Goal: Information Seeking & Learning: Learn about a topic

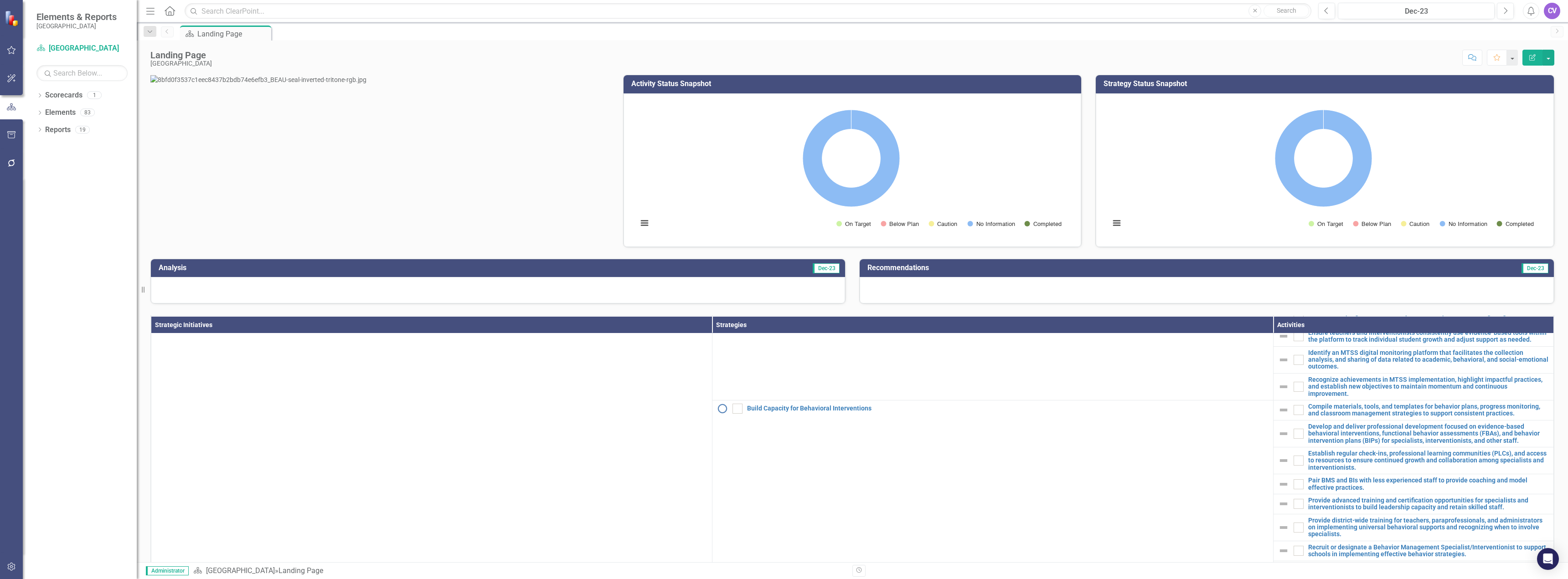
scroll to position [253, 0]
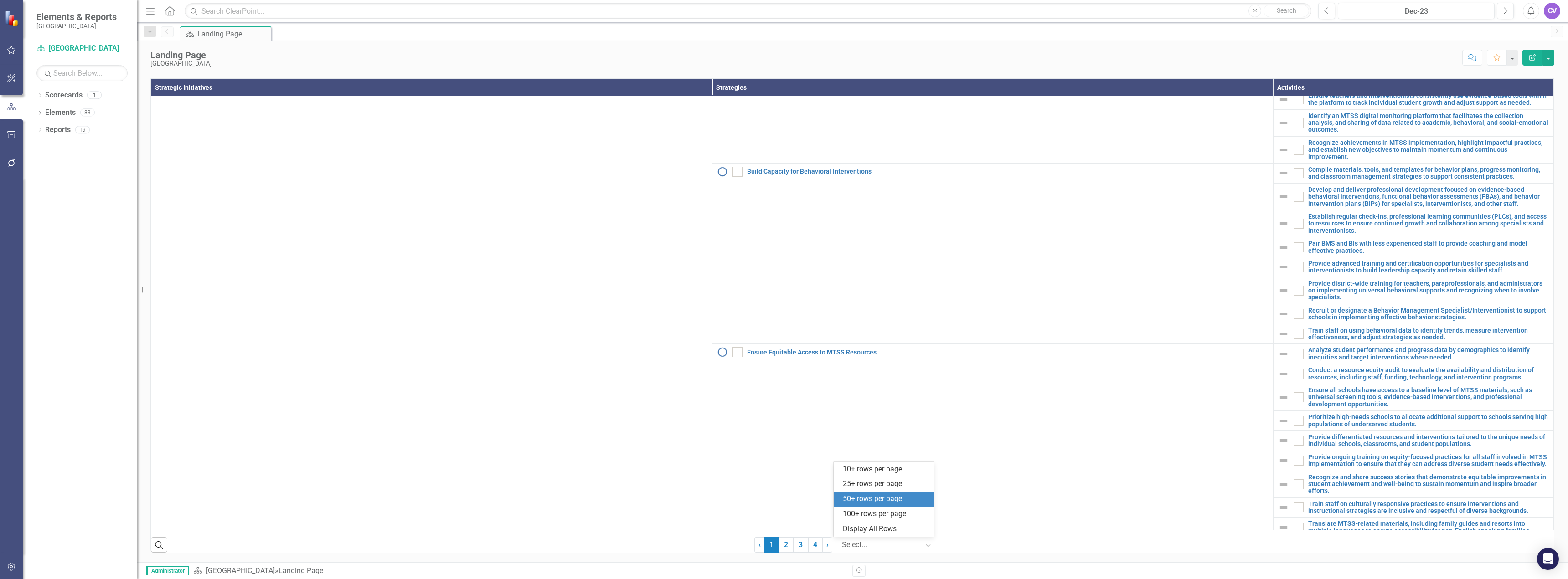
click at [906, 547] on div at bounding box center [880, 545] width 77 height 12
click at [883, 529] on div "Display All Rows" at bounding box center [886, 529] width 86 height 11
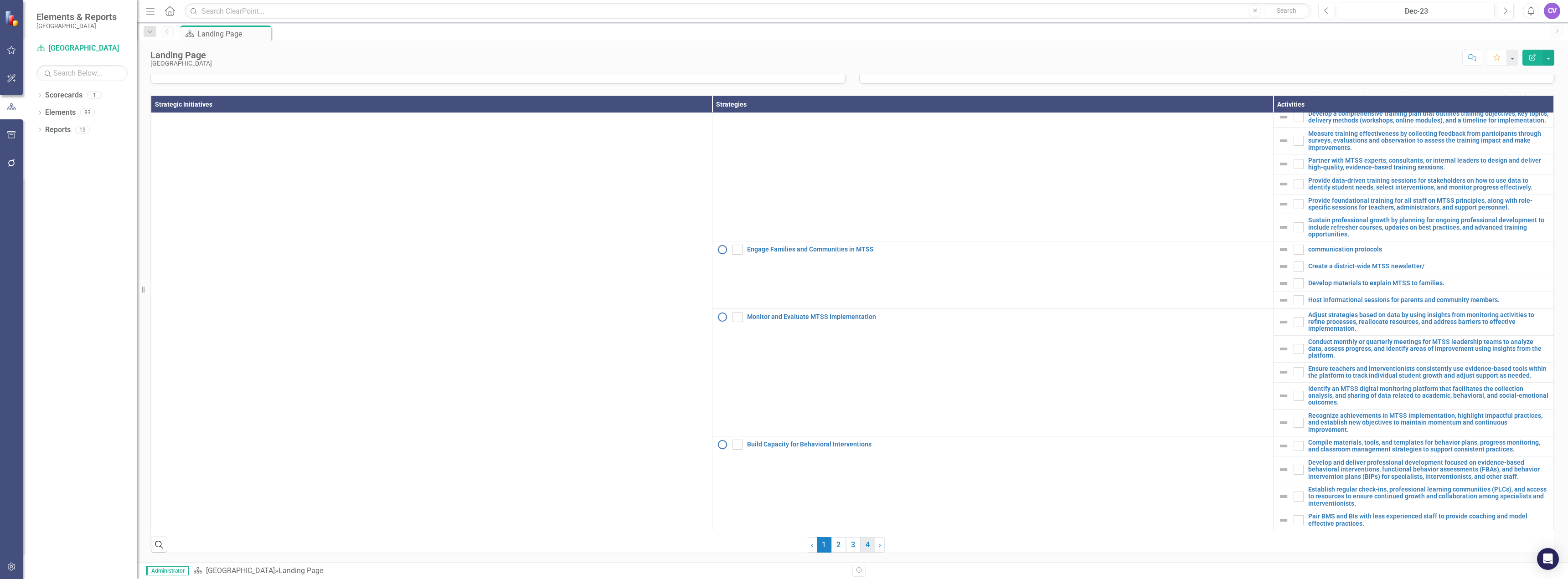
scroll to position [529, 0]
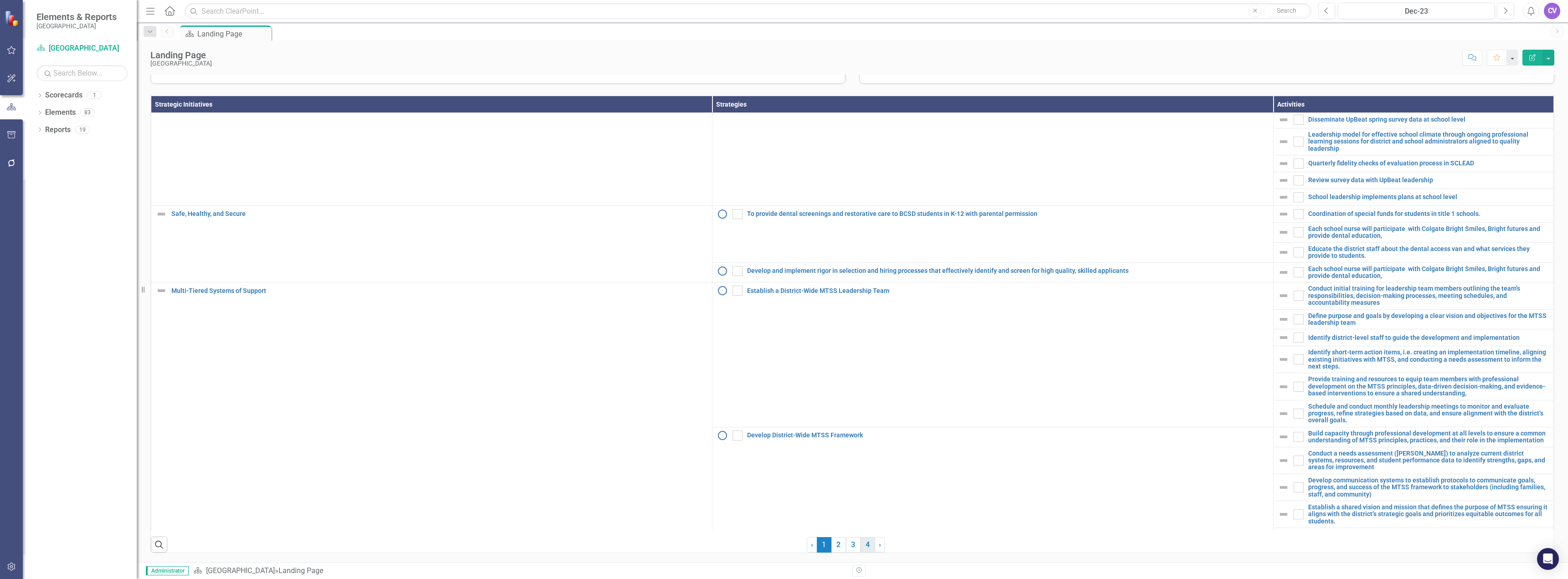
click at [867, 547] on link "4" at bounding box center [867, 545] width 14 height 16
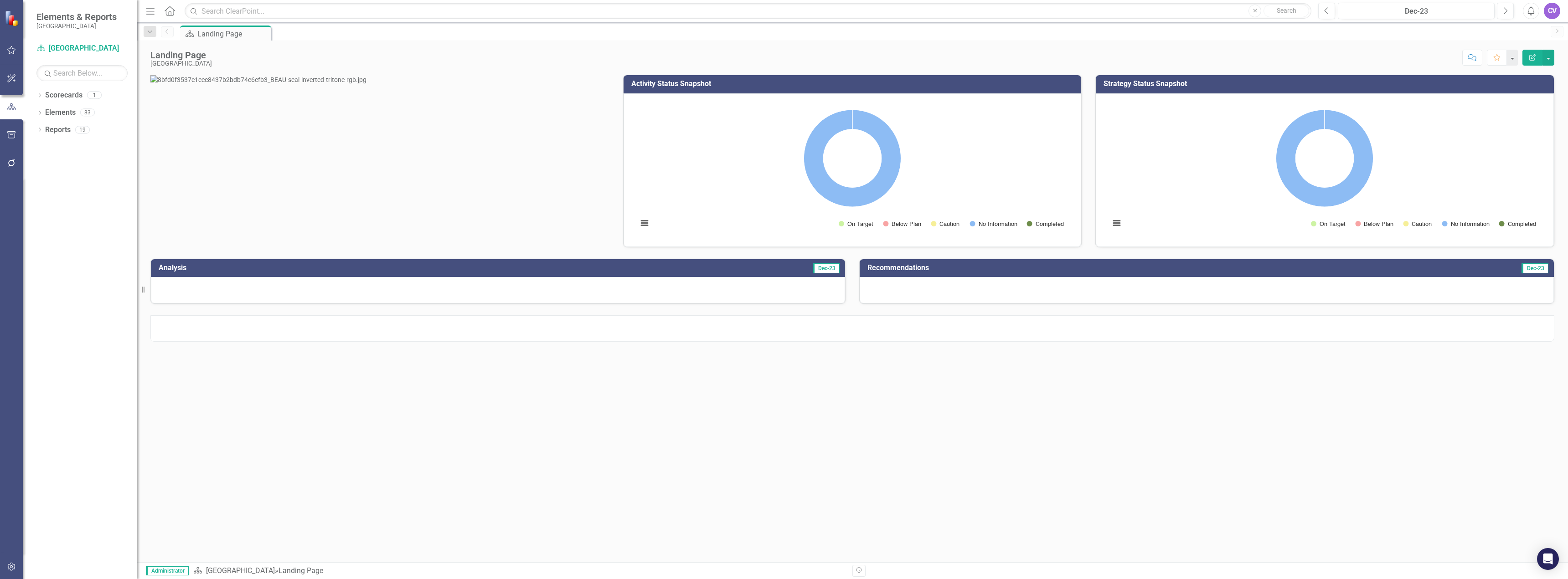
scroll to position [0, 0]
click at [214, 33] on div "Landing Page" at bounding box center [227, 34] width 60 height 11
click at [81, 47] on link "Scorecard Beaufort County School District" at bounding box center [82, 49] width 91 height 11
click at [860, 572] on icon "Revision History" at bounding box center [858, 570] width 7 height 6
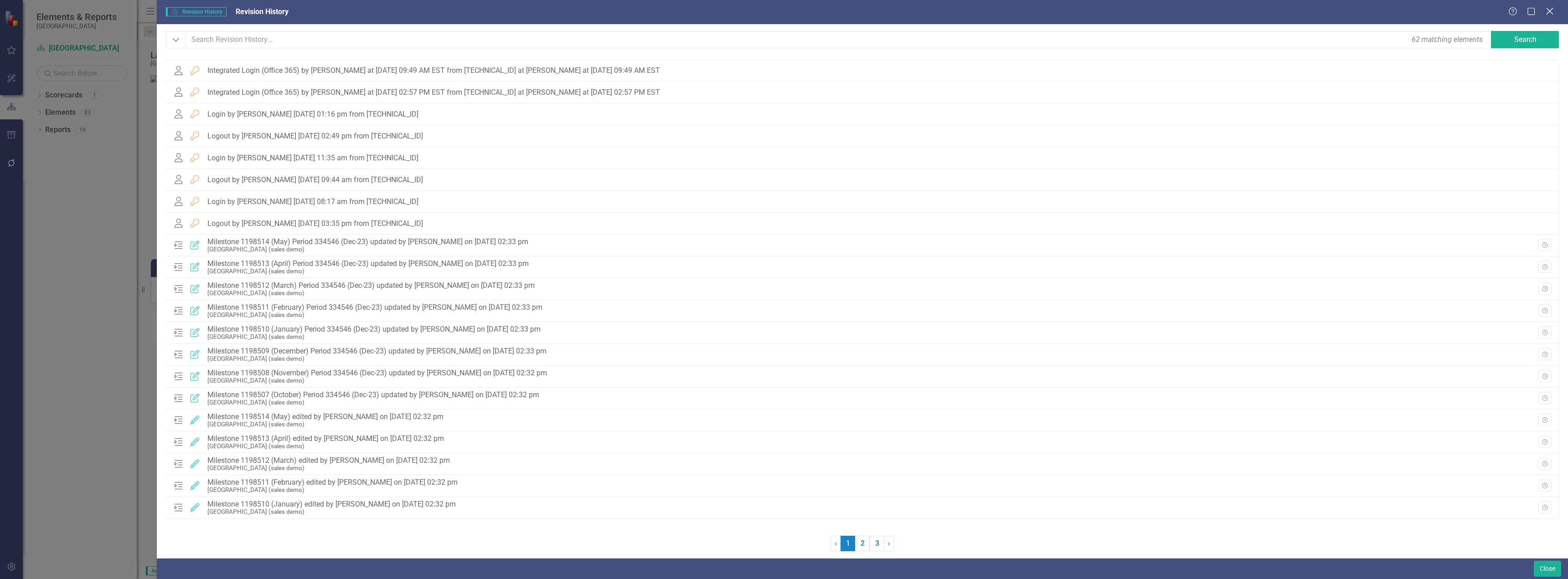
click at [1553, 9] on icon "Close" at bounding box center [1549, 11] width 11 height 9
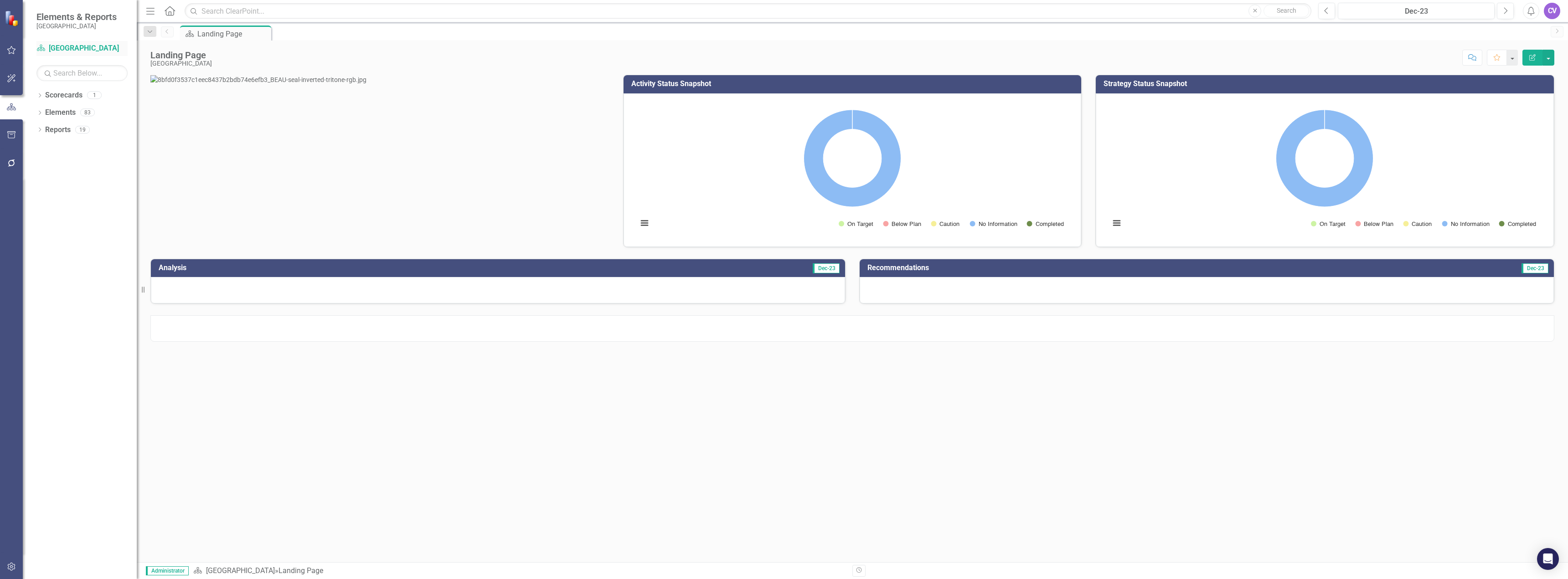
click at [77, 50] on link "Scorecard Beaufort County School District" at bounding box center [82, 49] width 91 height 11
click at [165, 31] on icon "Previous" at bounding box center [168, 31] width 7 height 6
click at [150, 33] on icon "Dropdown" at bounding box center [150, 32] width 8 height 6
click at [180, 71] on div "Landing Page" at bounding box center [216, 74] width 105 height 11
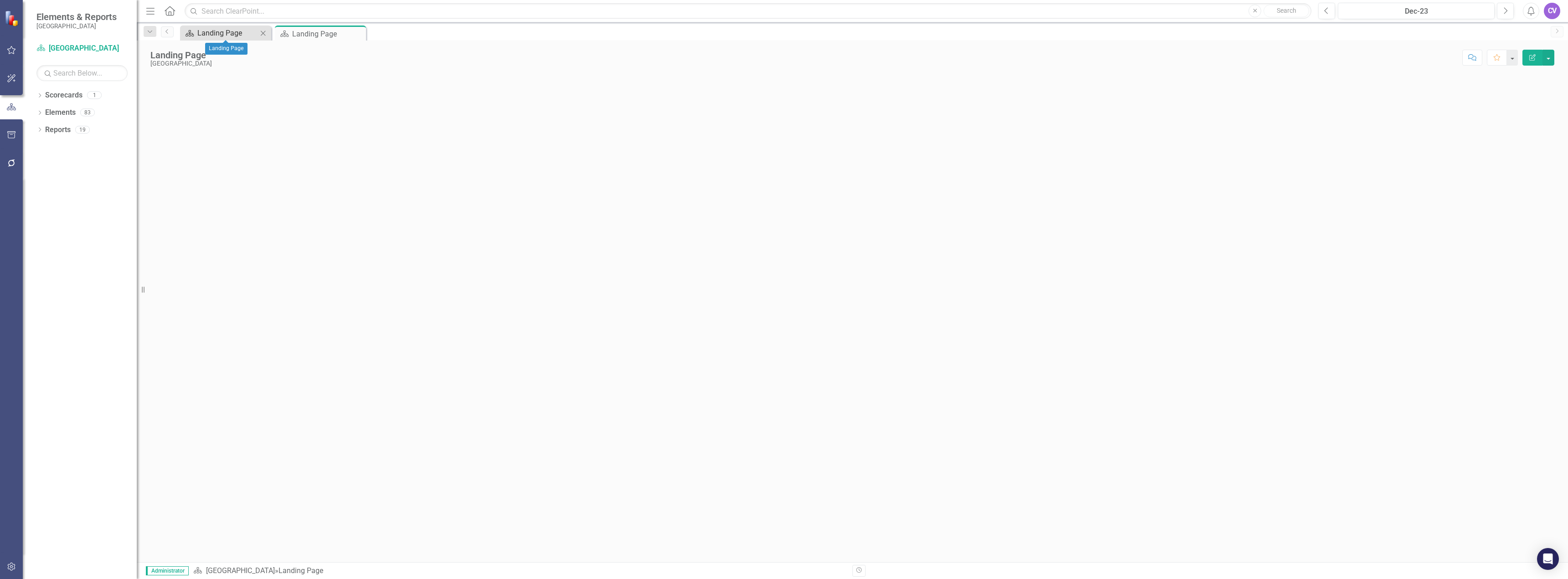
click at [239, 31] on div "Landing Page" at bounding box center [227, 33] width 60 height 11
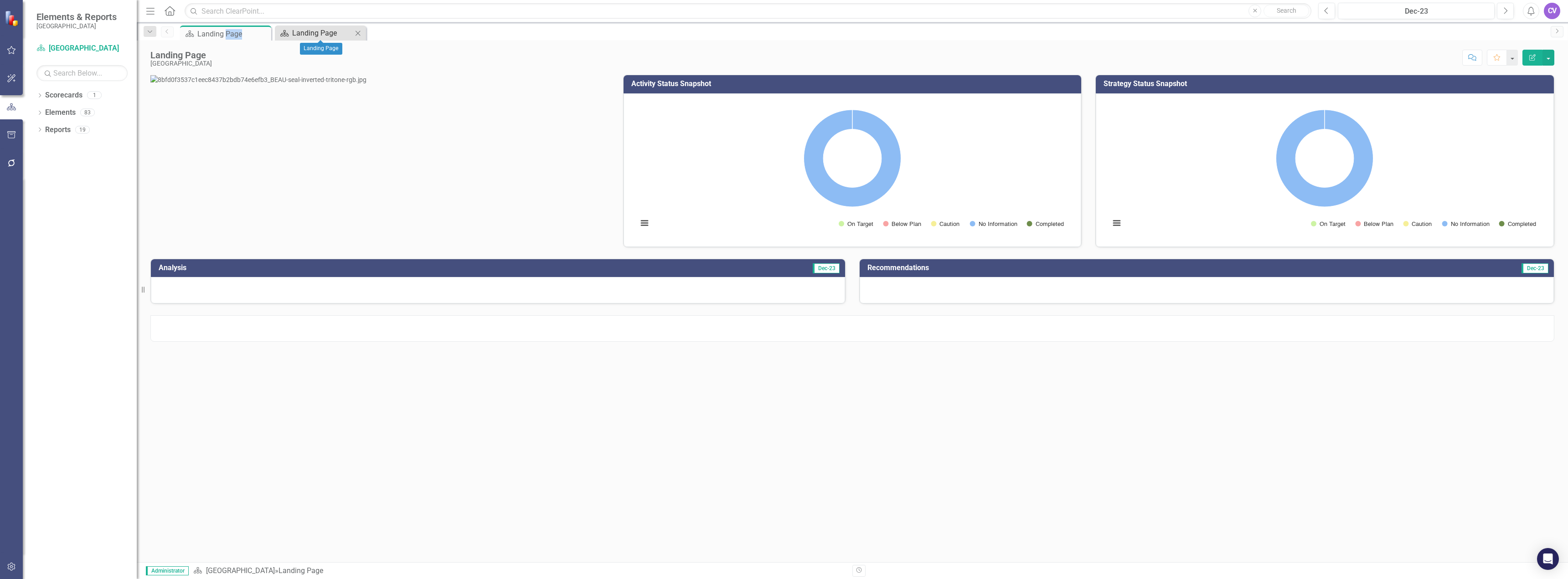
click at [305, 34] on div "Landing Page" at bounding box center [322, 33] width 60 height 11
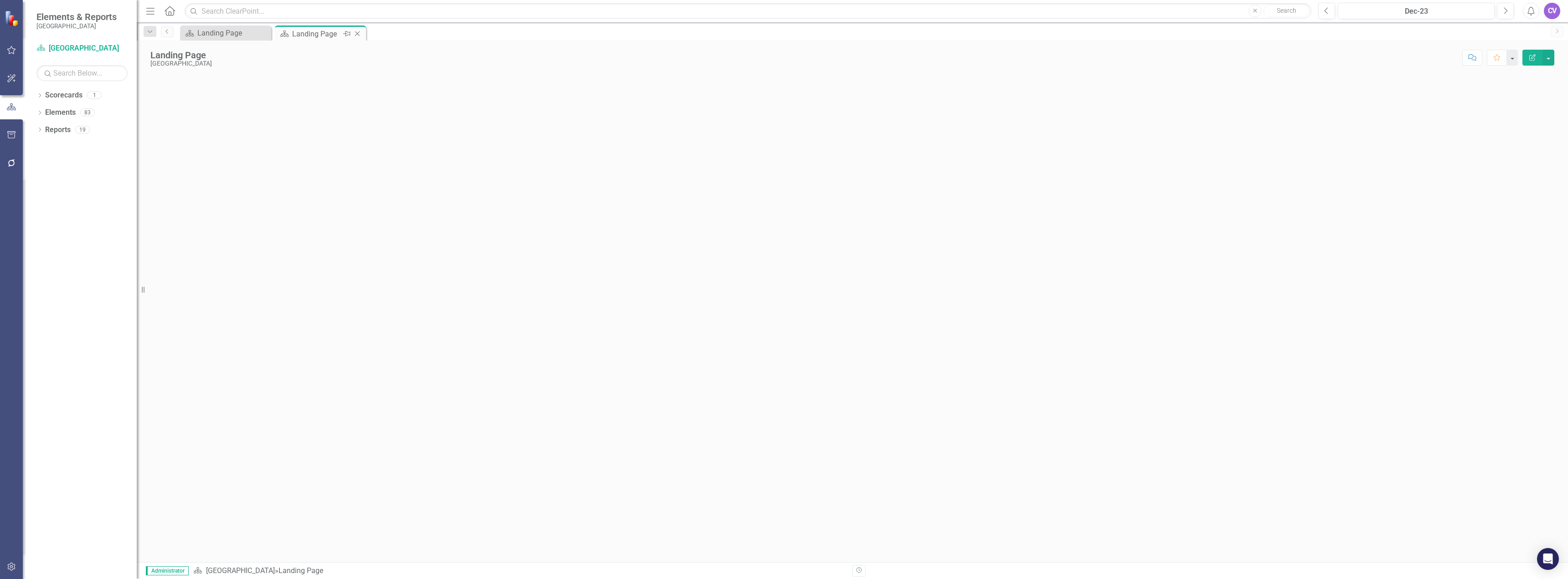
click at [359, 33] on icon "Close" at bounding box center [357, 34] width 9 height 7
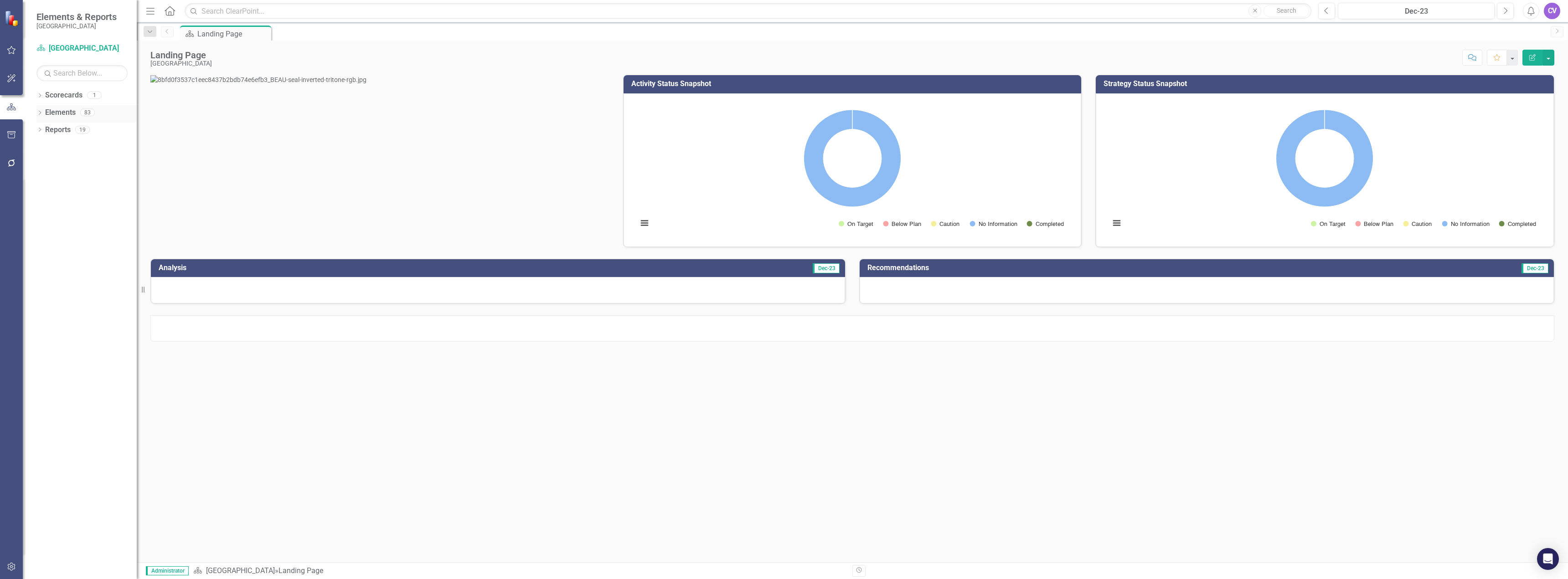
click at [50, 115] on link "Elements" at bounding box center [60, 113] width 31 height 11
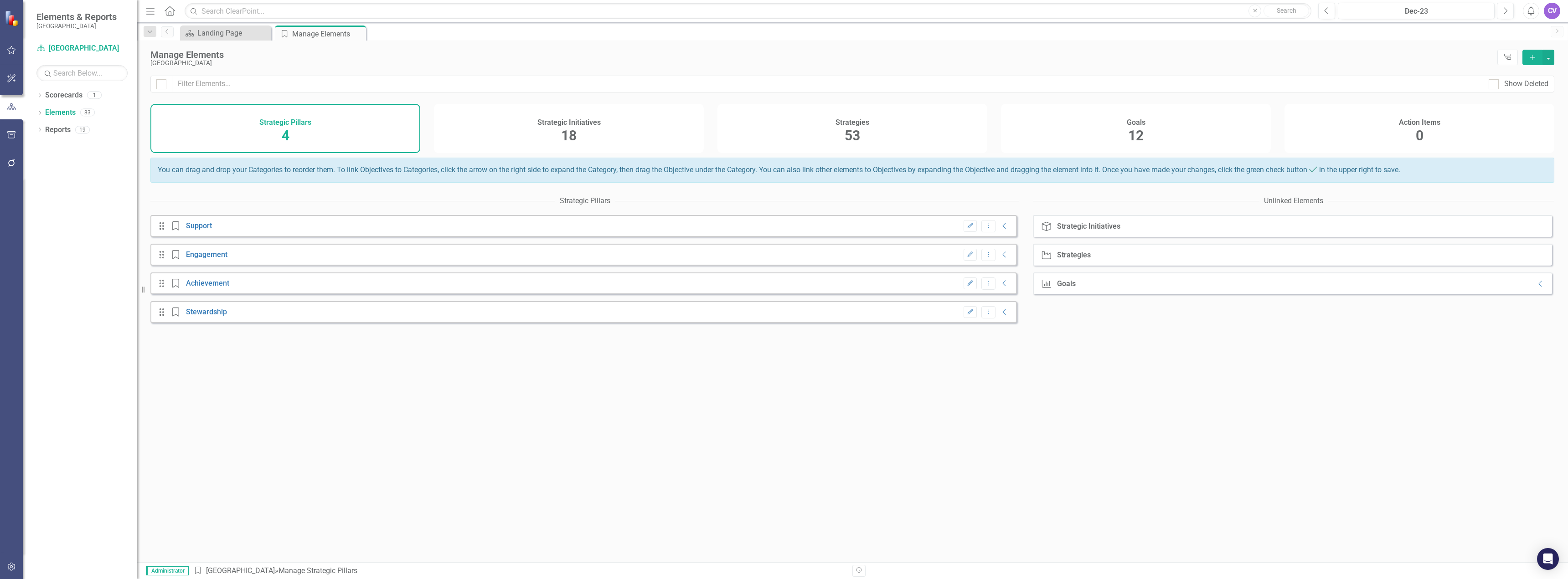
click at [604, 133] on div "Strategic Initiatives 18" at bounding box center [569, 128] width 270 height 49
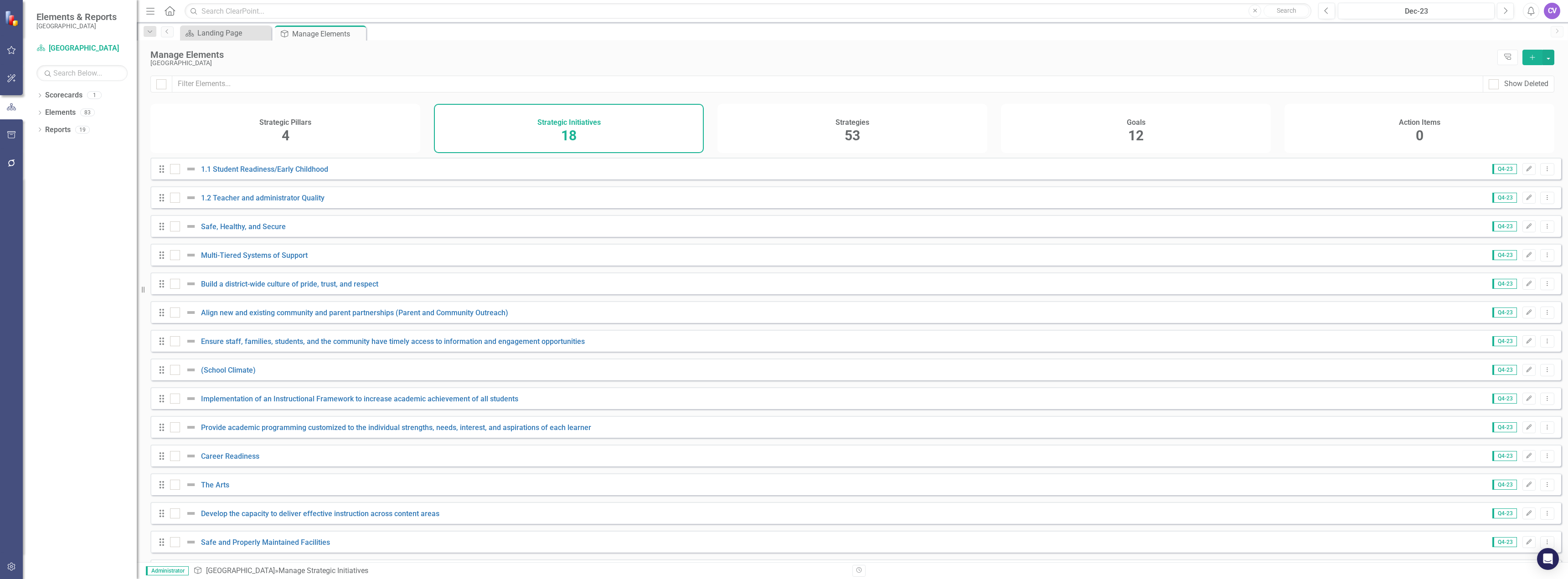
click at [820, 123] on div "Strategies 53" at bounding box center [852, 128] width 270 height 49
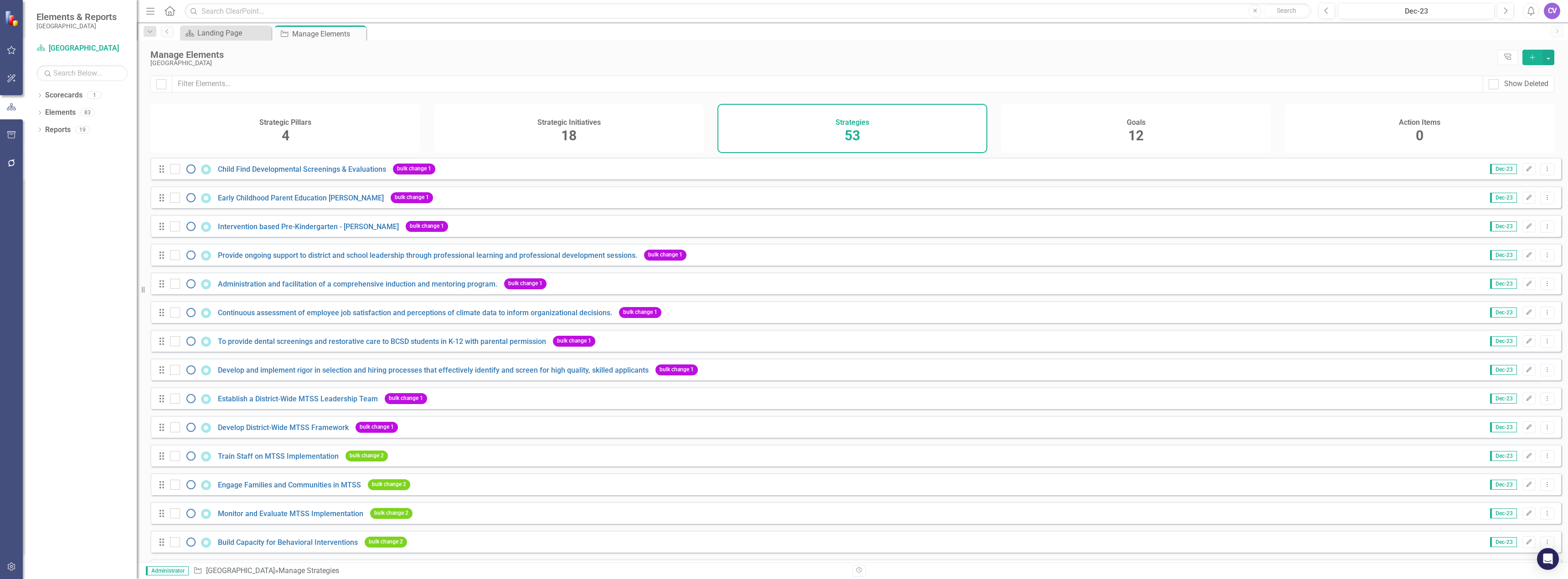
click at [1139, 120] on h4 "Goals" at bounding box center [1136, 122] width 19 height 8
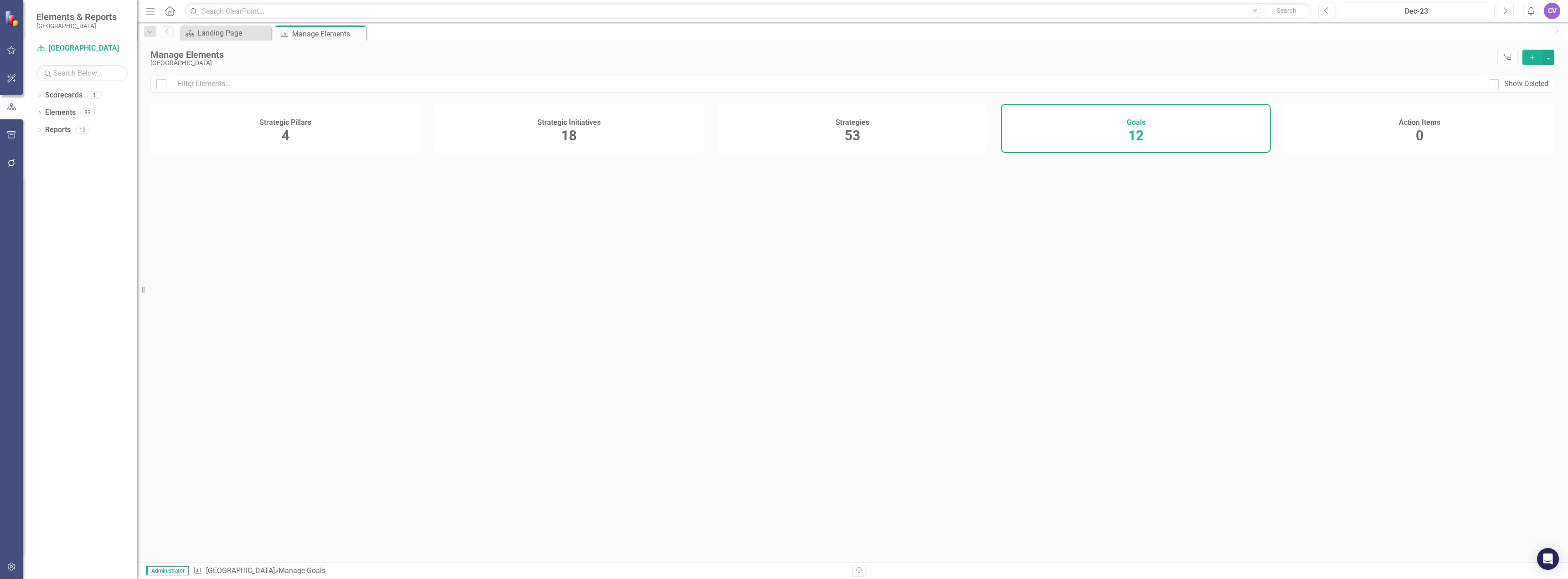
checkbox input "false"
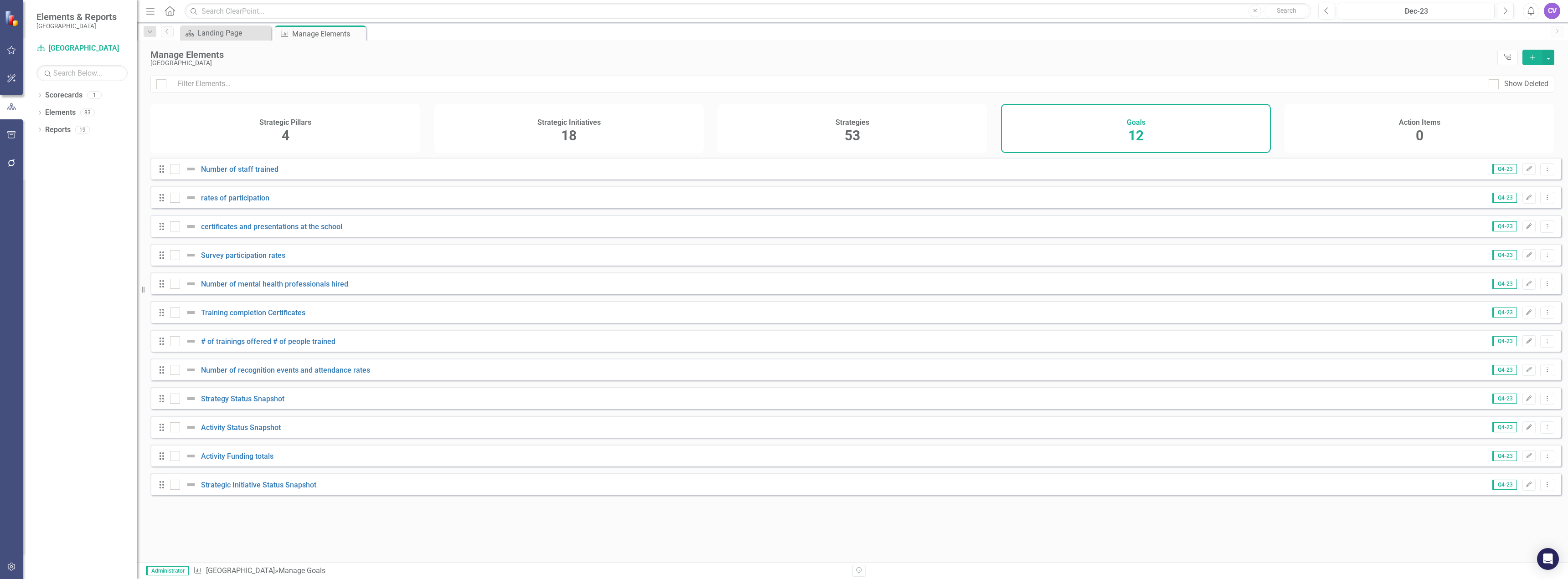
click at [295, 134] on div "Strategic Pillars 4" at bounding box center [285, 128] width 270 height 49
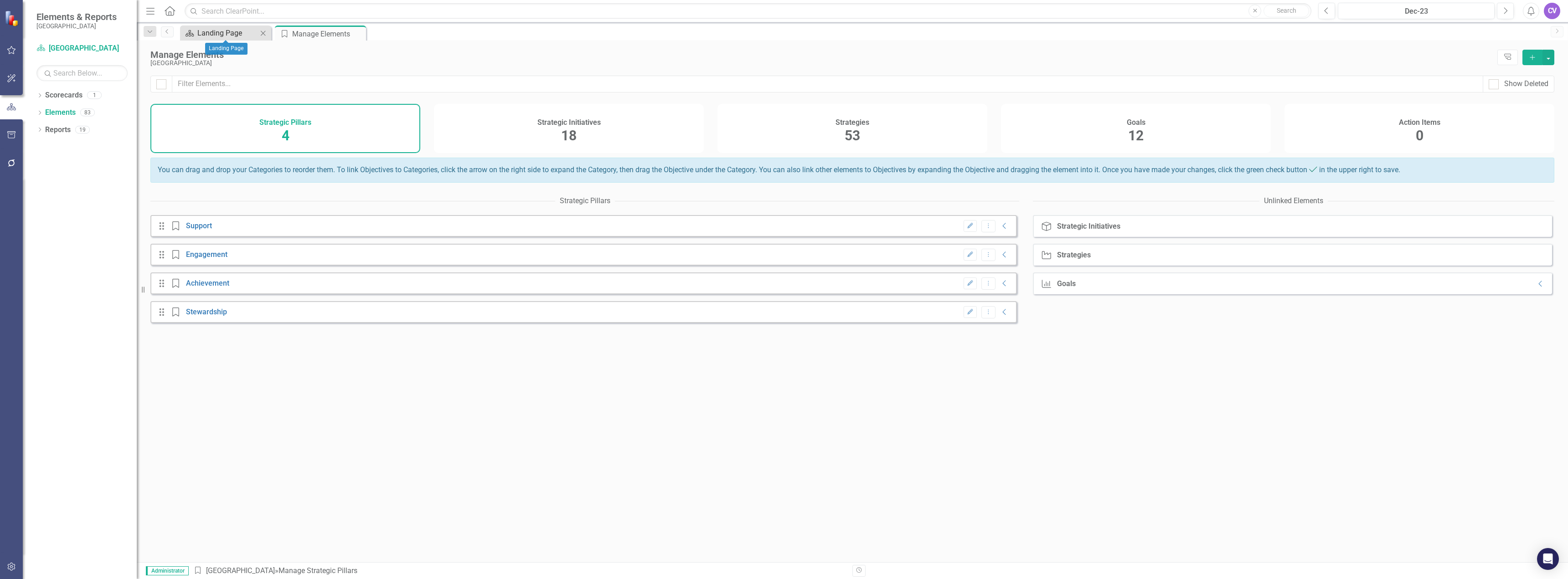
click at [226, 31] on div "Landing Page" at bounding box center [227, 33] width 60 height 11
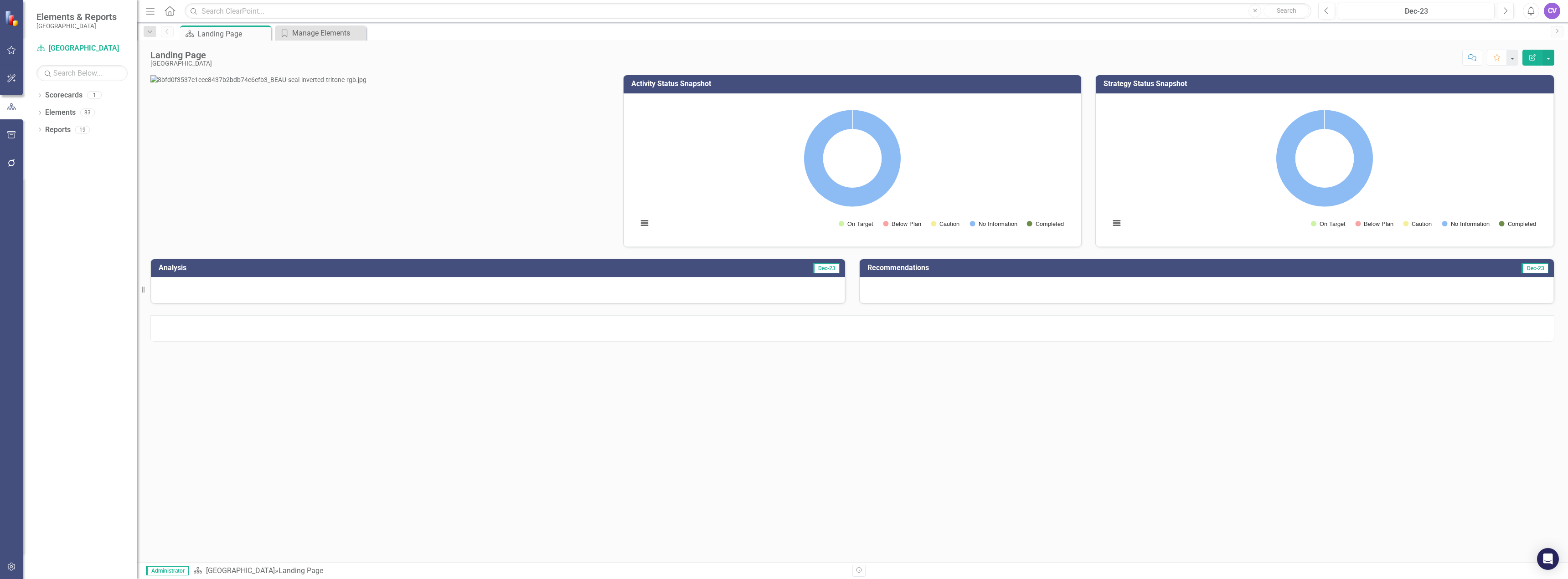
click at [712, 407] on div "Activity Status Snapshot Loading... Chart Pie chart with 5 slices. Activity Sta…" at bounding box center [852, 318] width 1431 height 487
click at [834, 273] on span "Dec-23" at bounding box center [826, 268] width 27 height 10
click at [73, 46] on link "Scorecard Beaufort County School District" at bounding box center [82, 49] width 91 height 11
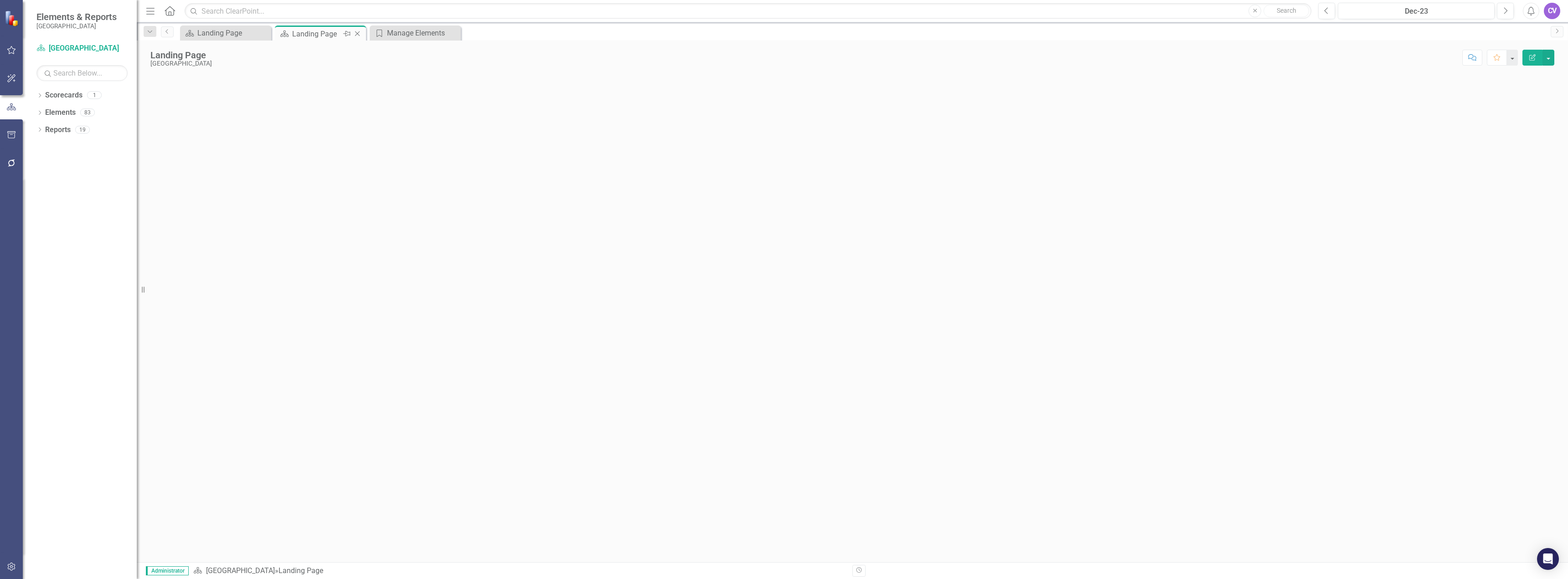
click at [357, 33] on icon at bounding box center [358, 34] width 5 height 5
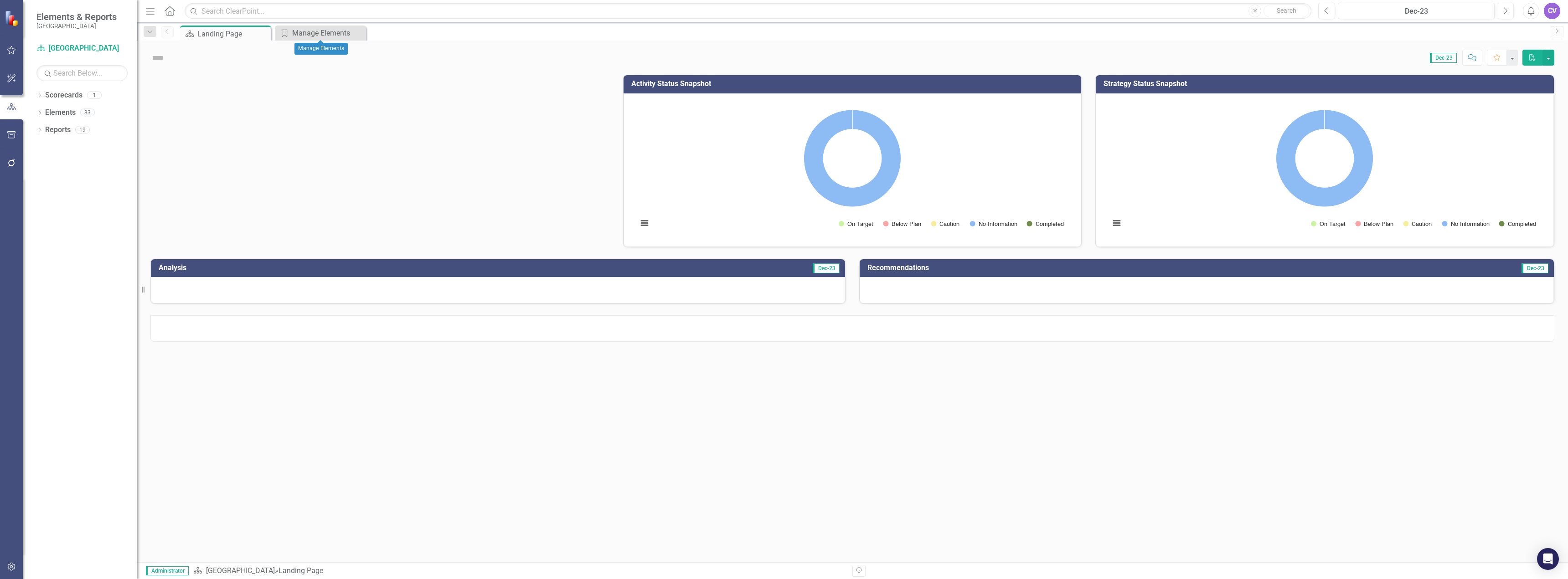
click at [0, 0] on icon "Close" at bounding box center [0, 0] width 0 height 0
click at [220, 33] on div "Landing Page" at bounding box center [227, 34] width 60 height 11
click at [147, 32] on icon "Dropdown" at bounding box center [150, 32] width 8 height 6
click at [146, 11] on icon "Menu" at bounding box center [150, 11] width 12 height 9
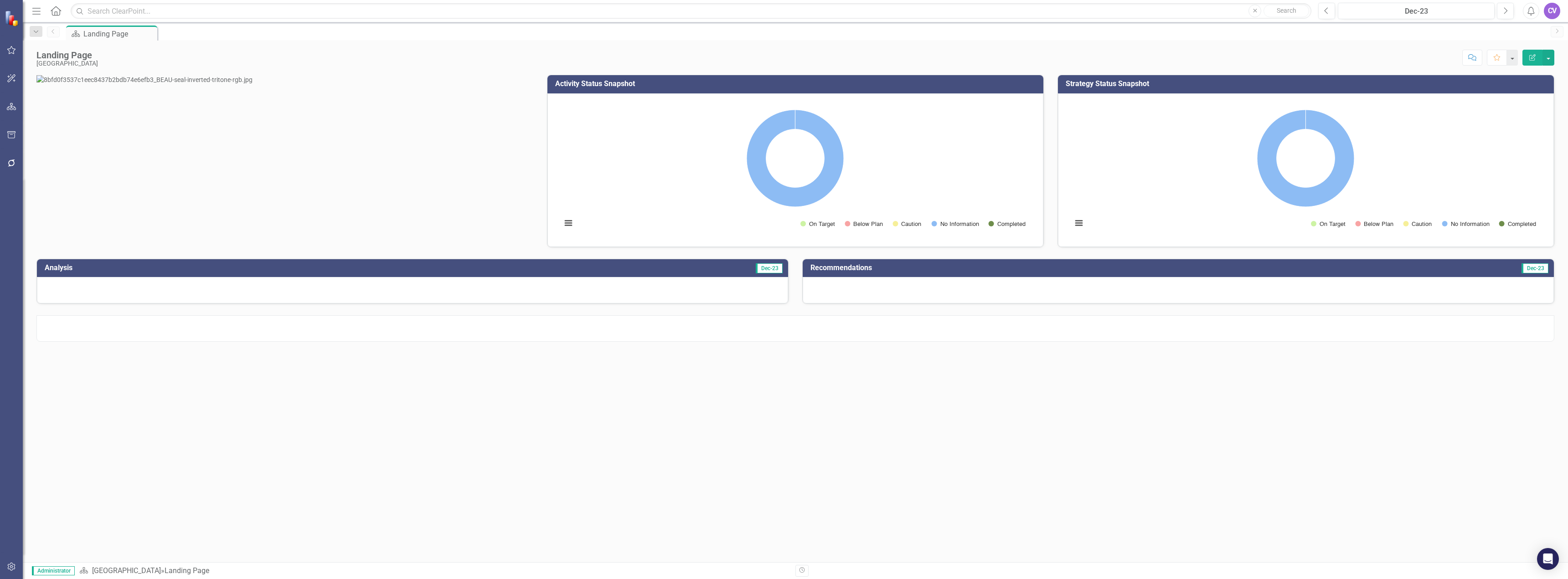
click at [40, 10] on icon "Menu" at bounding box center [36, 11] width 12 height 9
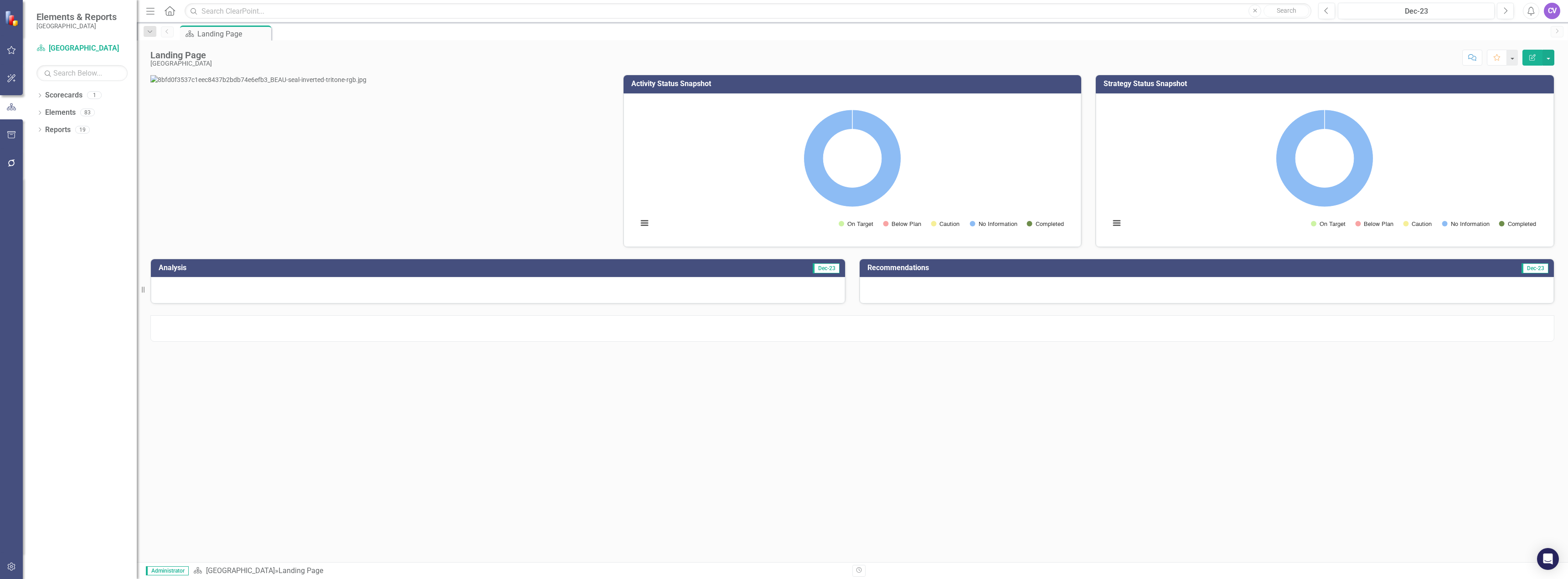
click at [858, 571] on icon "Revision History" at bounding box center [858, 570] width 7 height 6
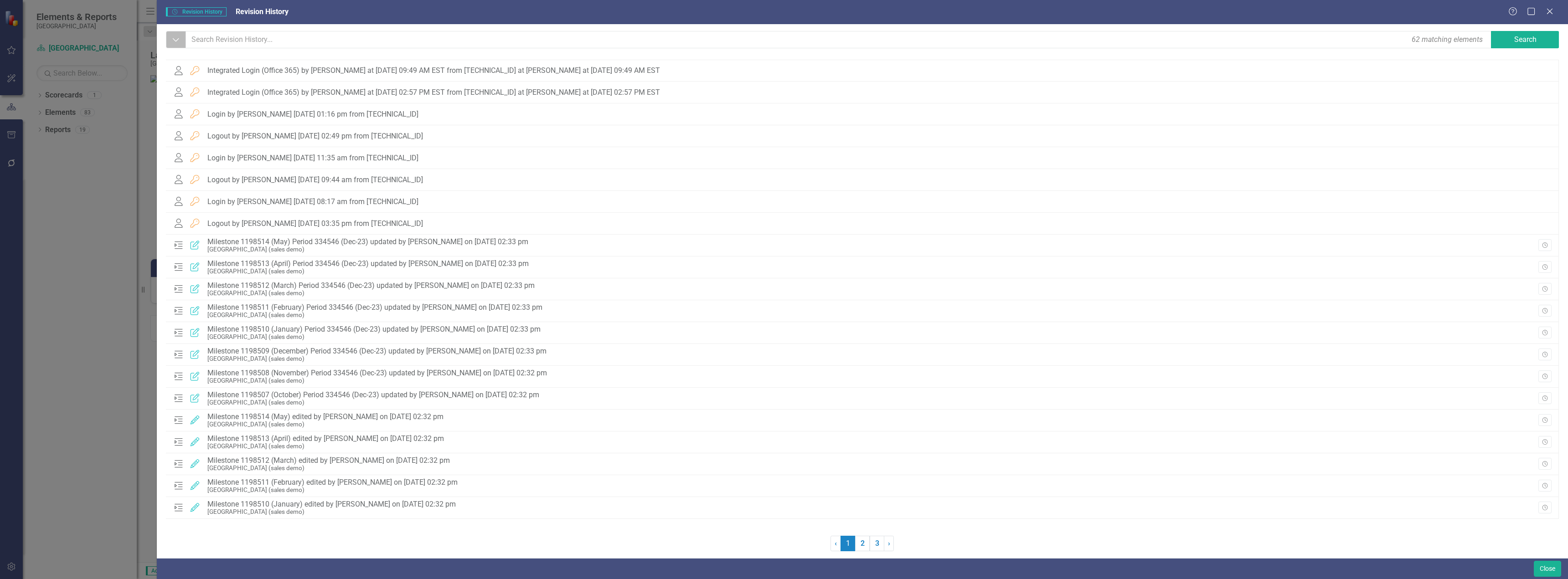
click at [178, 37] on icon "Dropdown" at bounding box center [176, 39] width 8 height 9
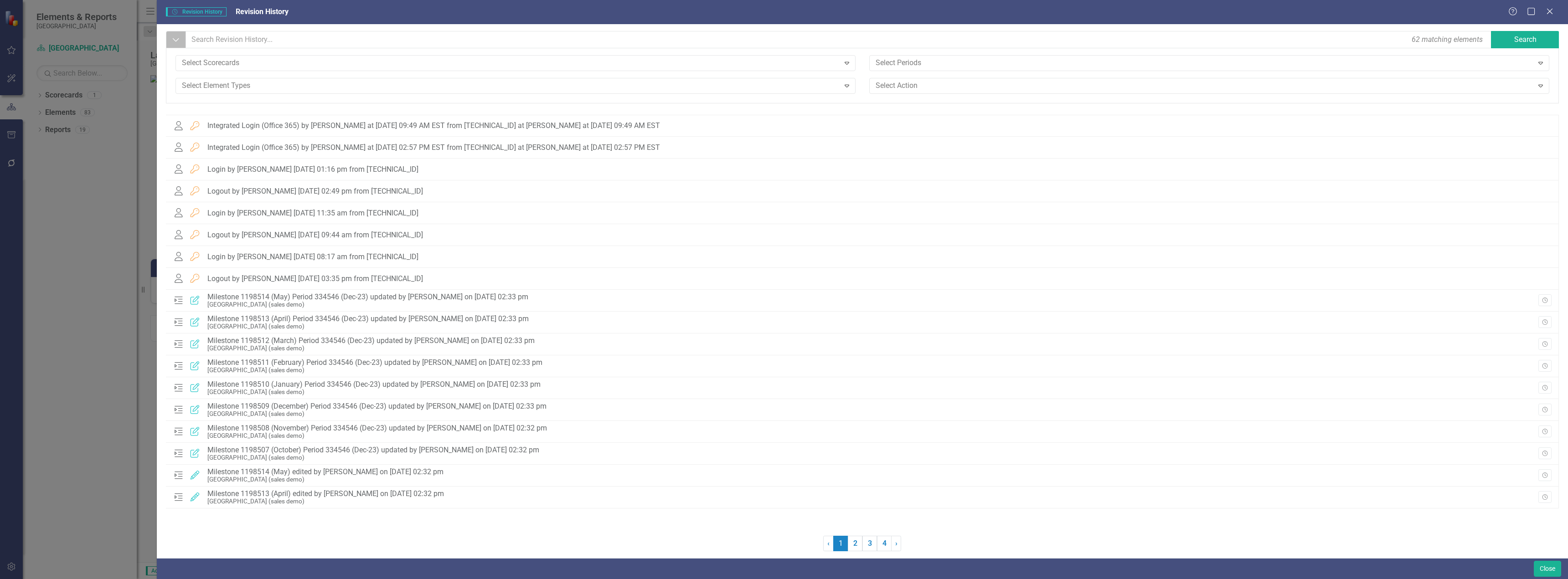
click at [178, 37] on icon "Dropdown" at bounding box center [176, 39] width 8 height 9
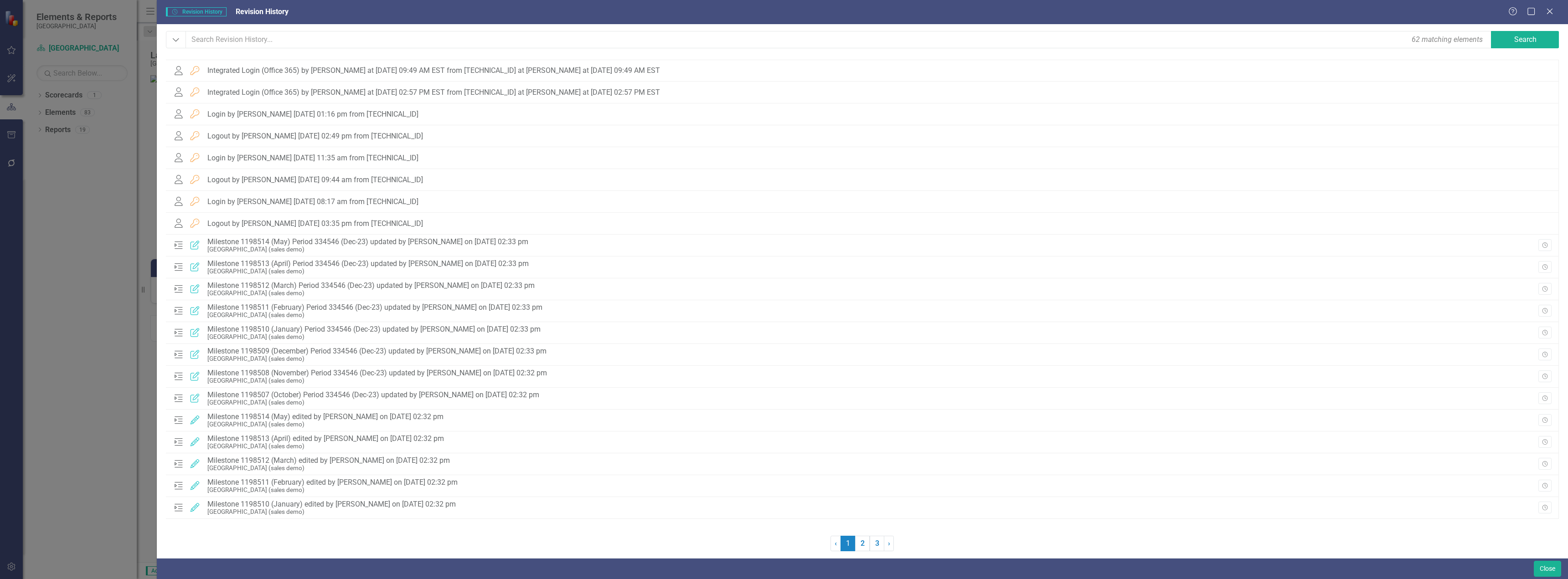
click at [191, 12] on span "Revision History Revision History" at bounding box center [196, 12] width 60 height 9
click at [1552, 11] on icon "Close" at bounding box center [1549, 11] width 11 height 9
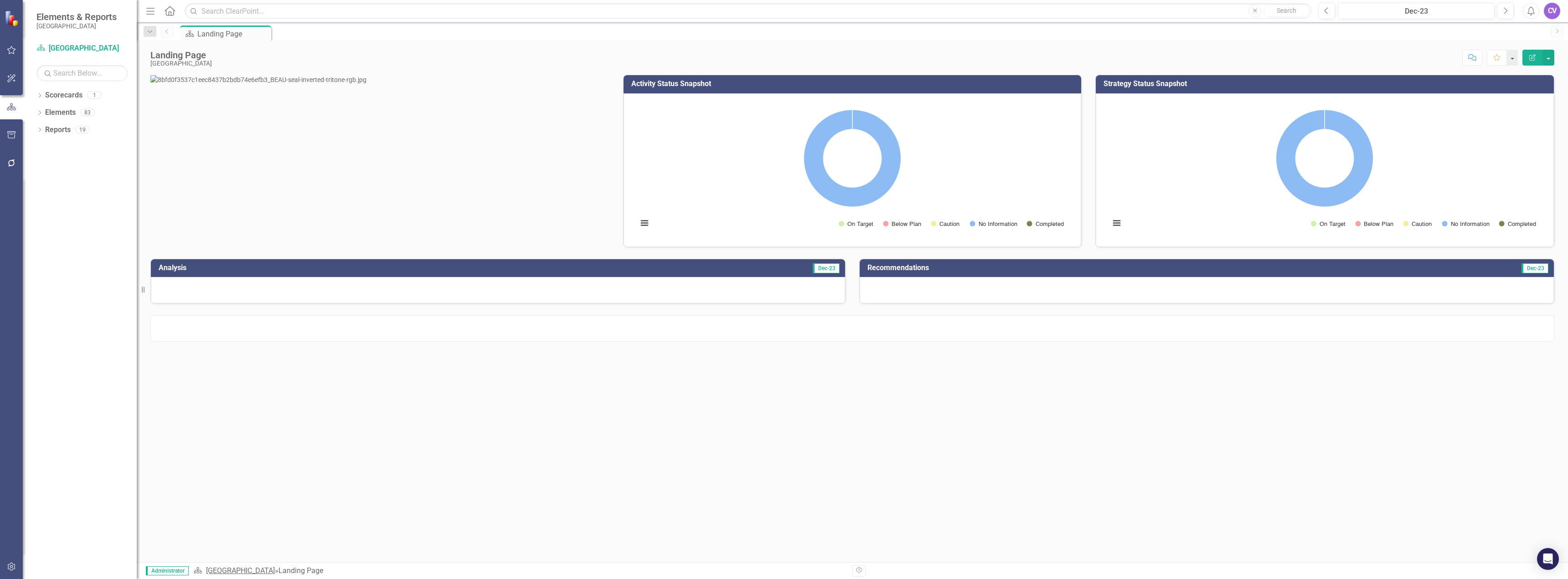
click at [275, 570] on link "[GEOGRAPHIC_DATA]" at bounding box center [240, 570] width 69 height 9
click at [1558, 37] on link "Next" at bounding box center [1557, 32] width 12 height 11
click at [1550, 57] on button "button" at bounding box center [1548, 58] width 12 height 16
click at [1517, 57] on button "button" at bounding box center [1511, 58] width 12 height 16
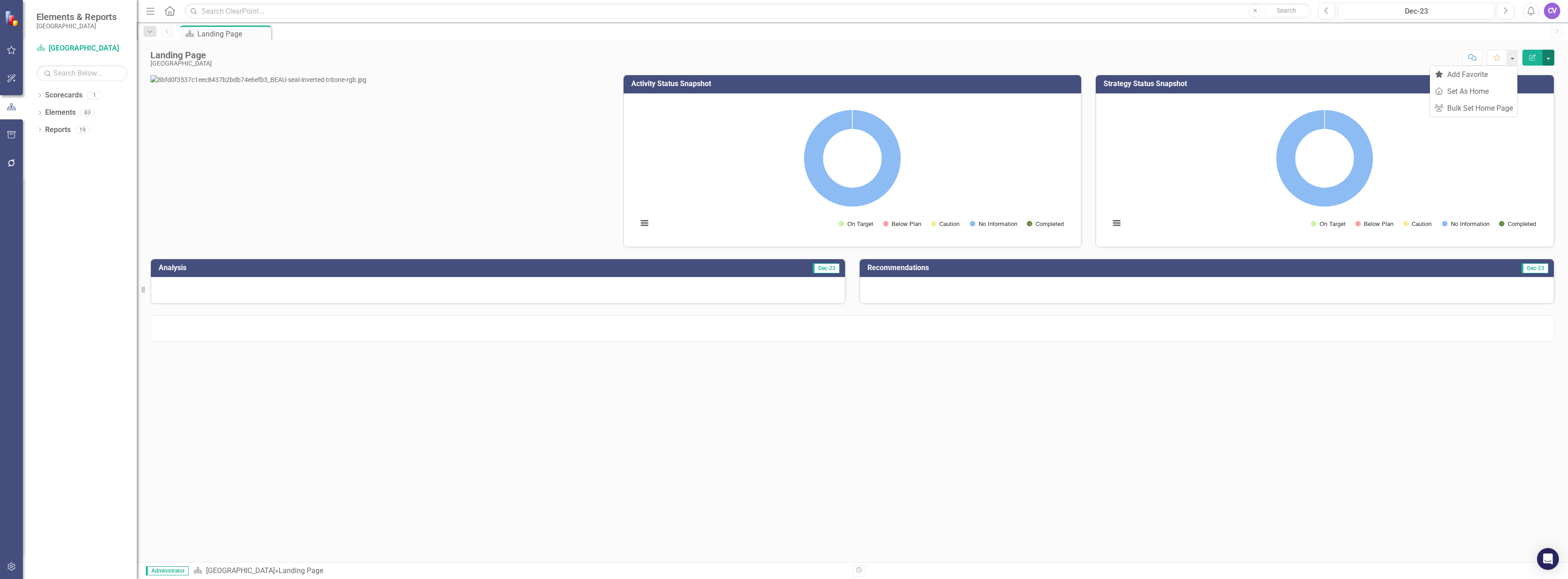
click at [1554, 54] on button "button" at bounding box center [1548, 58] width 12 height 16
click at [1323, 49] on div "Landing Page Beaufort County School District Score: N/A Dec-23 Completed Commen…" at bounding box center [852, 54] width 1431 height 27
click at [1326, 13] on icon "Previous" at bounding box center [1327, 11] width 5 height 8
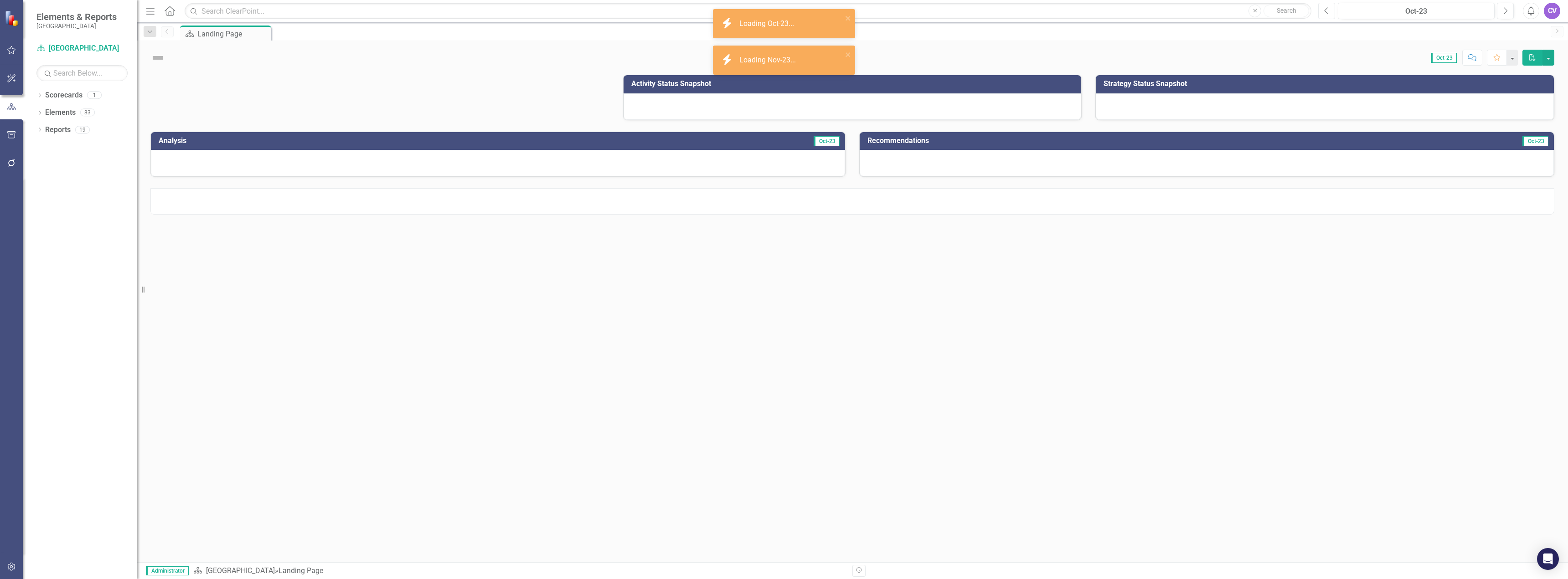
click at [1326, 13] on icon "Previous" at bounding box center [1327, 11] width 5 height 8
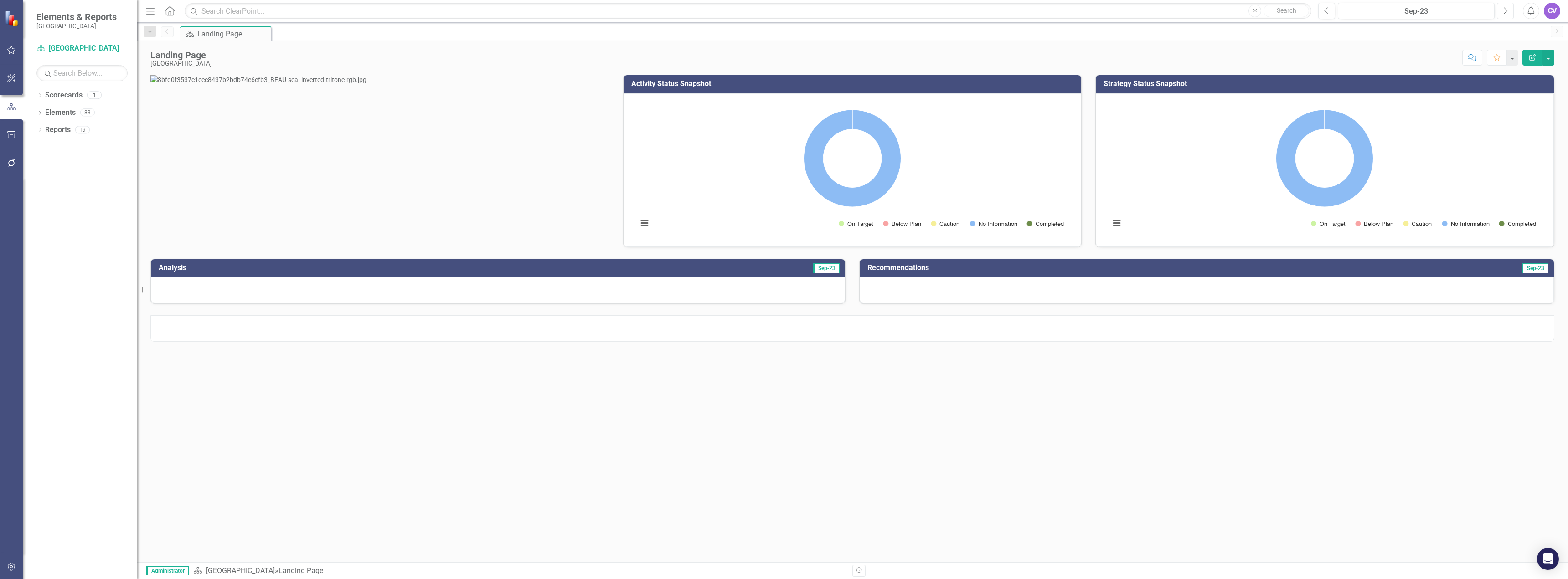
click at [1504, 7] on icon "Next" at bounding box center [1505, 11] width 5 height 8
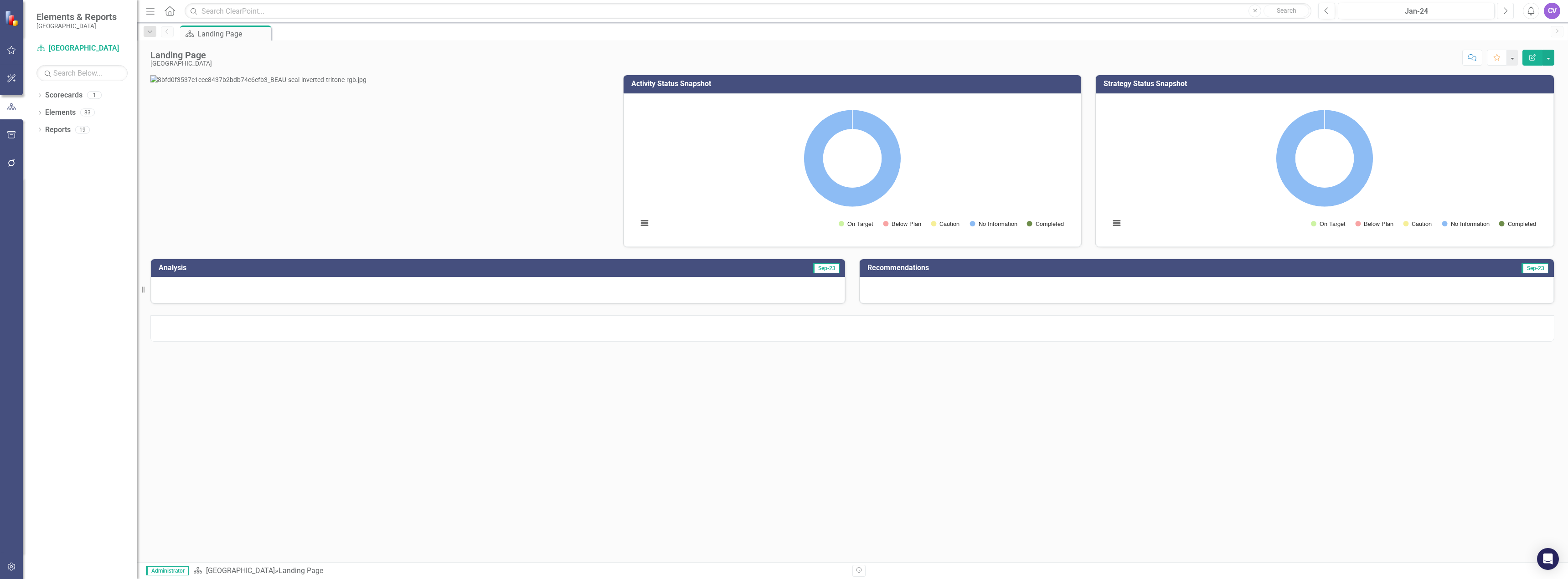
click at [1504, 7] on icon "Next" at bounding box center [1505, 11] width 5 height 8
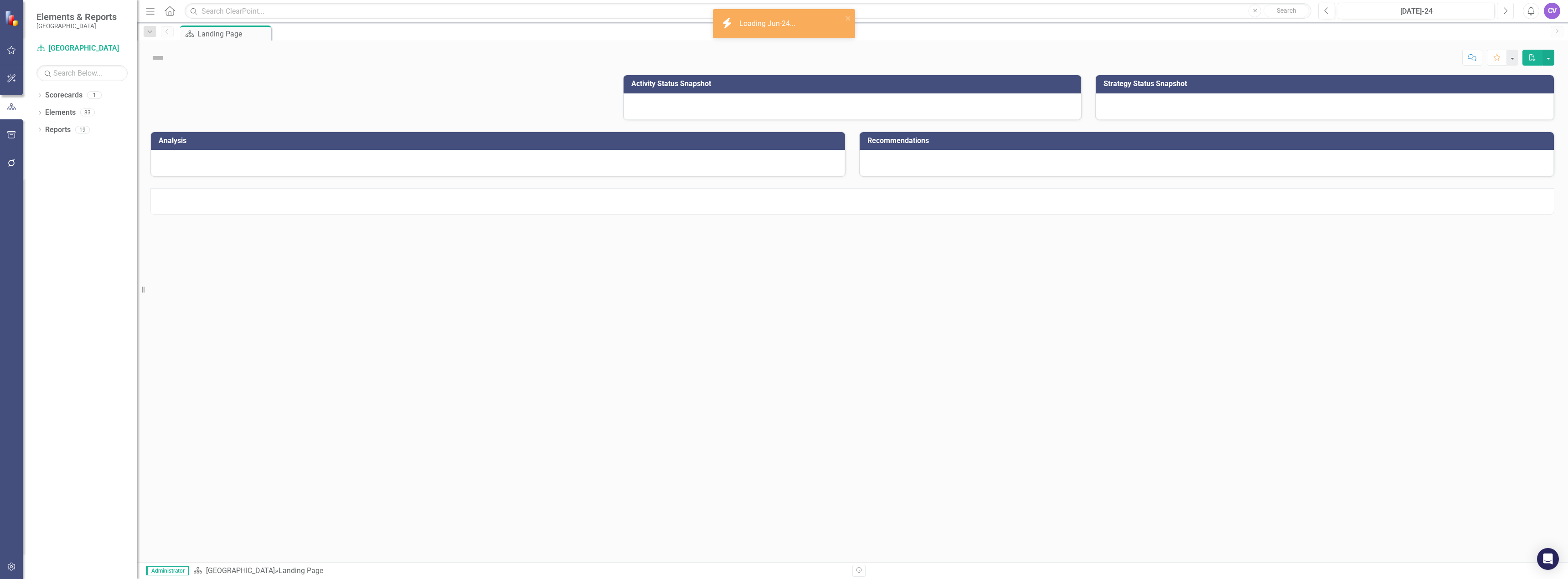
click at [1504, 7] on icon "Next" at bounding box center [1505, 11] width 5 height 8
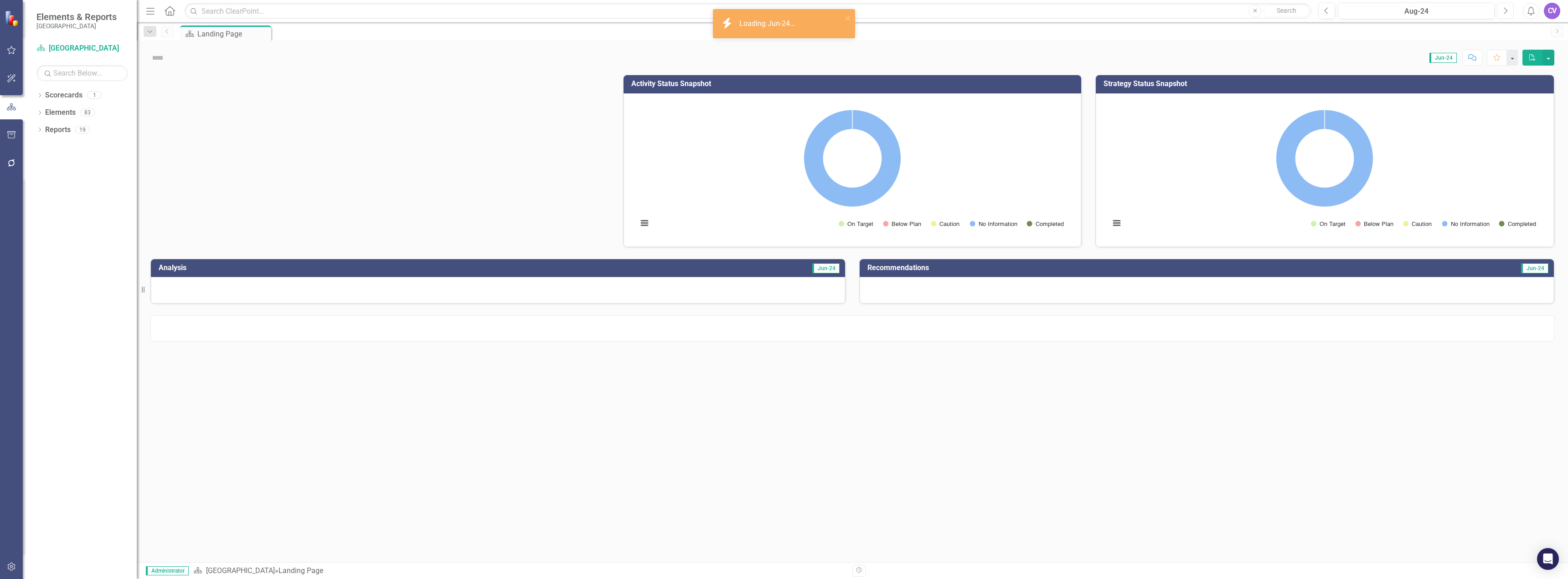
click at [1504, 7] on icon "Next" at bounding box center [1505, 11] width 5 height 8
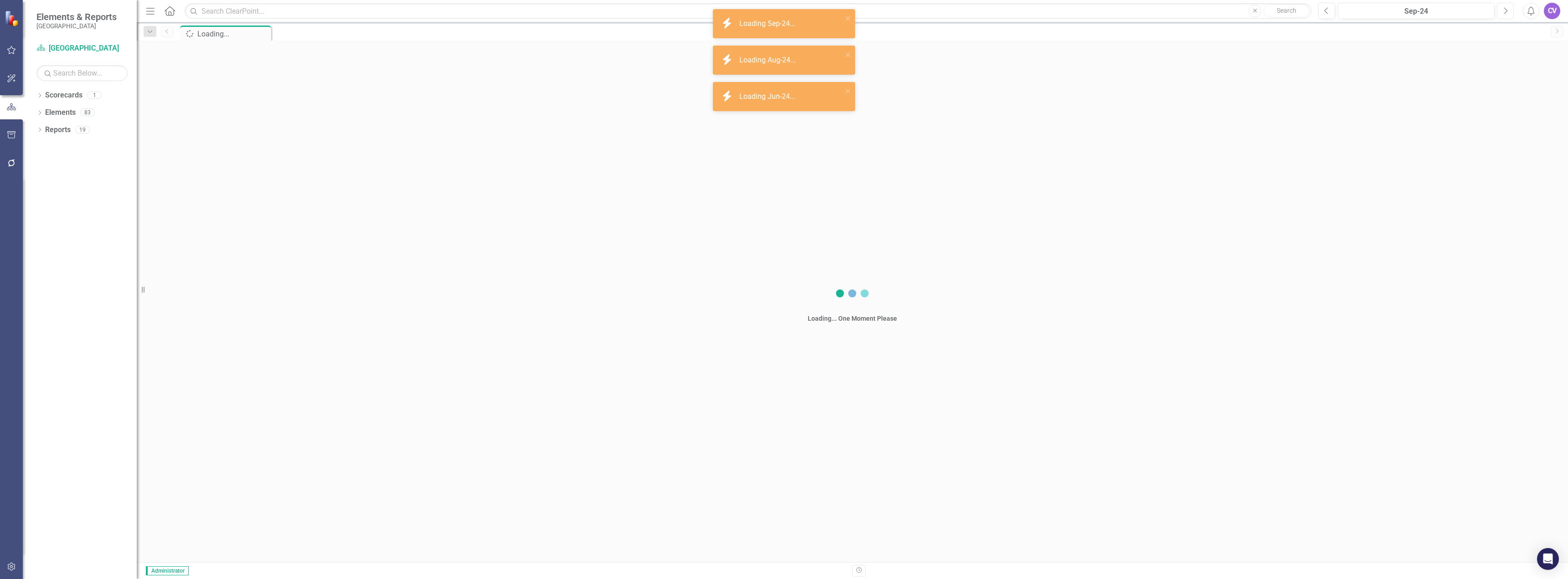
click at [1504, 7] on icon "Next" at bounding box center [1505, 11] width 5 height 8
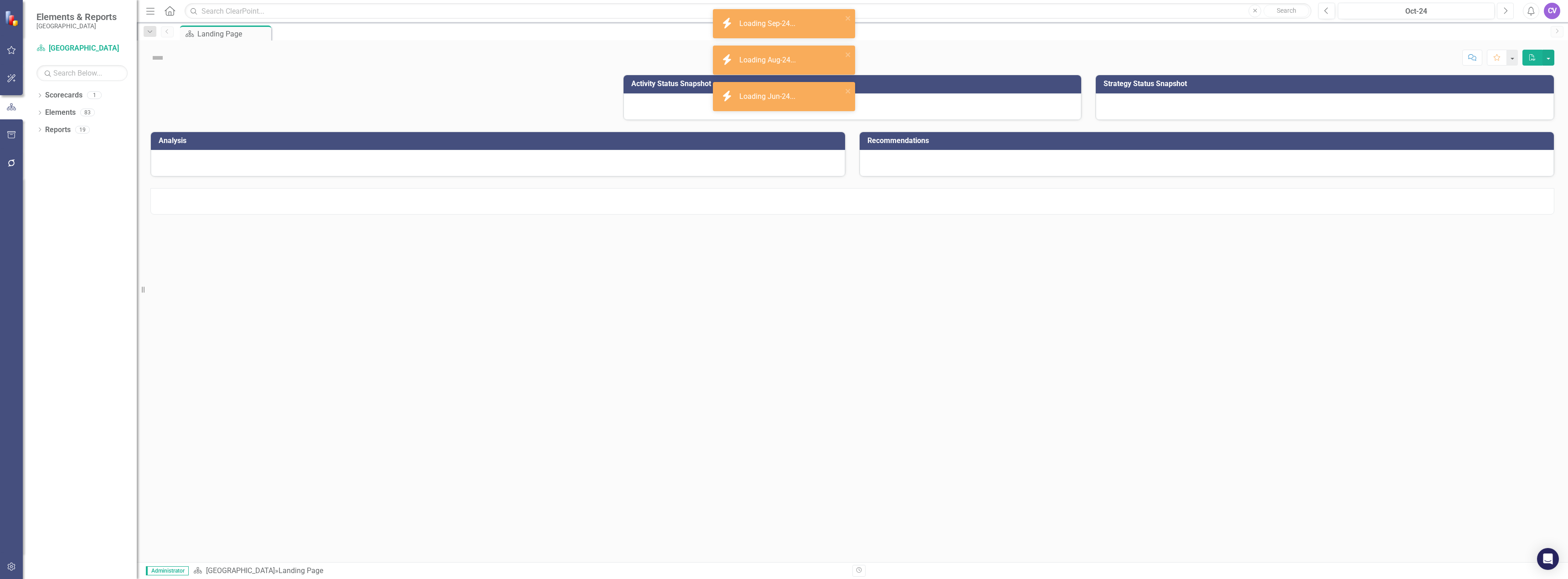
click at [1504, 7] on icon "Next" at bounding box center [1505, 11] width 5 height 8
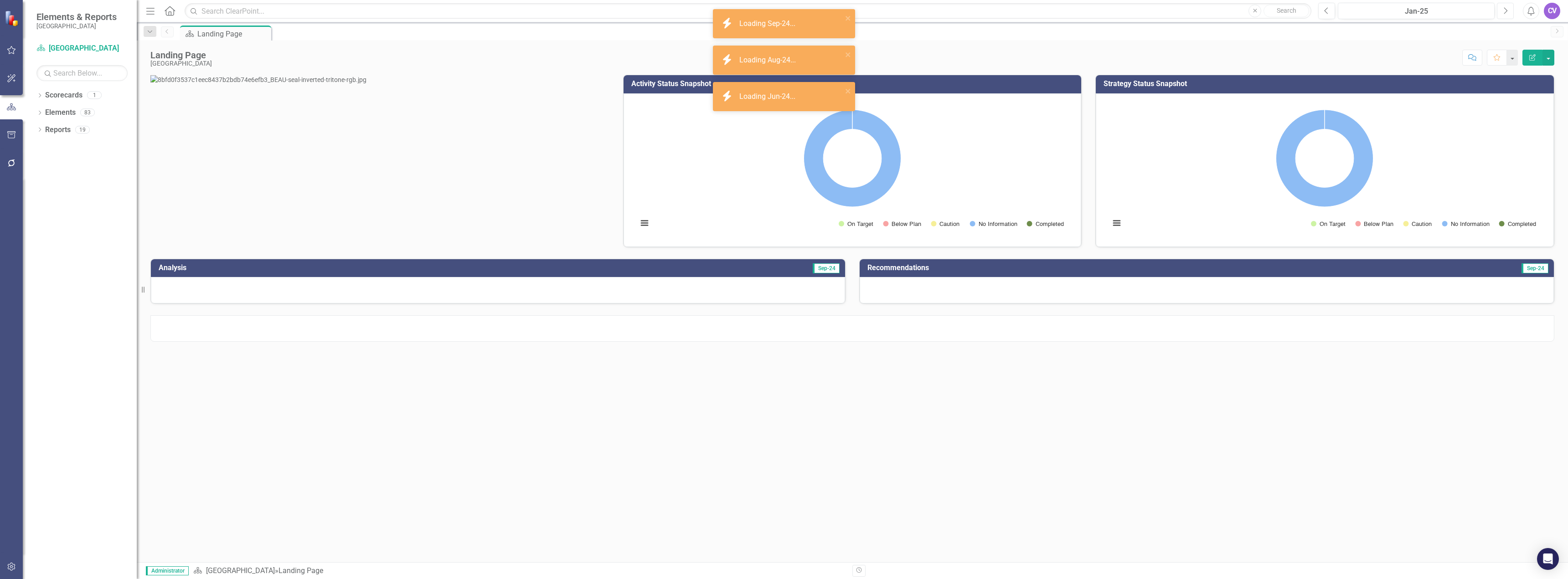
click at [1504, 7] on icon "Next" at bounding box center [1505, 11] width 5 height 8
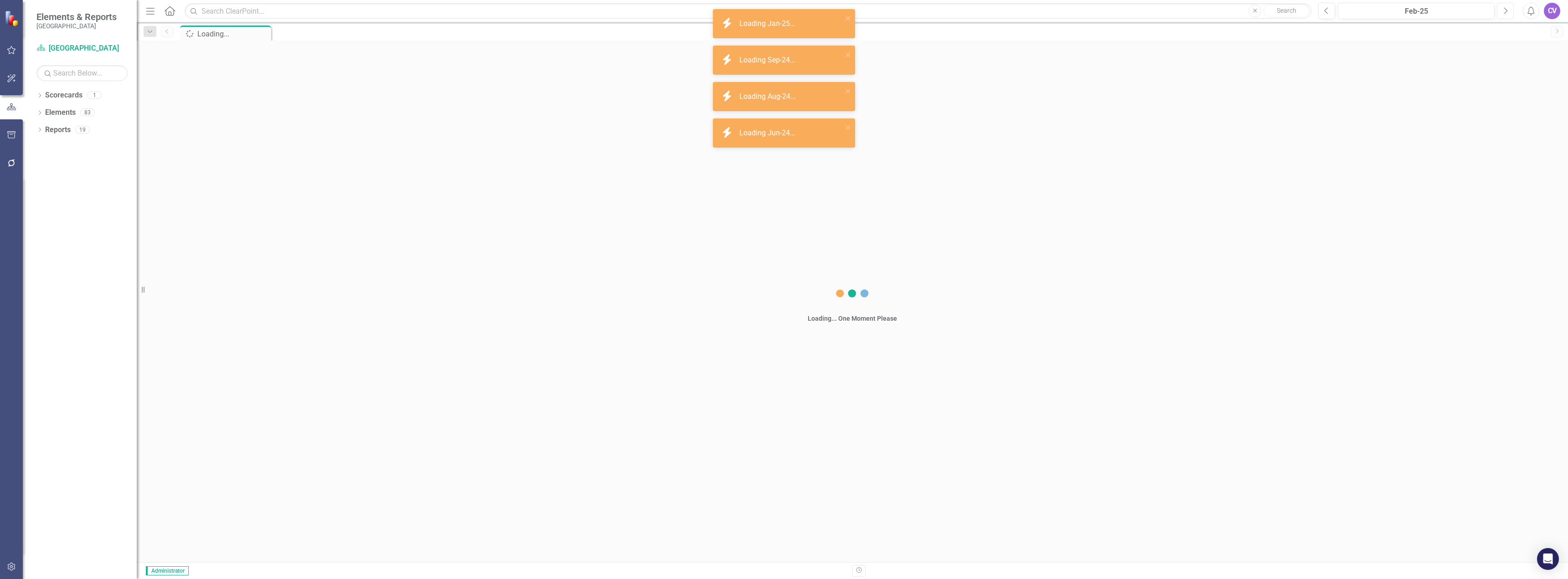
click at [1504, 7] on icon "Next" at bounding box center [1505, 11] width 5 height 8
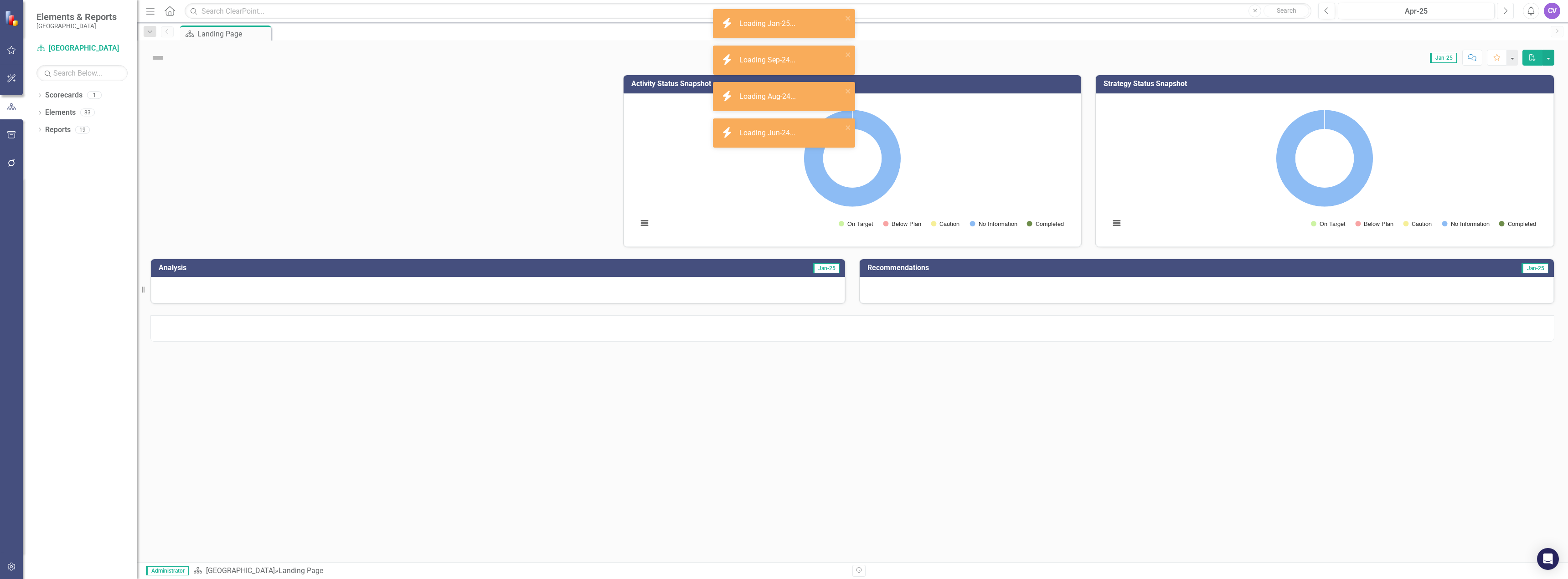
click at [1504, 7] on icon "Next" at bounding box center [1505, 11] width 5 height 8
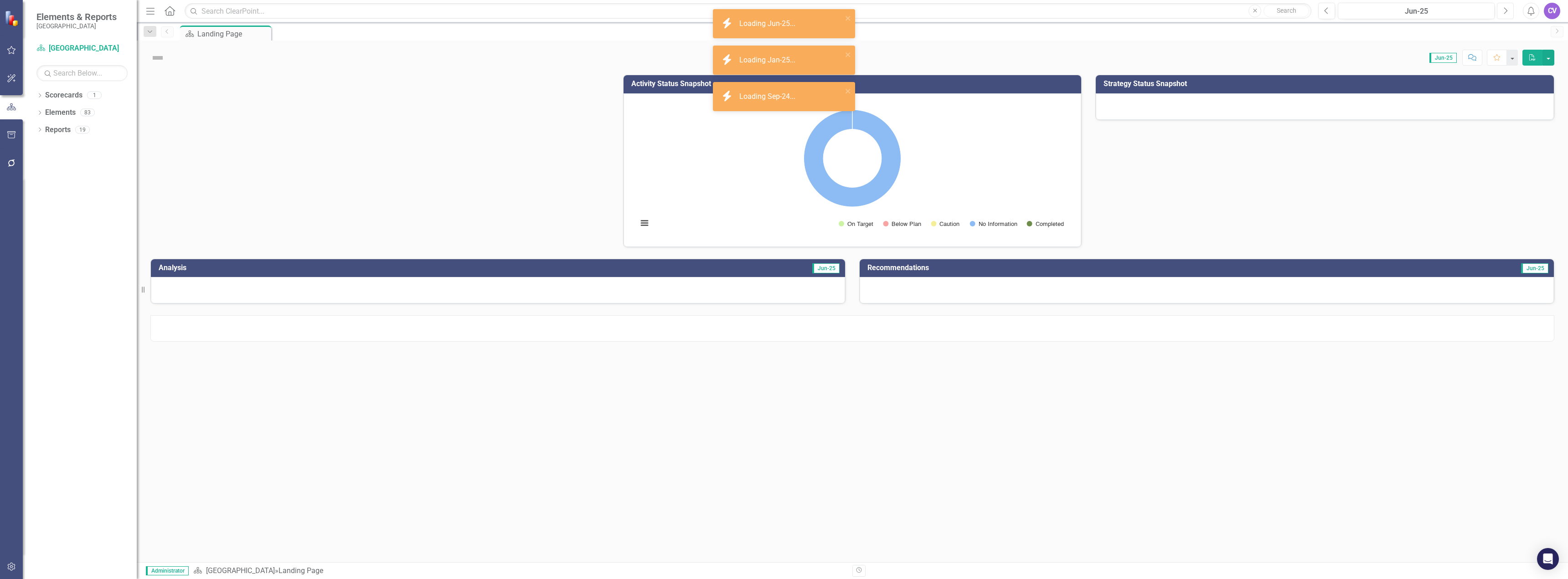
click at [1504, 7] on icon "Next" at bounding box center [1505, 11] width 5 height 8
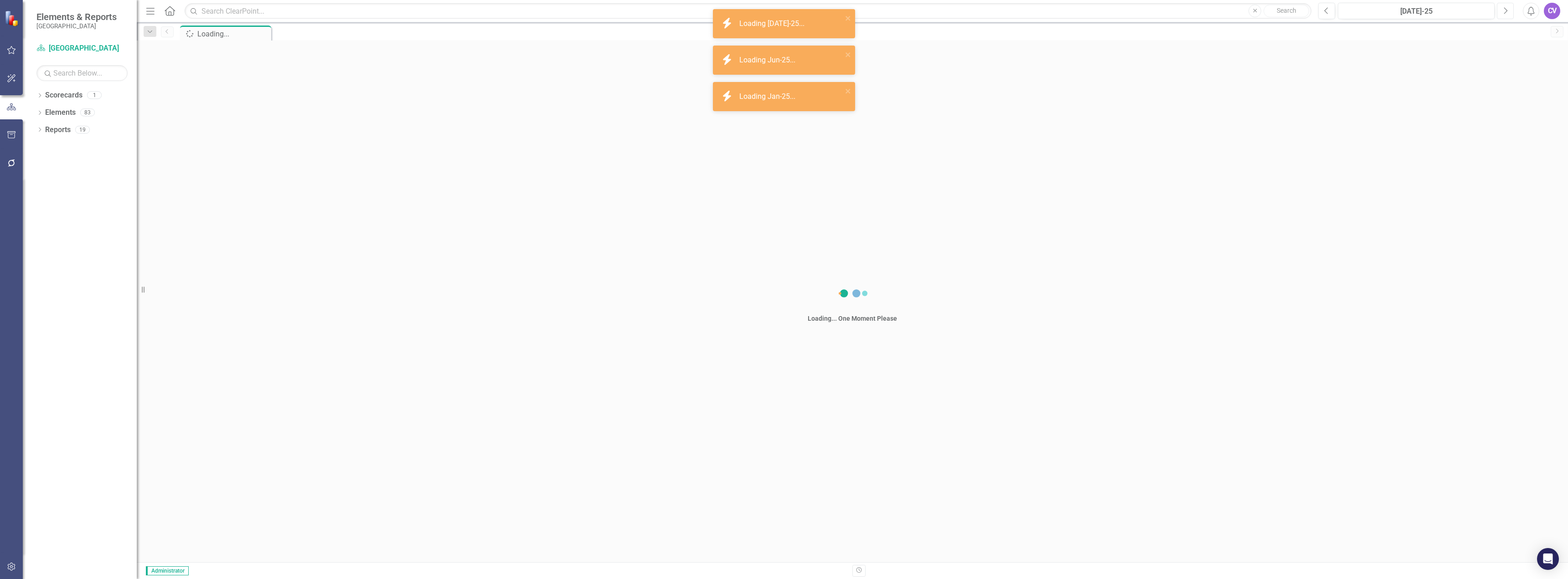
click at [1504, 7] on icon "Next" at bounding box center [1505, 11] width 5 height 8
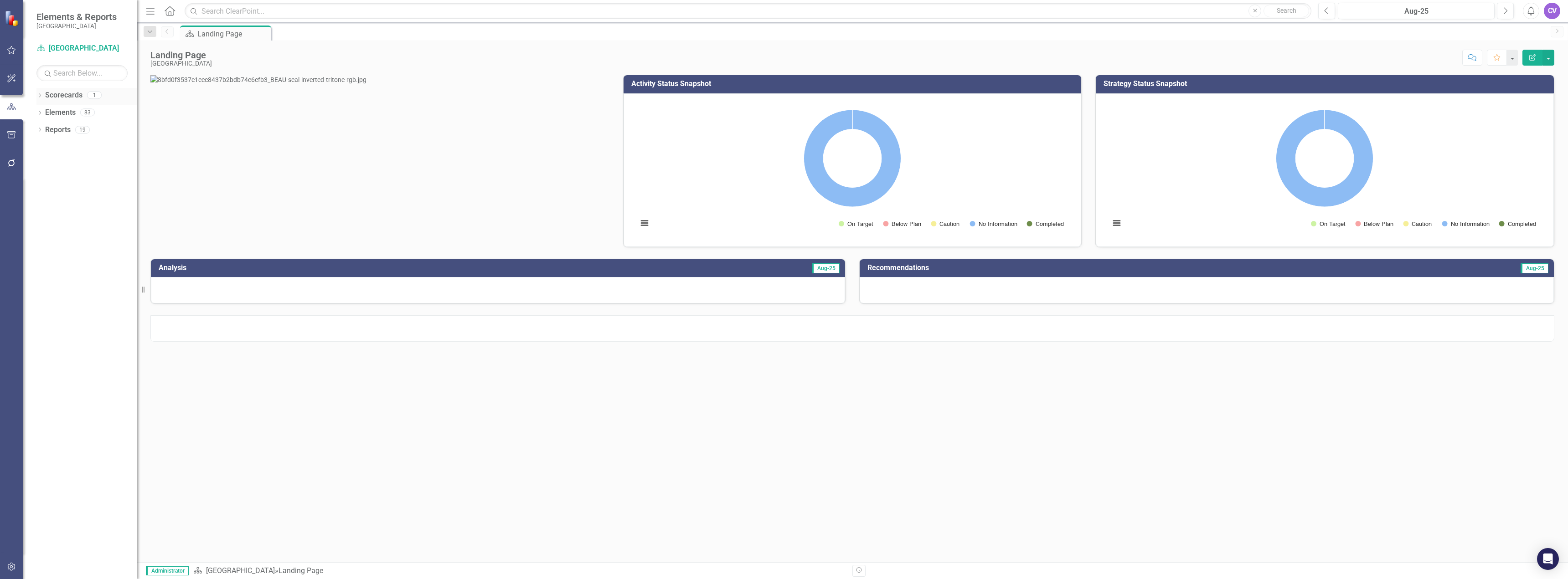
click at [62, 94] on link "Scorecards" at bounding box center [64, 95] width 37 height 11
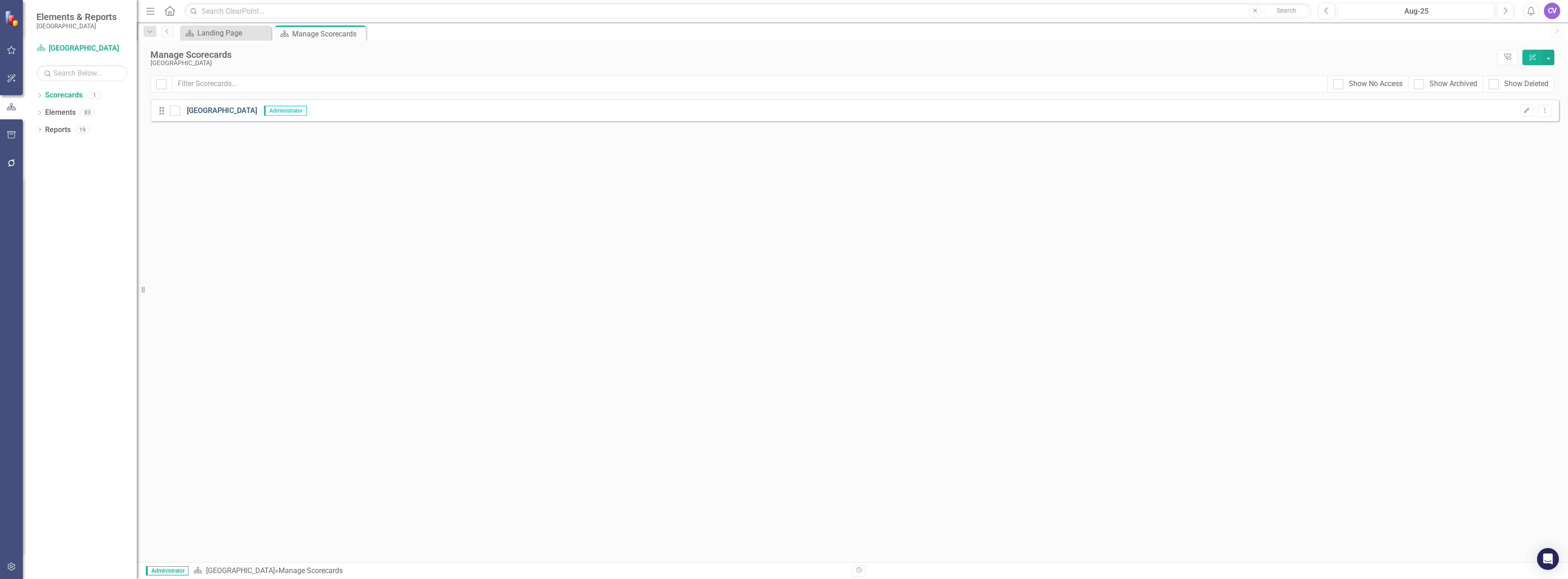
click at [225, 111] on link "[GEOGRAPHIC_DATA]" at bounding box center [219, 111] width 77 height 11
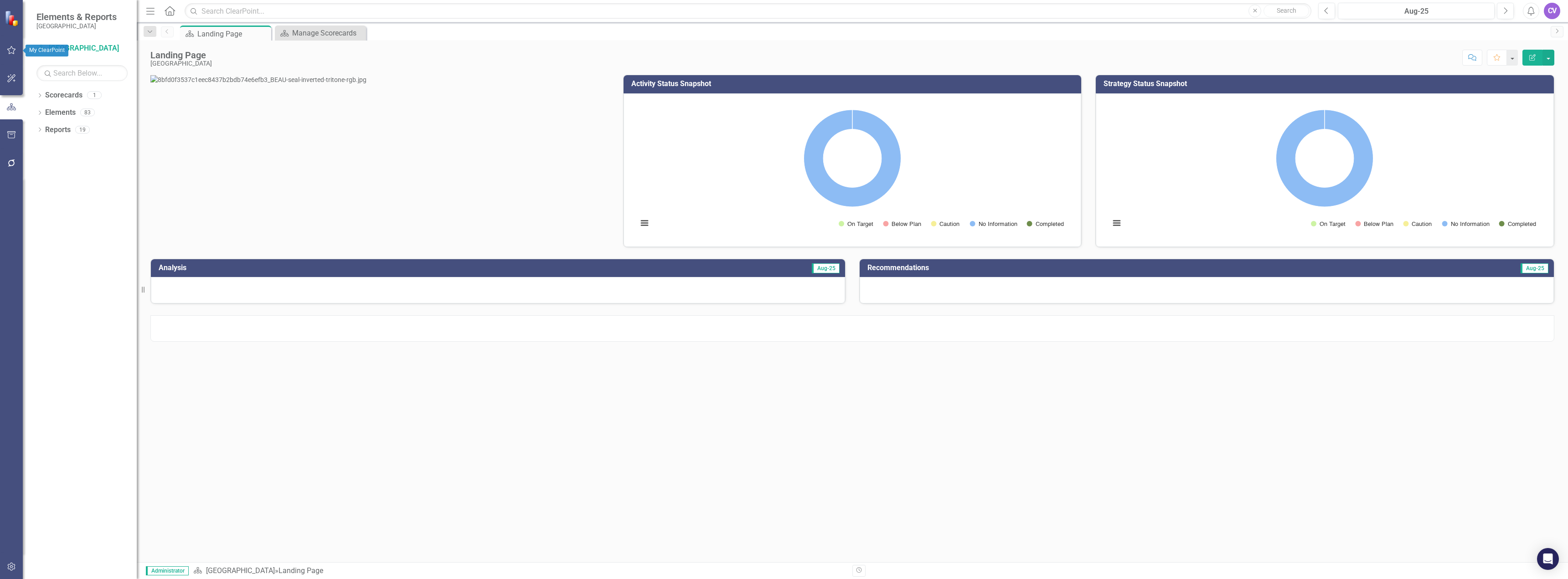
click at [12, 50] on icon "button" at bounding box center [11, 50] width 9 height 7
click at [72, 64] on link "My Workspace" at bounding box center [82, 64] width 91 height 11
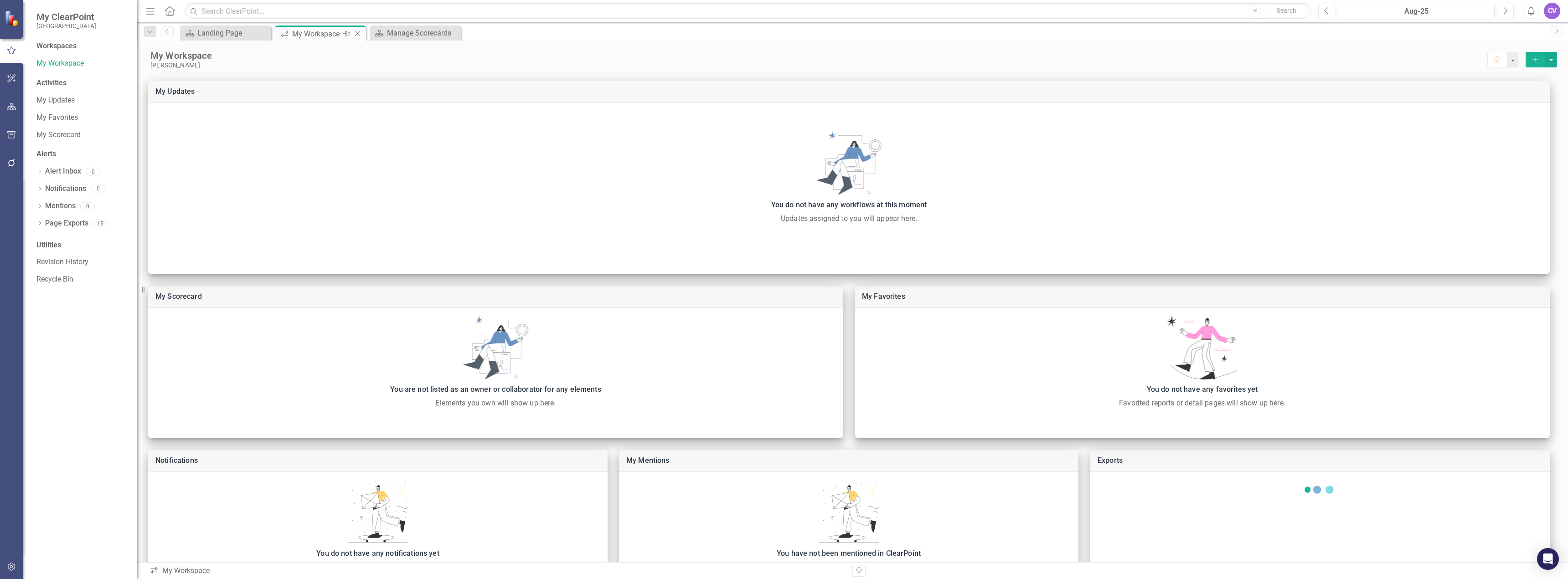
click at [358, 34] on icon at bounding box center [358, 34] width 5 height 5
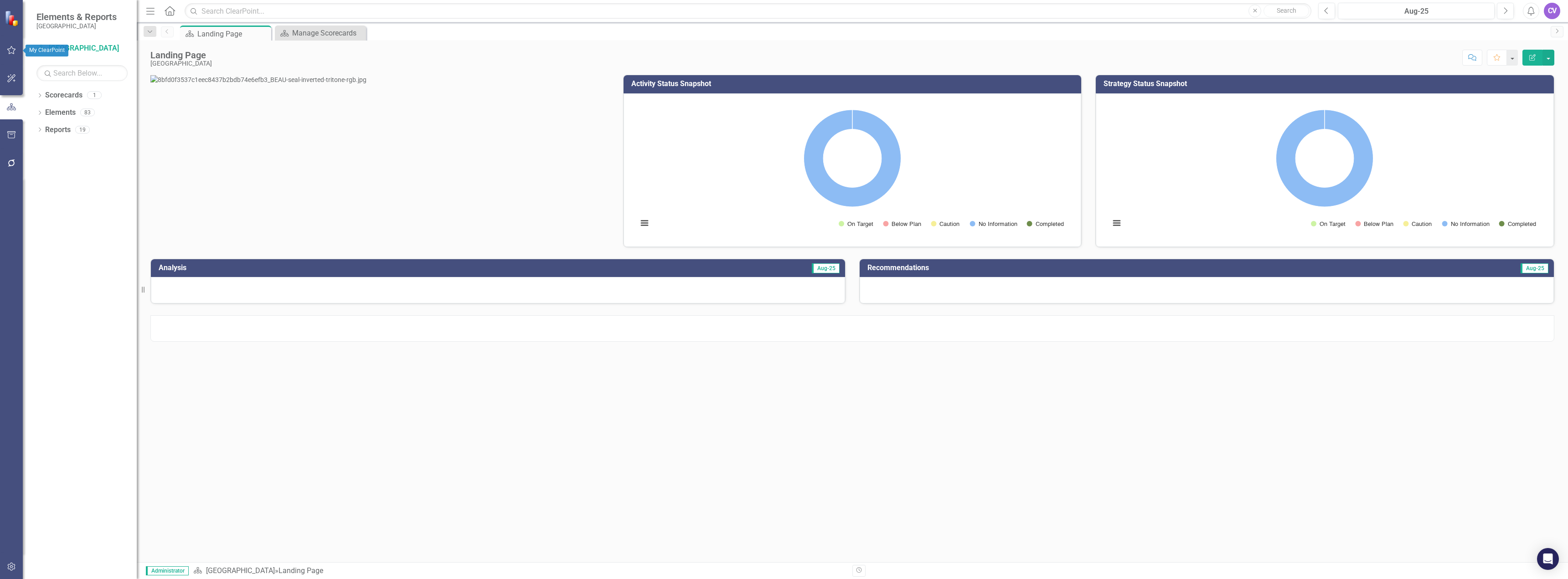
click at [8, 49] on icon "button" at bounding box center [11, 50] width 9 height 7
click at [68, 133] on link "My Scorecard" at bounding box center [82, 135] width 91 height 11
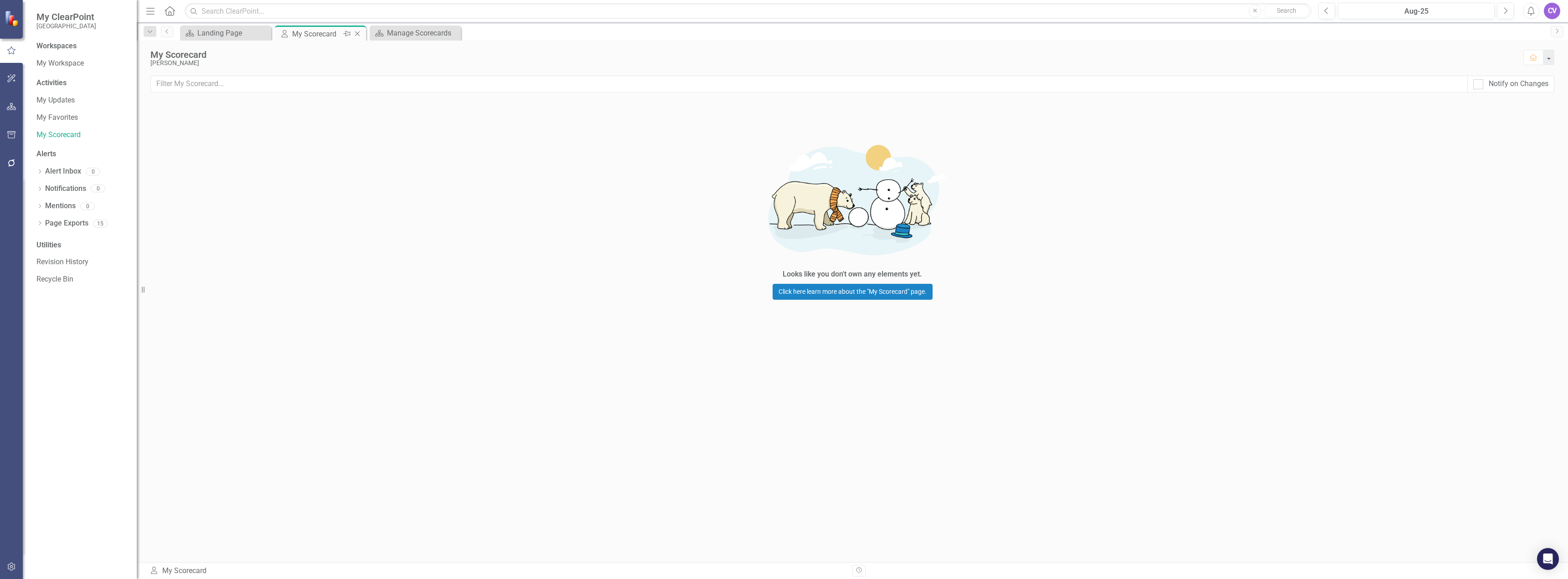
click at [357, 33] on icon "Close" at bounding box center [357, 34] width 9 height 7
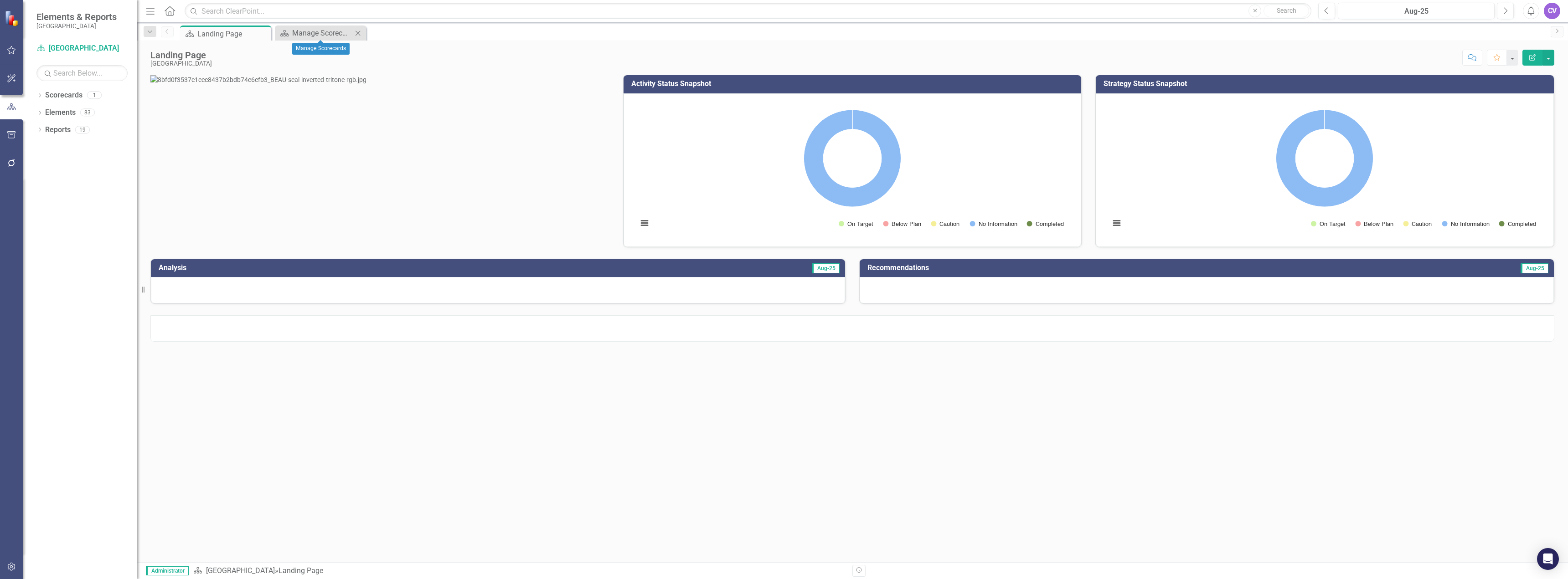
click at [357, 33] on icon "Close" at bounding box center [358, 34] width 9 height 7
click at [237, 34] on div "Landing Page" at bounding box center [227, 34] width 60 height 11
click at [171, 14] on icon at bounding box center [169, 11] width 11 height 9
click at [1554, 14] on div "CV" at bounding box center [1552, 11] width 16 height 16
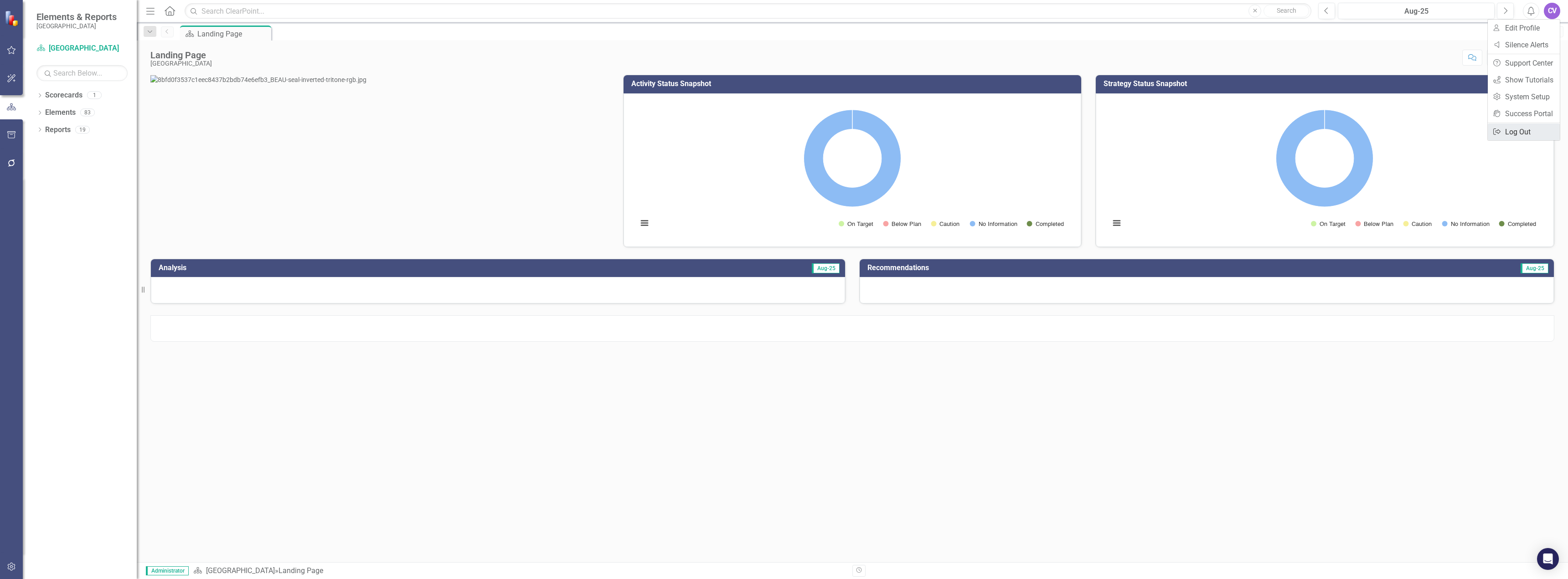
click at [1521, 133] on link "Logout Log Out" at bounding box center [1524, 131] width 72 height 17
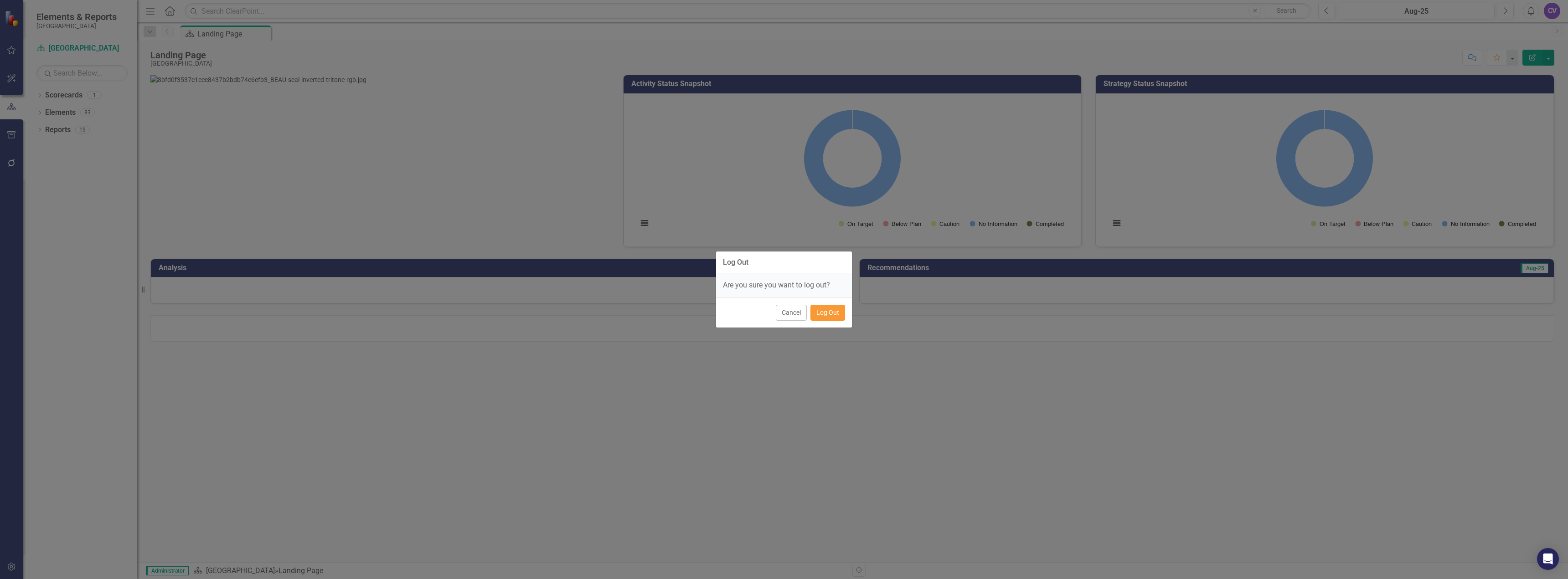
click at [833, 312] on button "Log Out" at bounding box center [828, 313] width 35 height 16
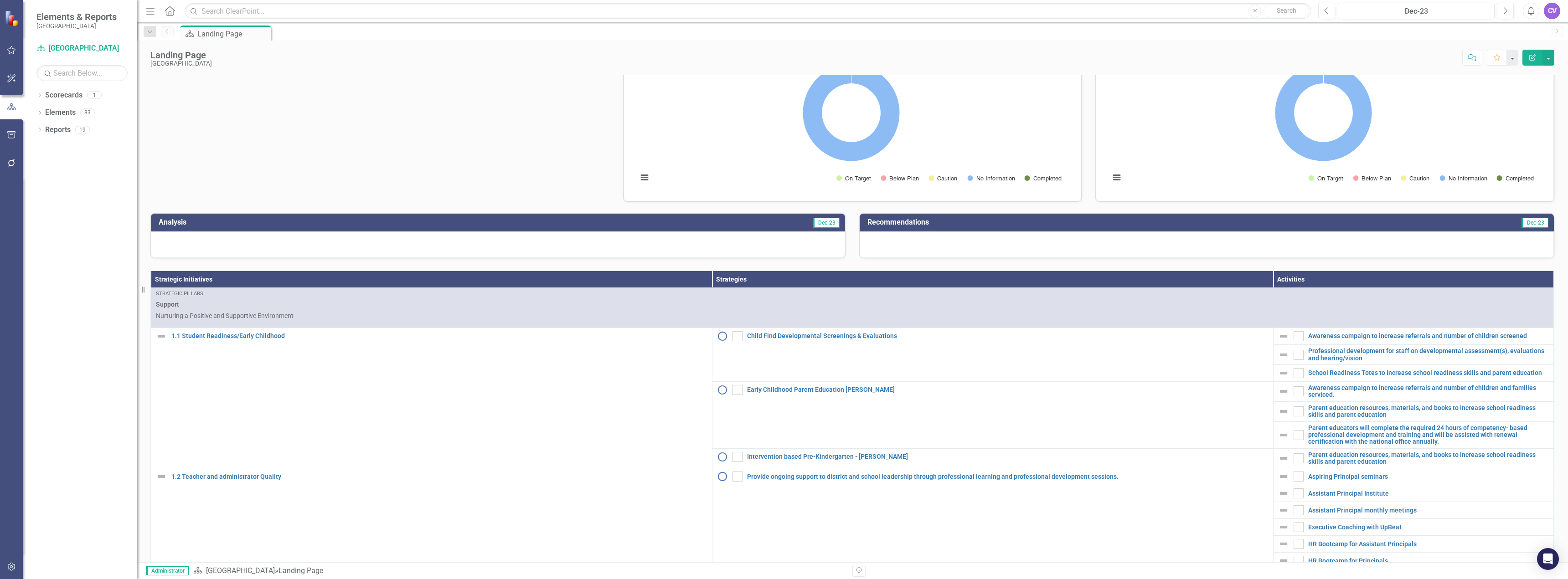
scroll to position [91, 0]
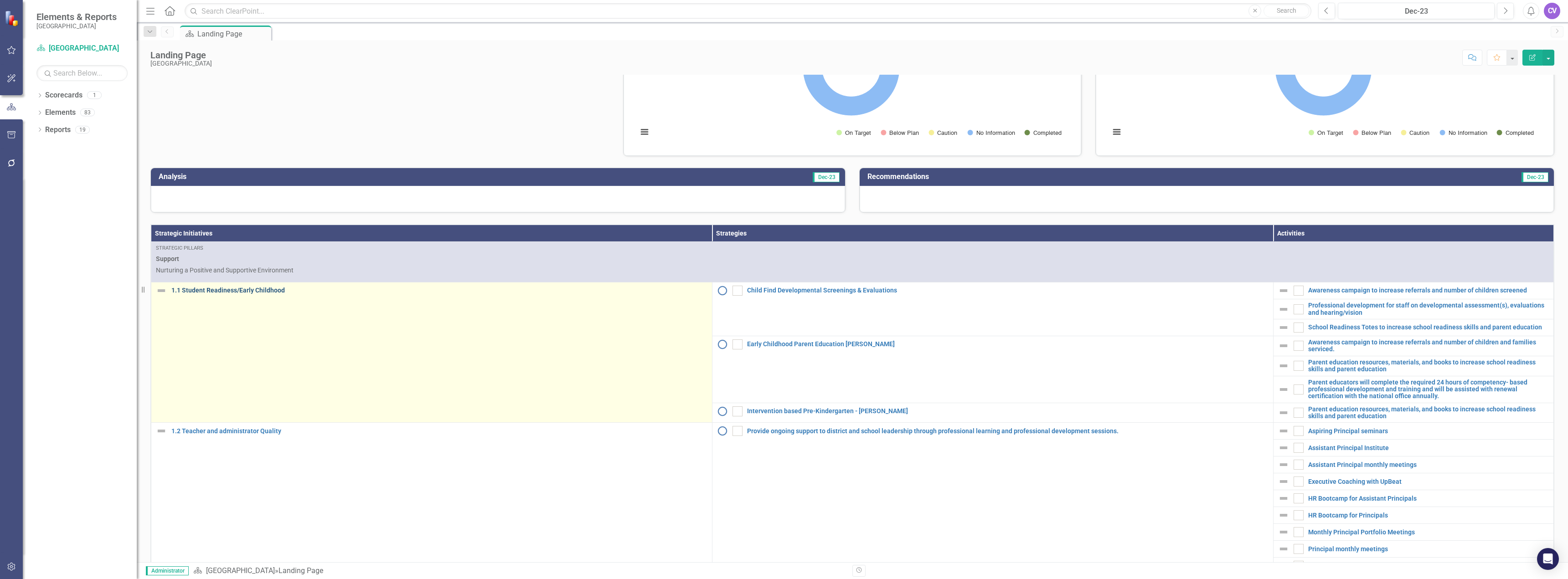
click at [259, 294] on link "1.1 Student Readiness/Early Childhood" at bounding box center [439, 290] width 536 height 7
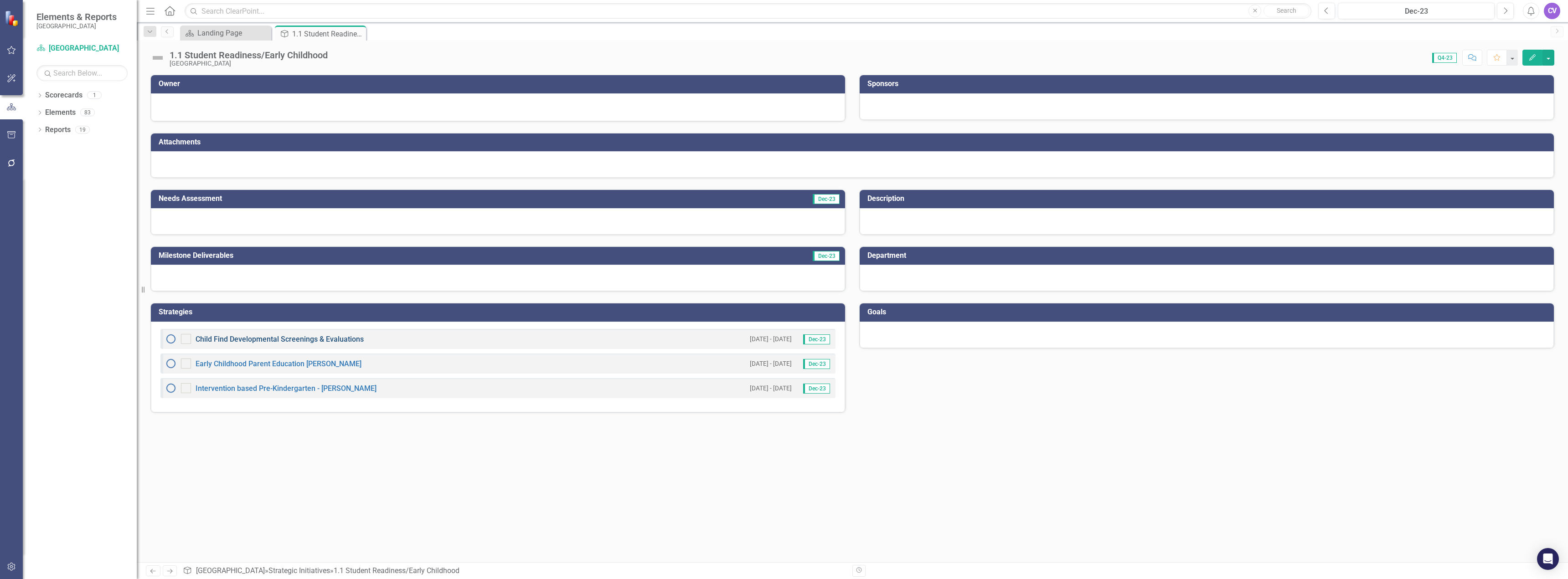
click at [300, 341] on link "Child Find Developmental Screenings & Evaluations" at bounding box center [280, 339] width 168 height 9
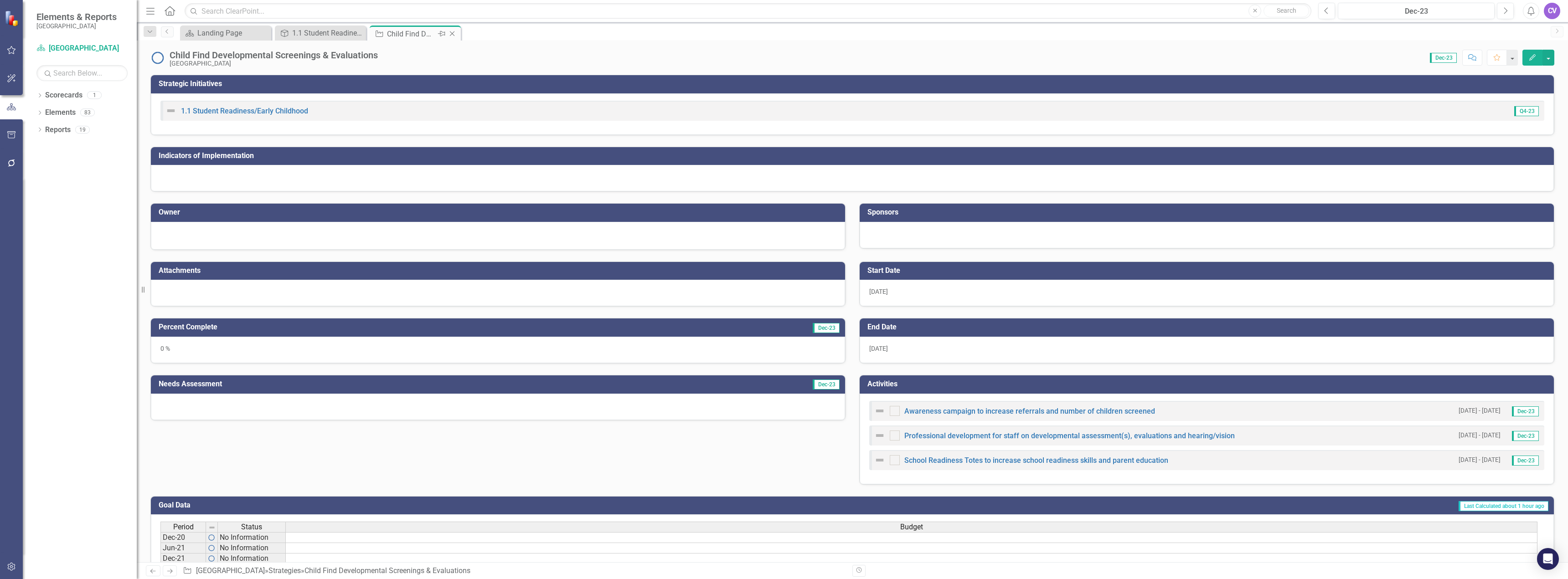
click at [454, 35] on icon "Close" at bounding box center [452, 34] width 9 height 7
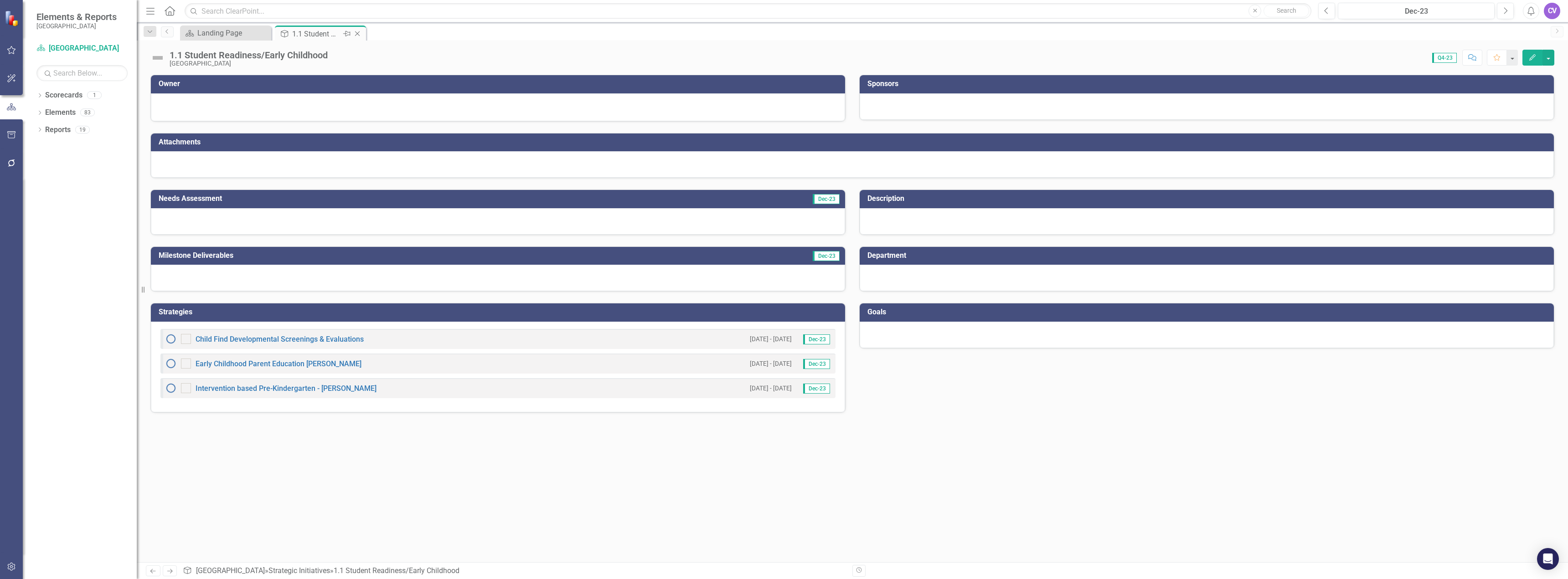
click at [359, 36] on icon at bounding box center [358, 34] width 5 height 5
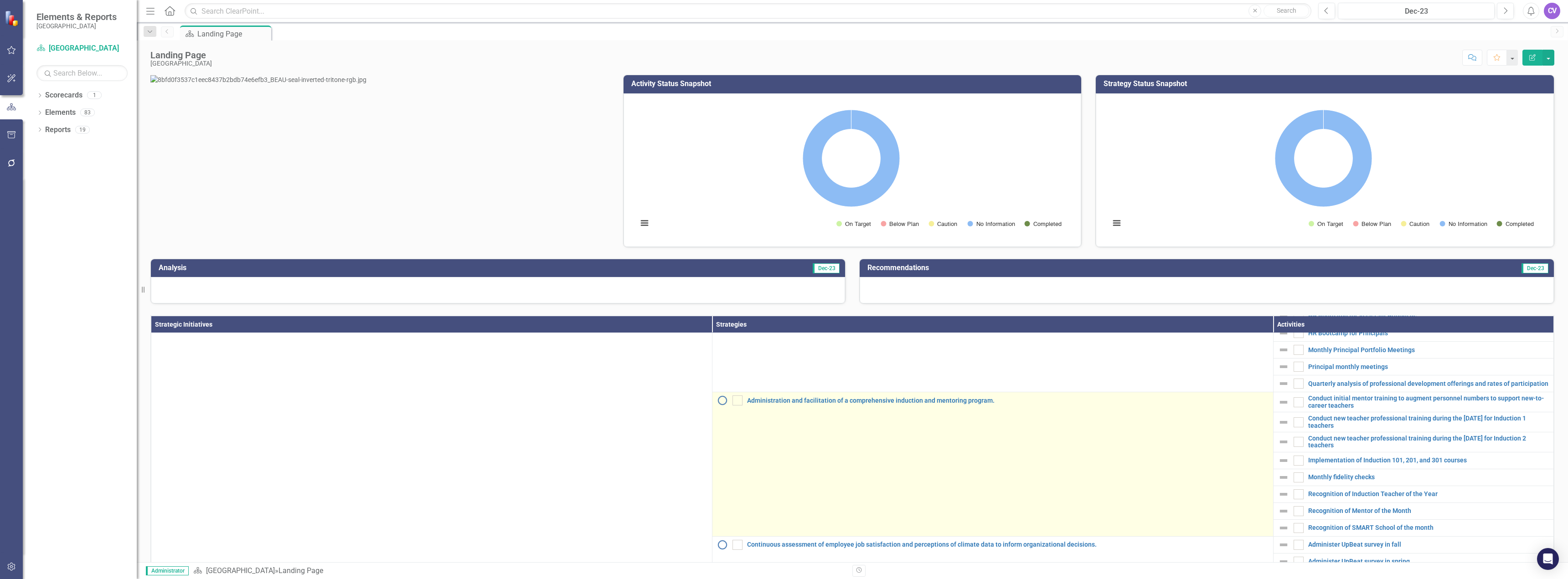
scroll to position [319, 0]
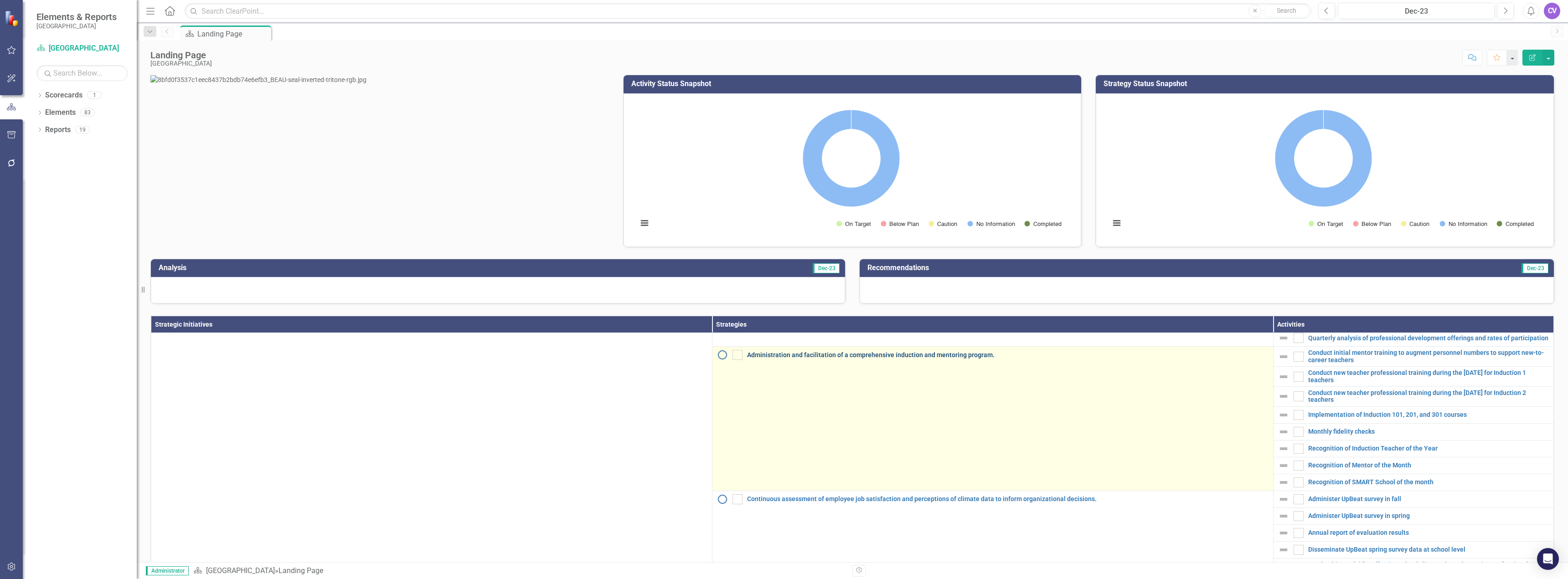
click at [832, 359] on link "Administration and facilitation of a comprehensive induction and mentoring prog…" at bounding box center [1007, 355] width 521 height 7
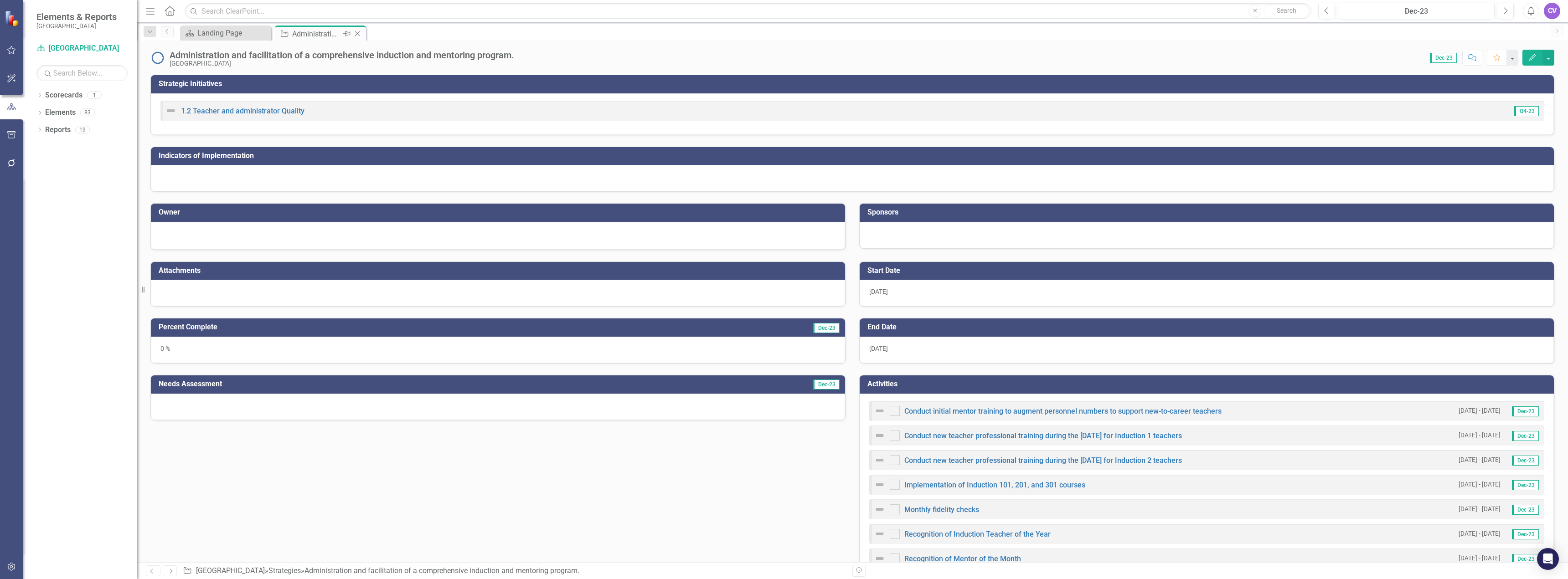
click at [360, 34] on icon "Close" at bounding box center [357, 34] width 9 height 7
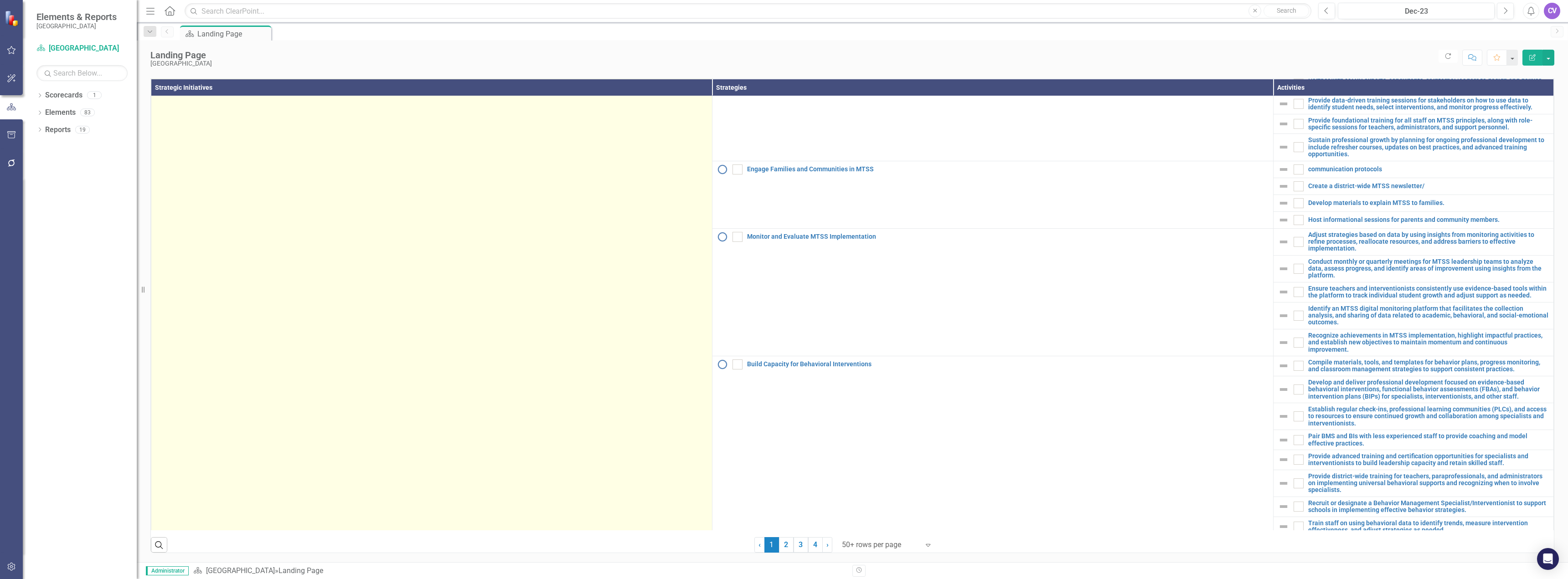
scroll to position [1286, 0]
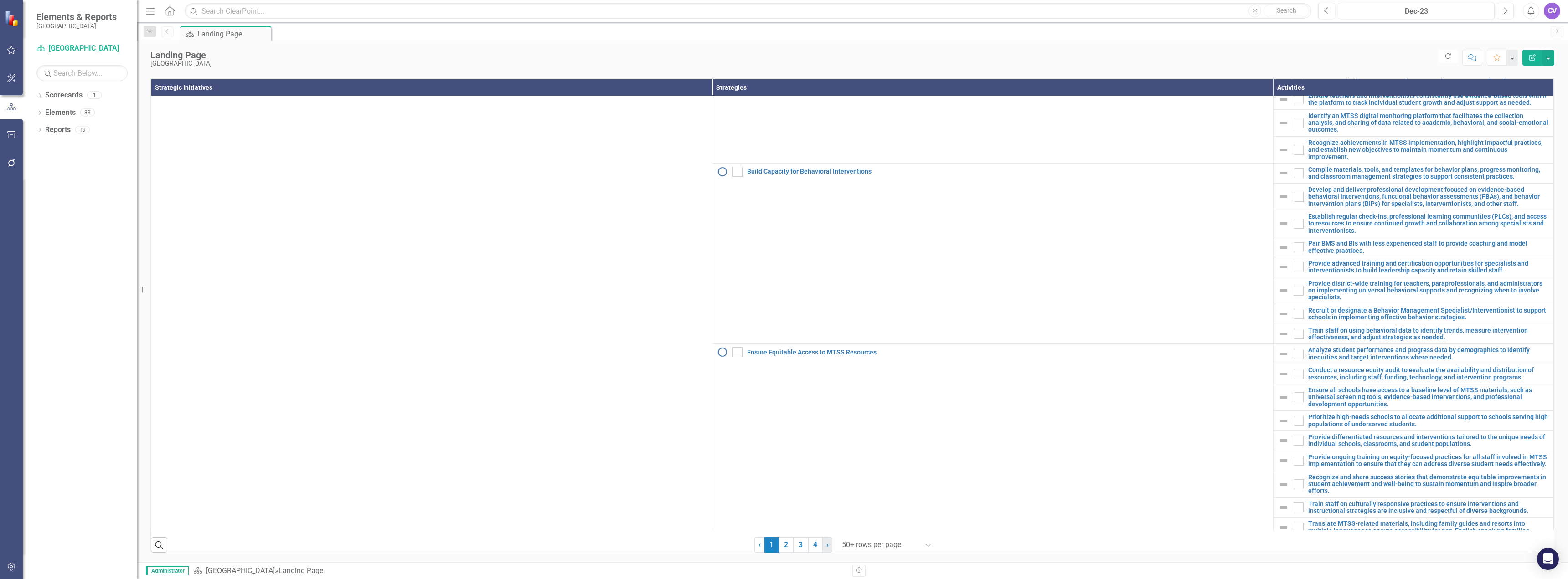
click at [822, 543] on link "› Next" at bounding box center [827, 545] width 10 height 16
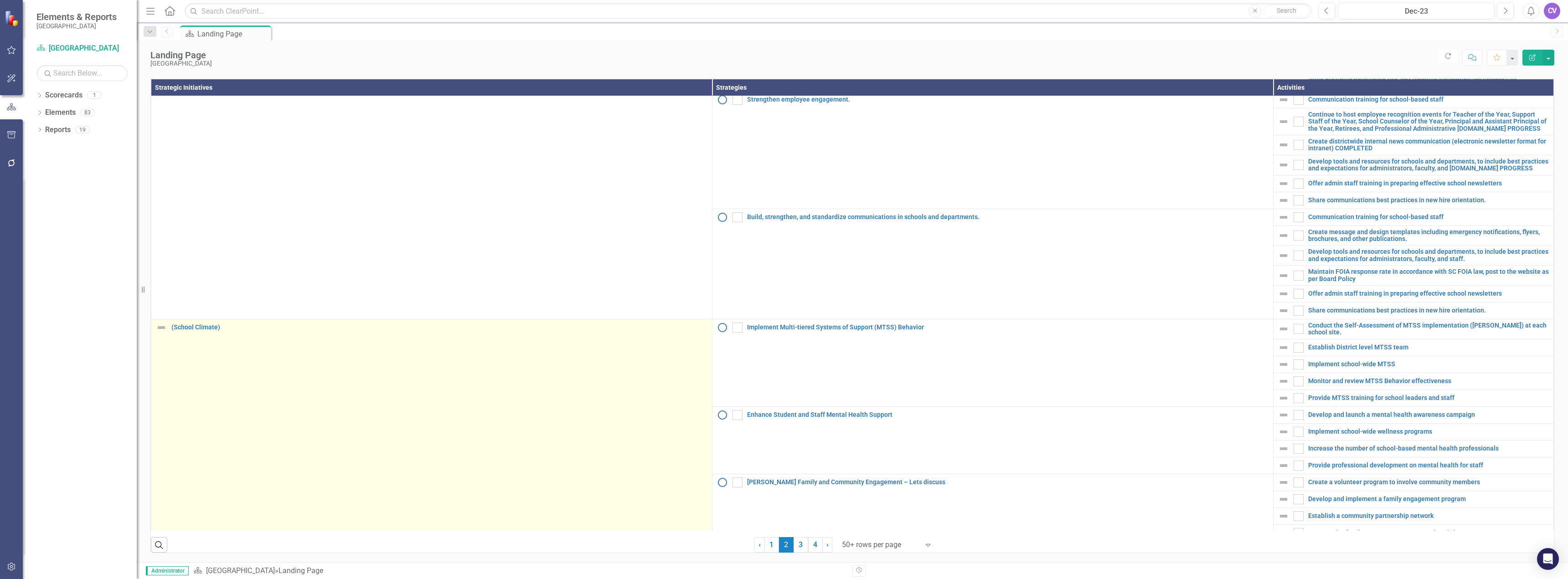
scroll to position [753, 0]
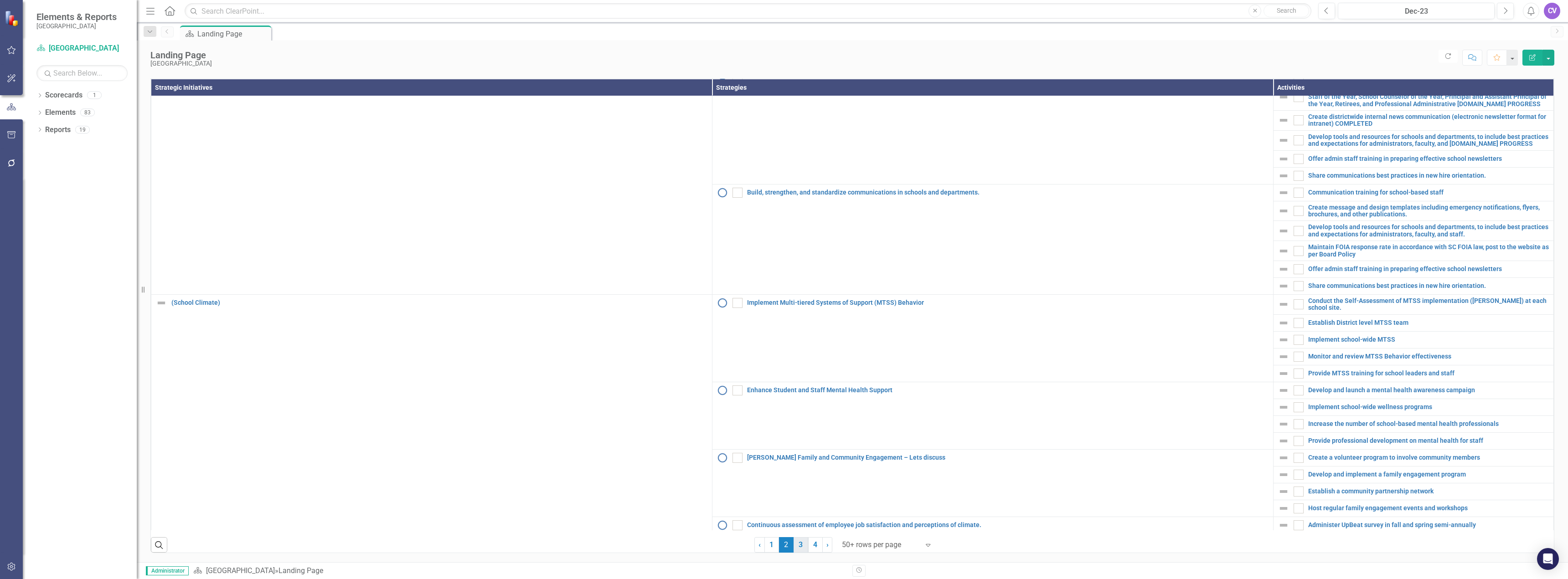
click at [797, 548] on link "3" at bounding box center [801, 545] width 14 height 16
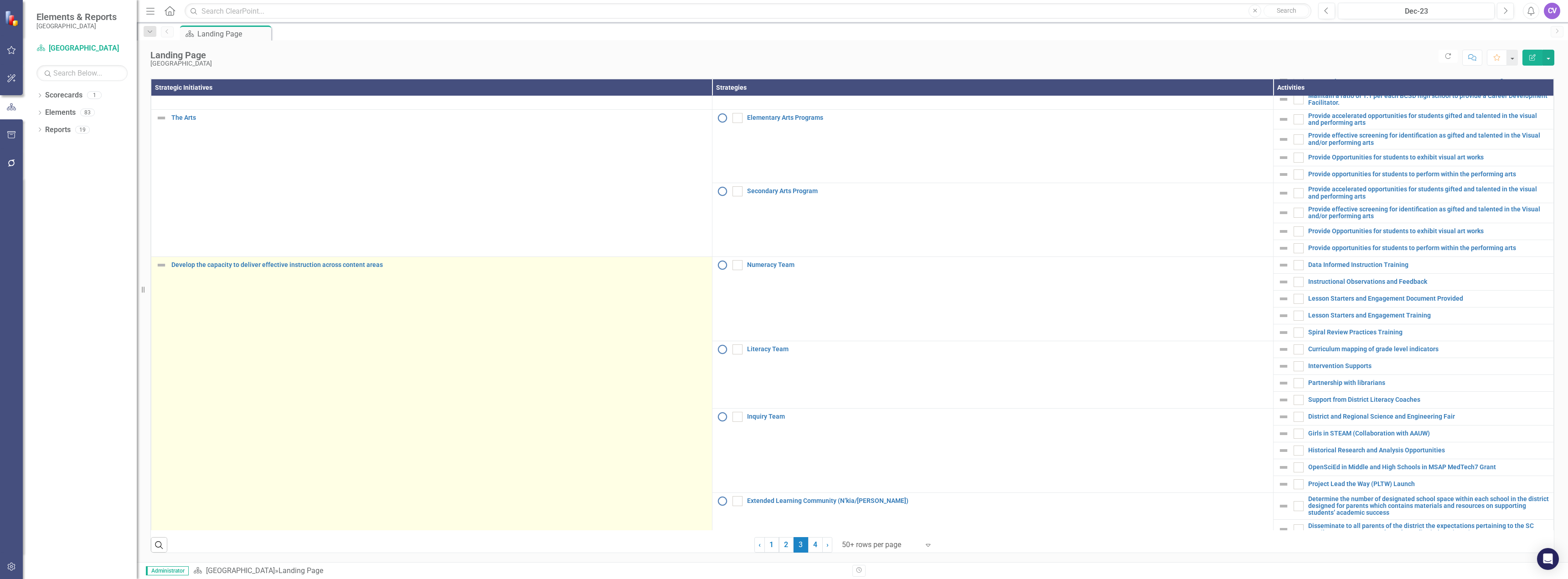
scroll to position [746, 0]
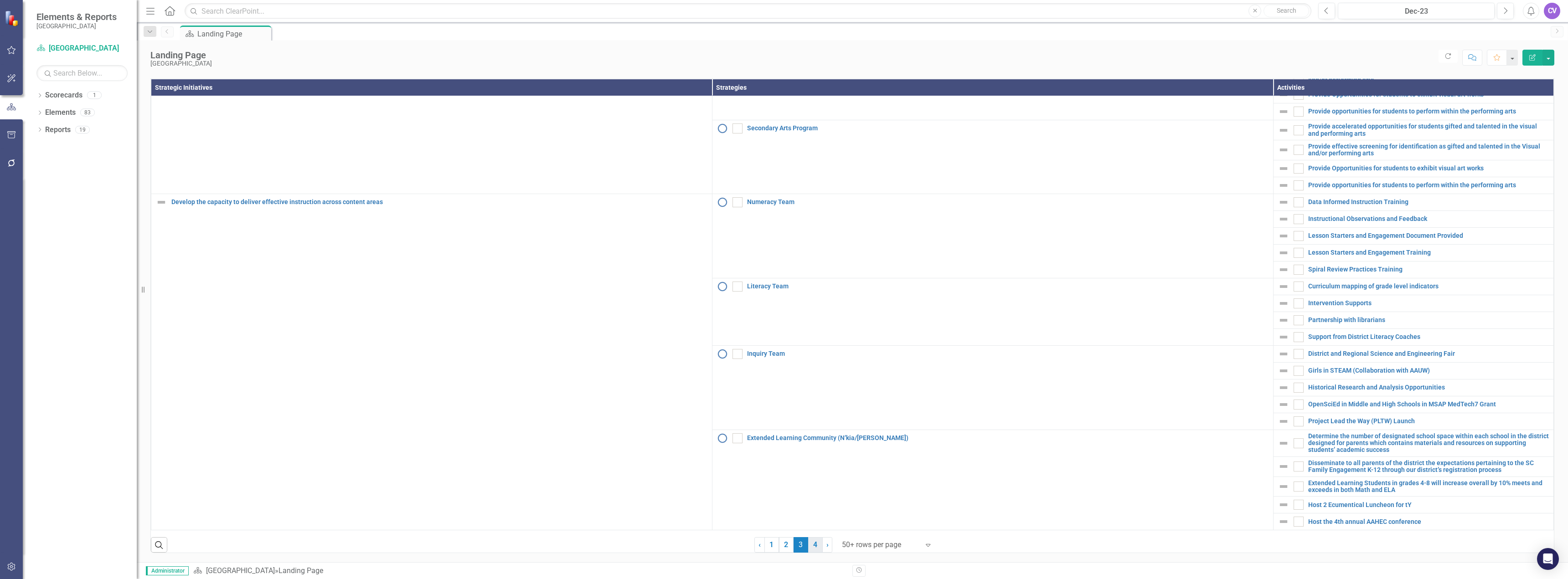
click at [809, 547] on link "4" at bounding box center [815, 545] width 14 height 16
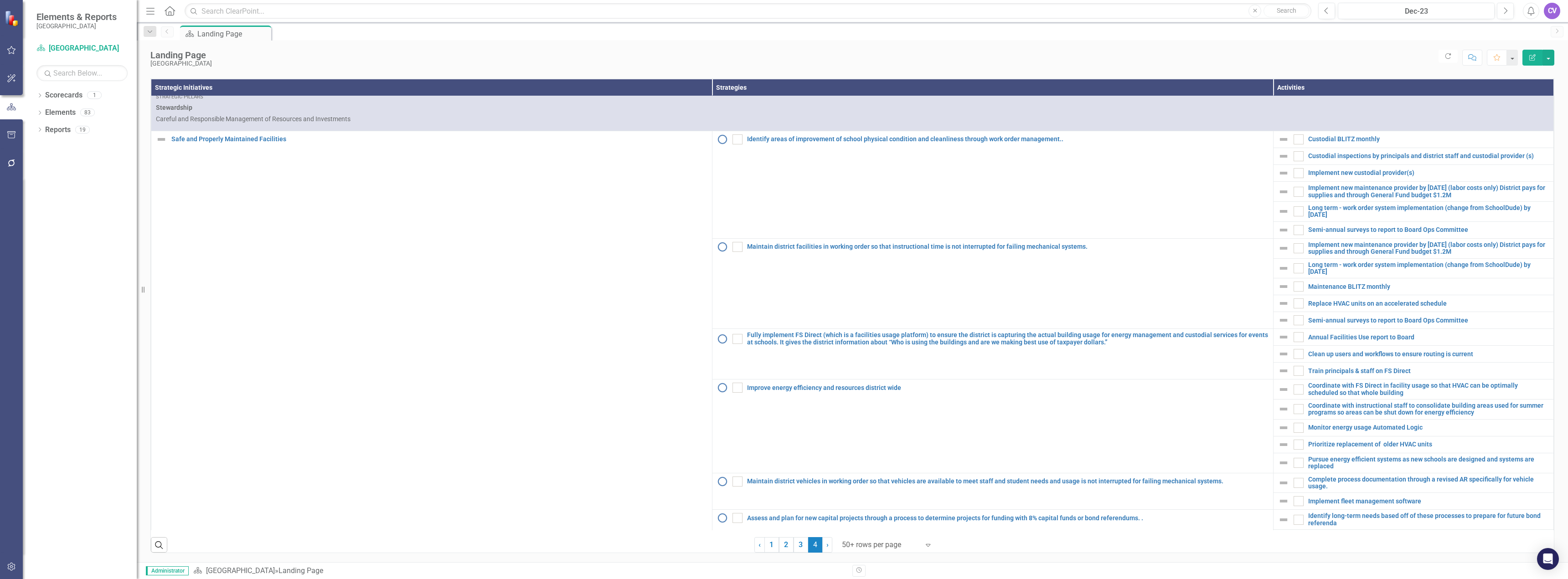
scroll to position [0, 0]
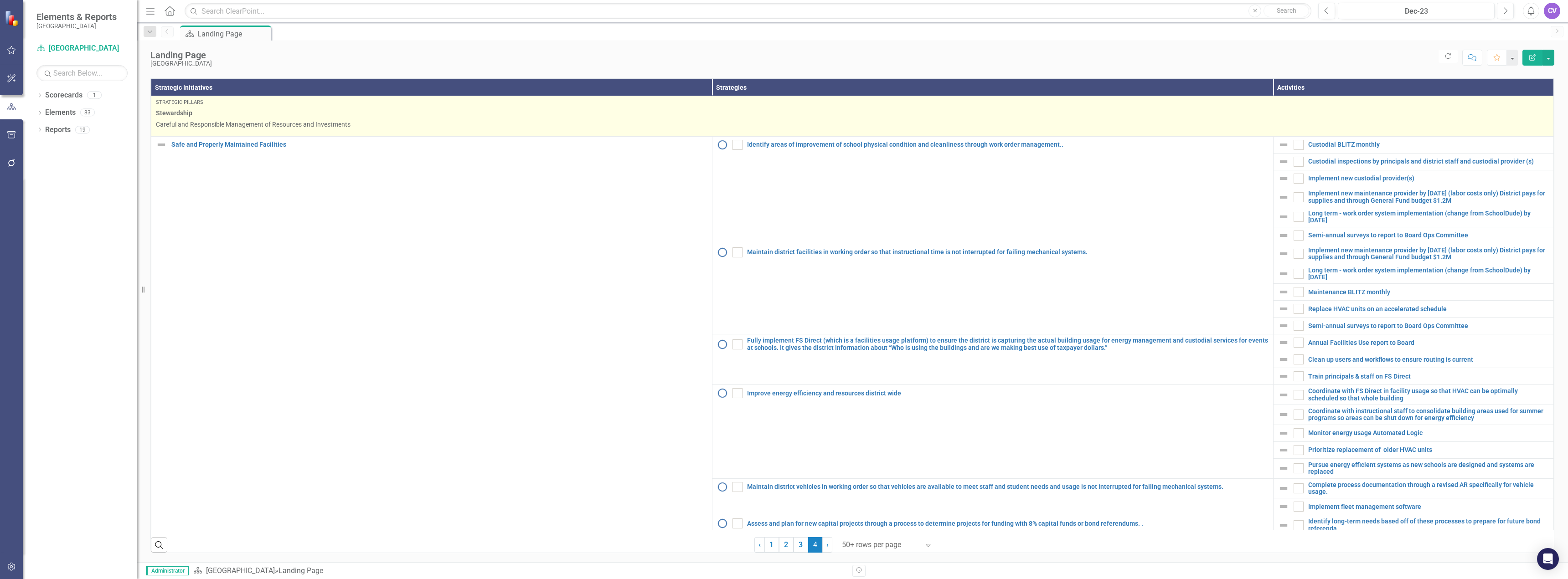
click at [194, 113] on span "Stewardship" at bounding box center [852, 113] width 1393 height 9
click at [175, 108] on span "Stewardship" at bounding box center [852, 113] width 1393 height 9
click at [175, 101] on div "Strategic Pillars" at bounding box center [852, 103] width 1393 height 7
click at [179, 126] on p "Careful and Responsible Management of Resources and Investments" at bounding box center [852, 124] width 1393 height 9
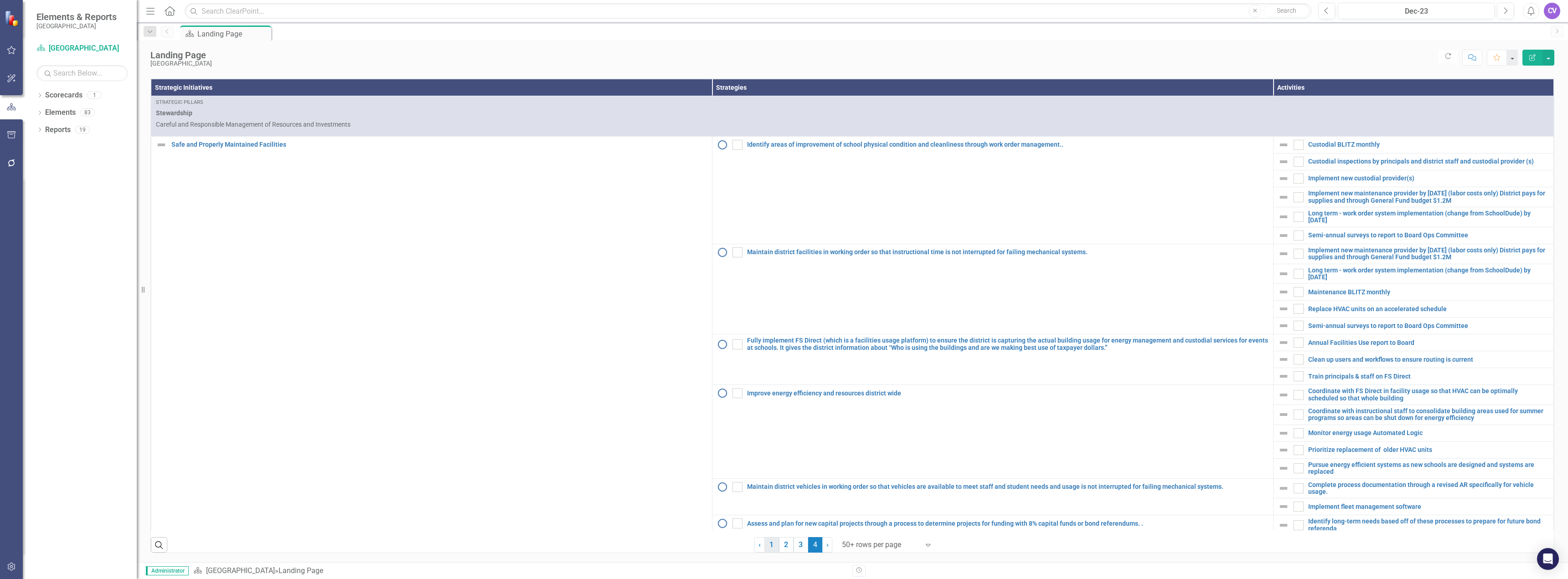
click at [769, 546] on link "1" at bounding box center [771, 545] width 14 height 16
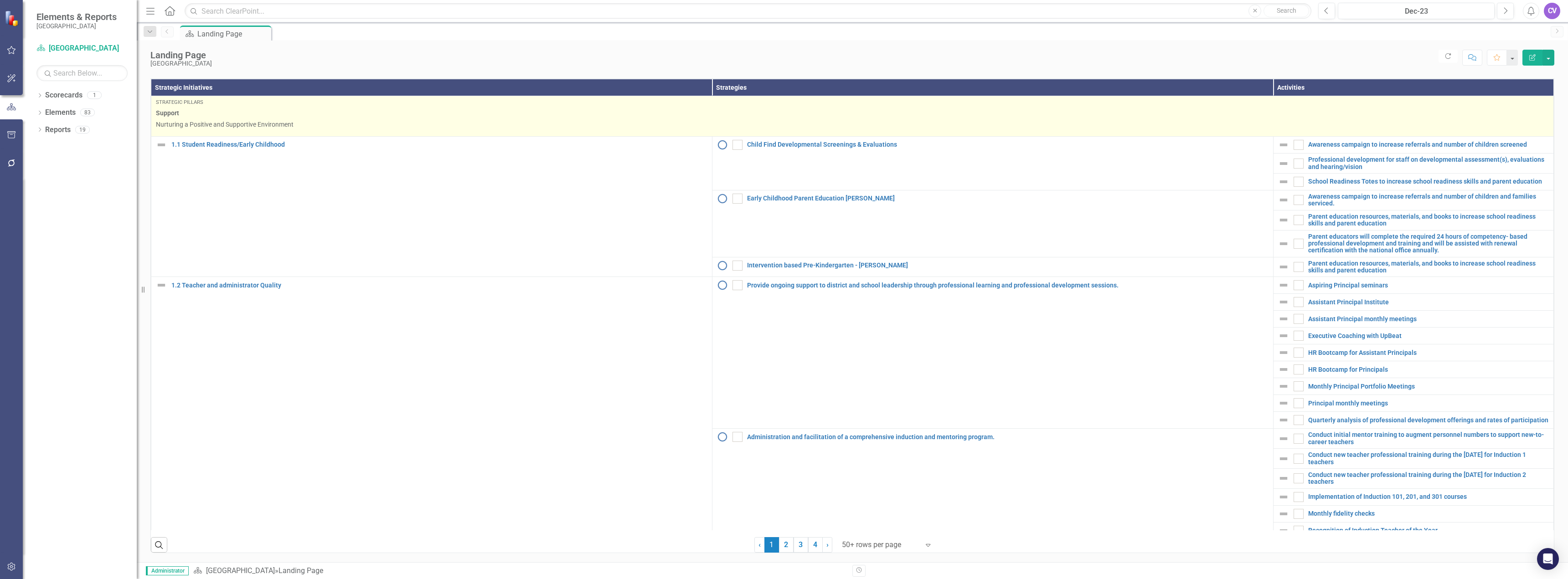
scroll to position [25, 0]
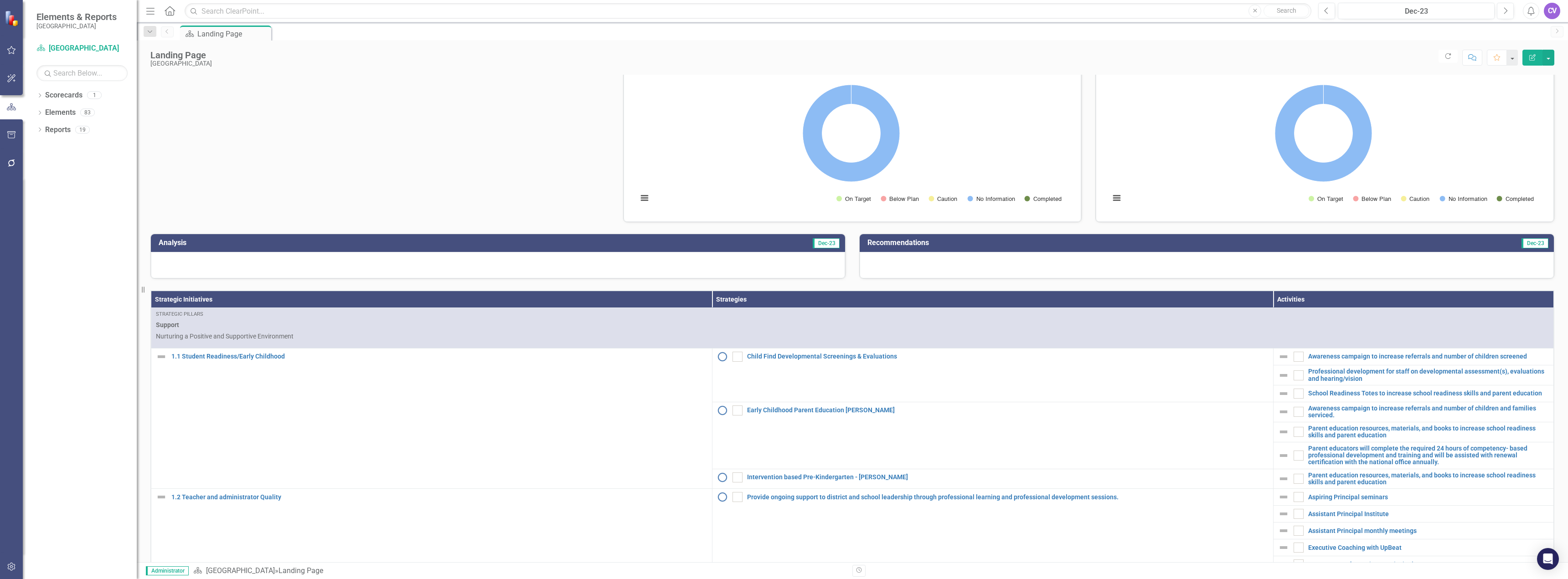
click at [217, 308] on th "Strategic Initiatives" at bounding box center [432, 299] width 561 height 17
click at [694, 308] on th "Strategic Initiatives Sort Ascending" at bounding box center [432, 299] width 561 height 17
click at [694, 308] on th "Strategic Initiatives Sort Descending" at bounding box center [432, 299] width 561 height 17
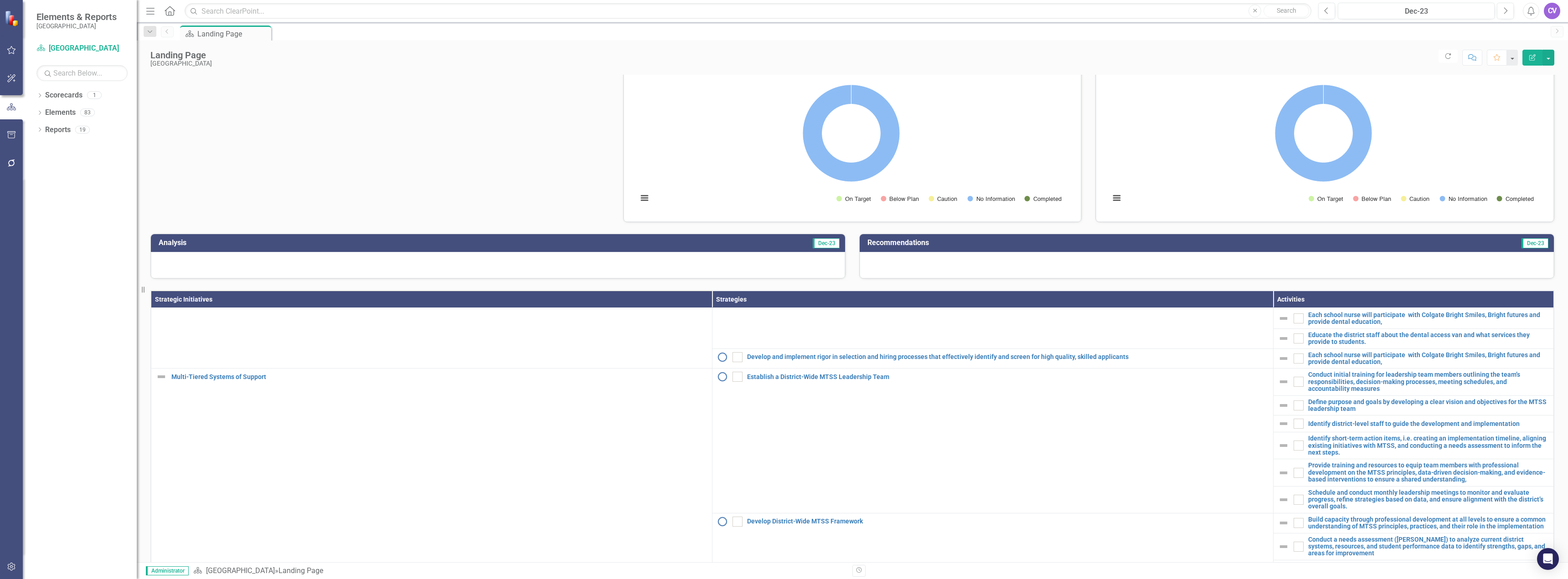
scroll to position [547, 0]
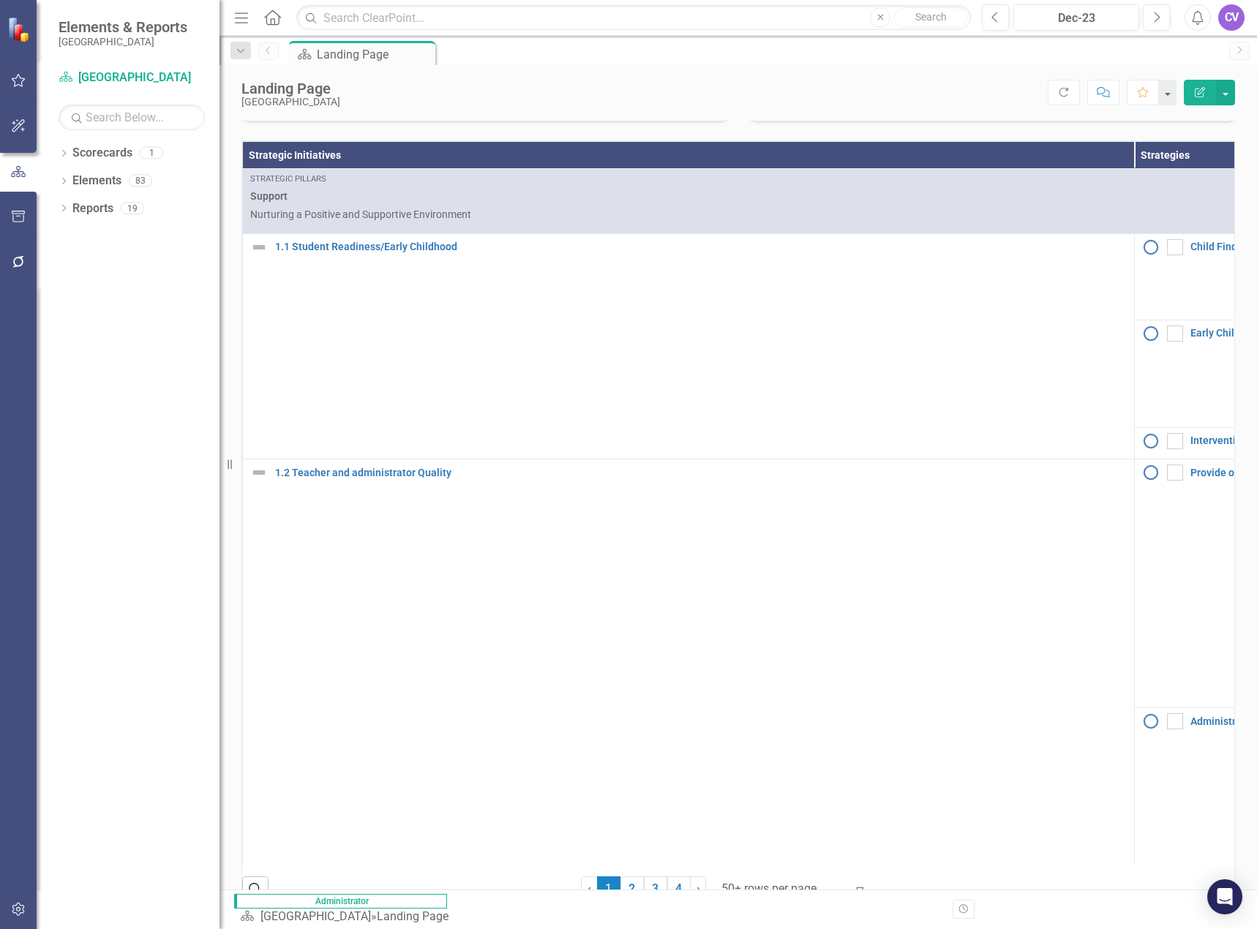
scroll to position [439, 0]
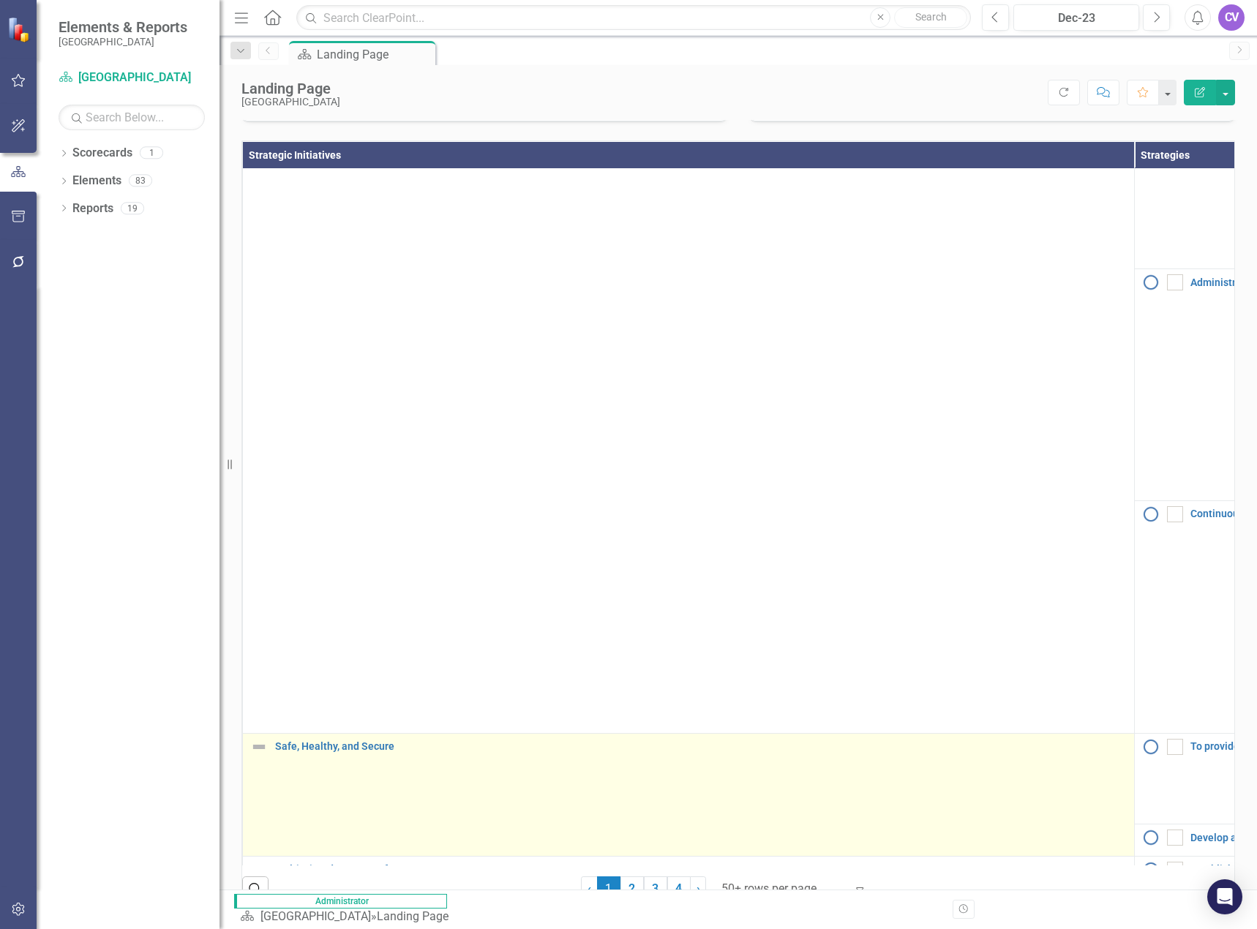
click at [258, 756] on img at bounding box center [259, 747] width 18 height 18
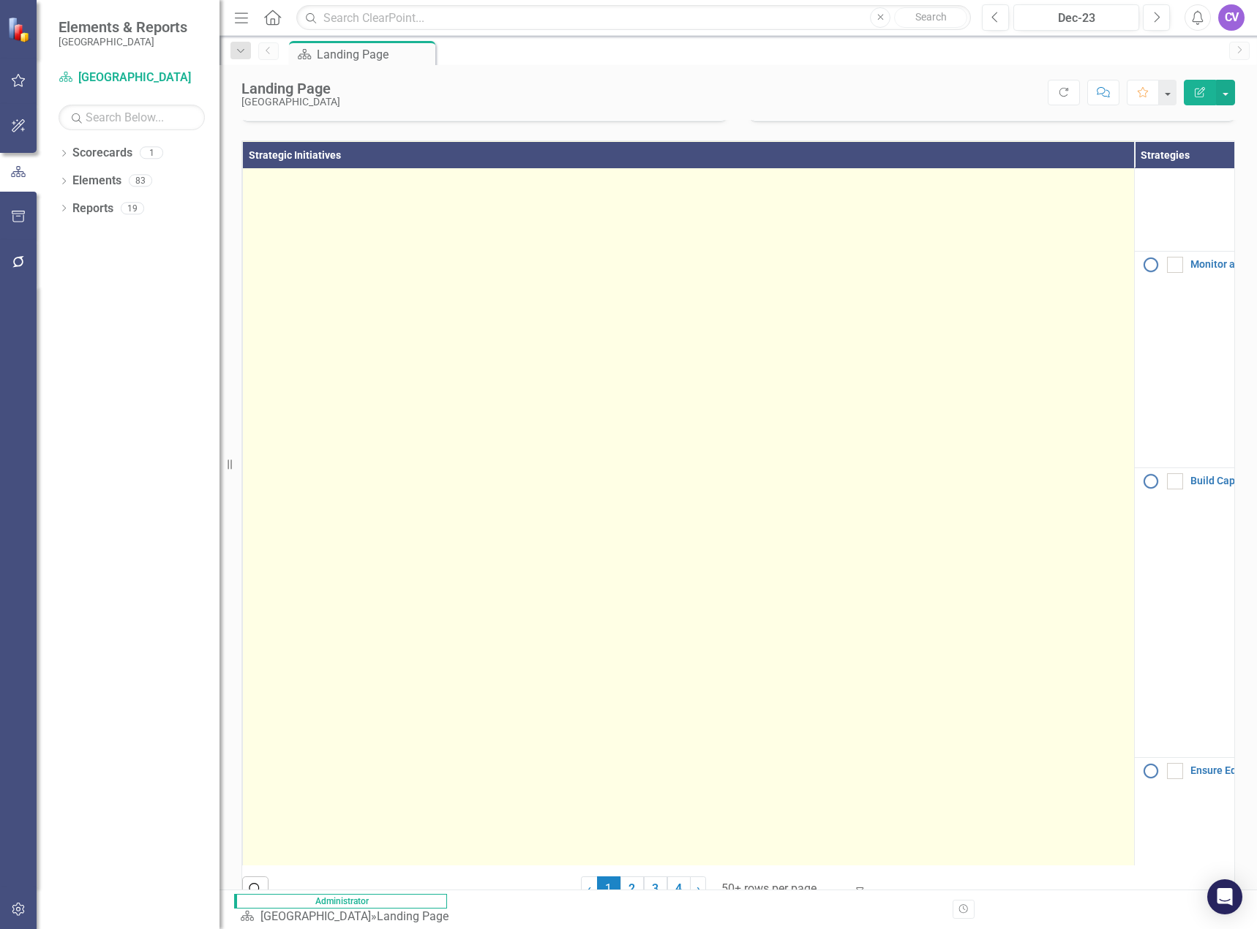
scroll to position [406, 0]
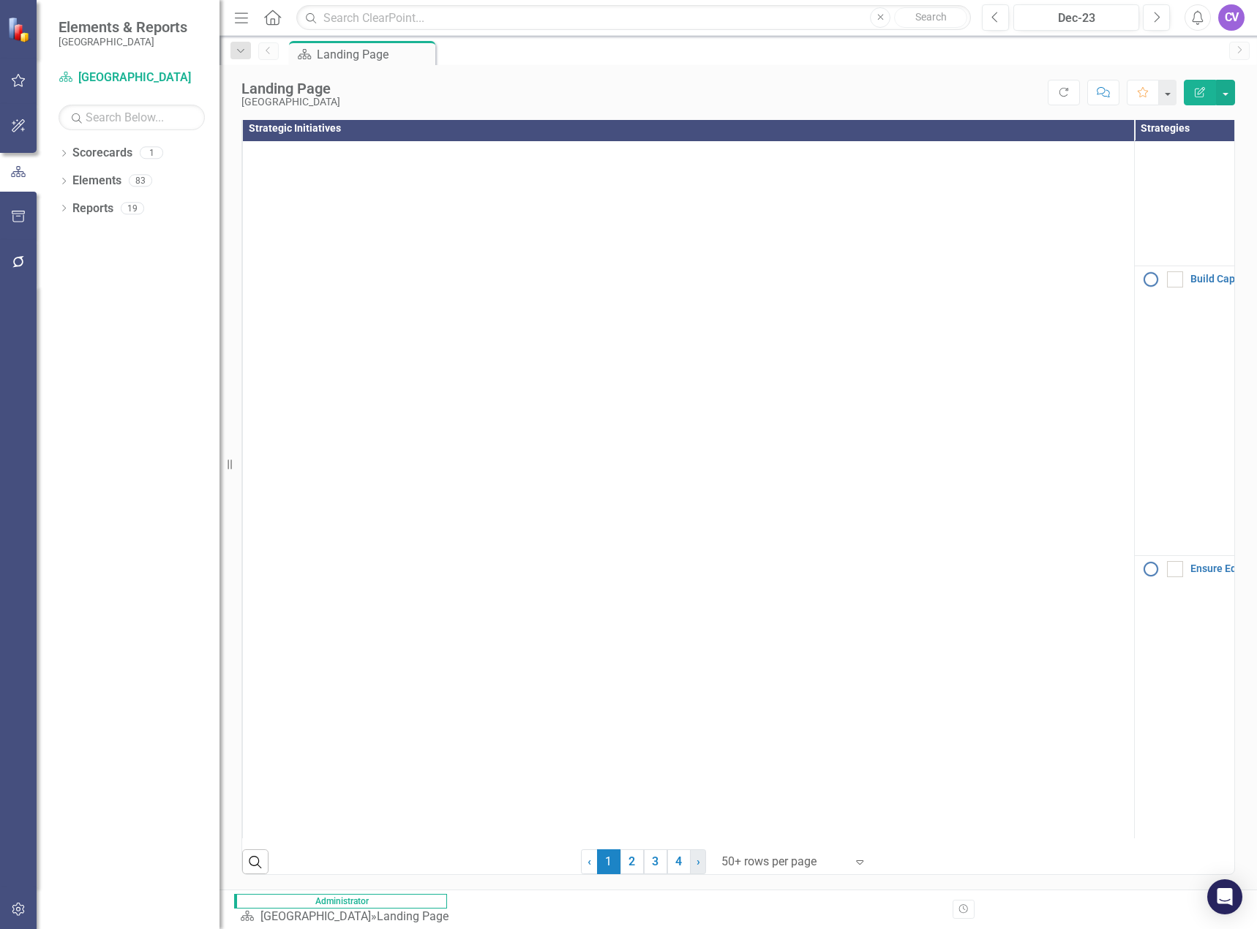
click at [697, 868] on span "›" at bounding box center [699, 862] width 4 height 14
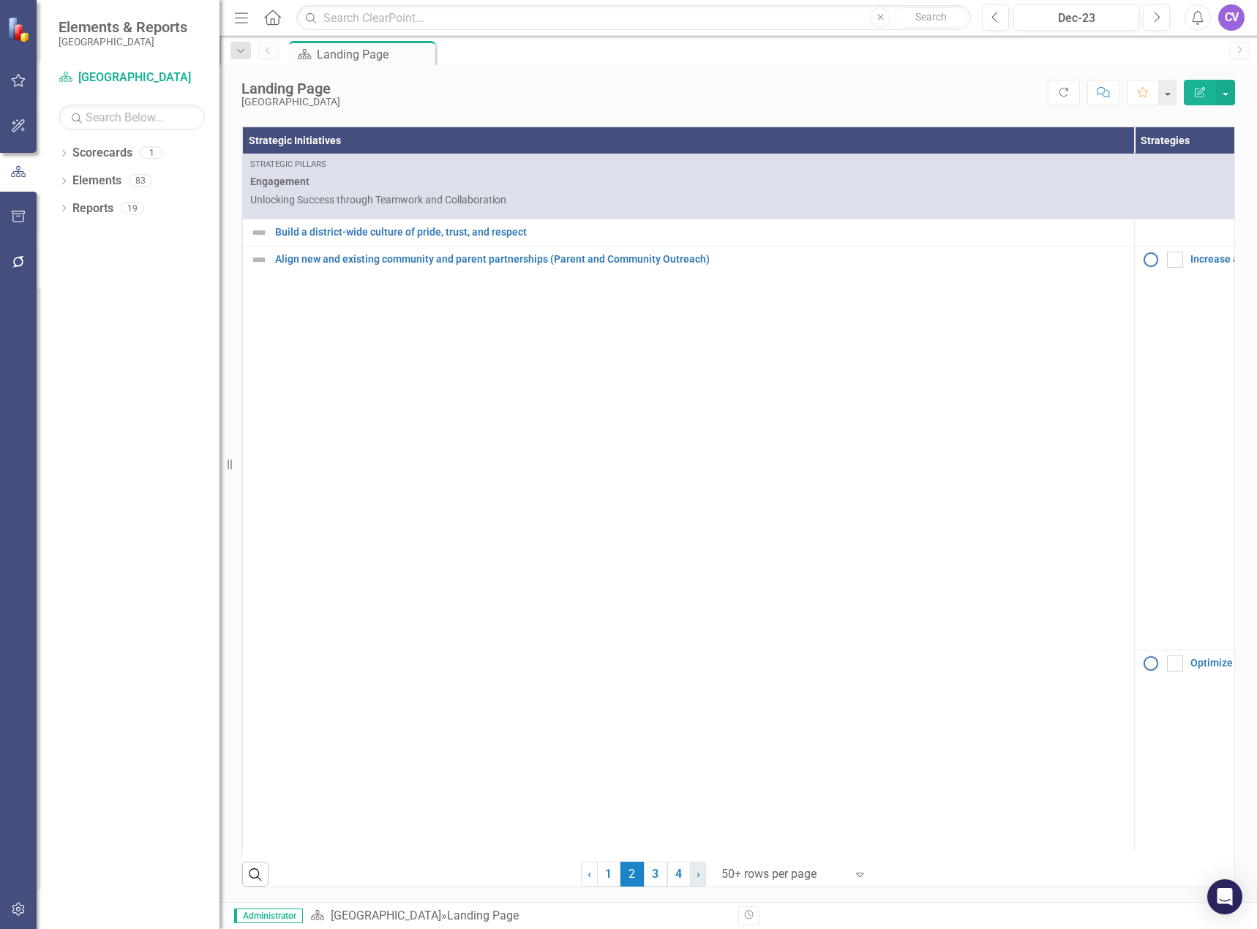
click at [695, 876] on link "› Next" at bounding box center [698, 874] width 16 height 25
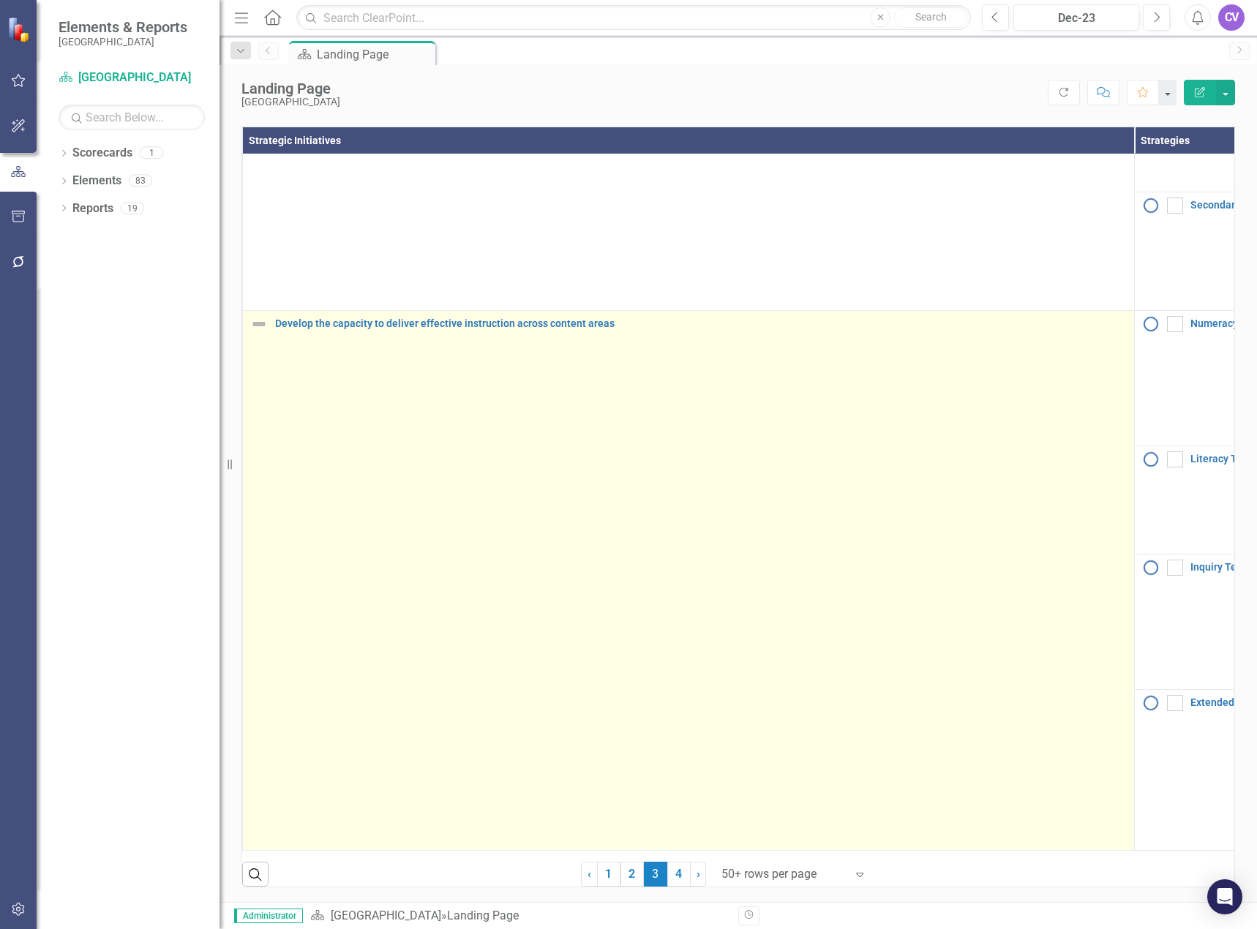
scroll to position [1137, 0]
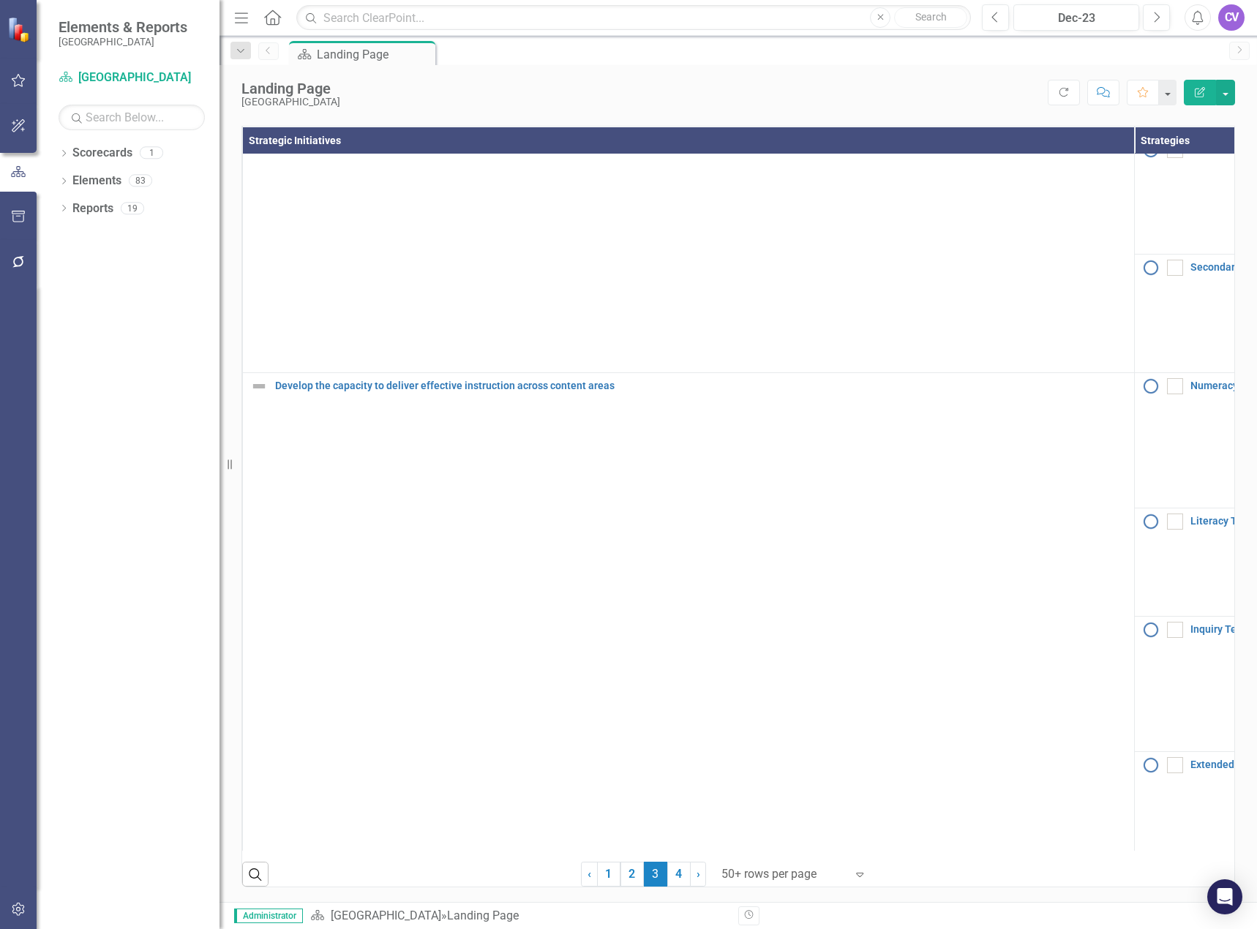
drag, startPoint x: 693, startPoint y: 875, endPoint x: 678, endPoint y: 847, distance: 31.4
click at [697, 875] on span "›" at bounding box center [699, 874] width 4 height 14
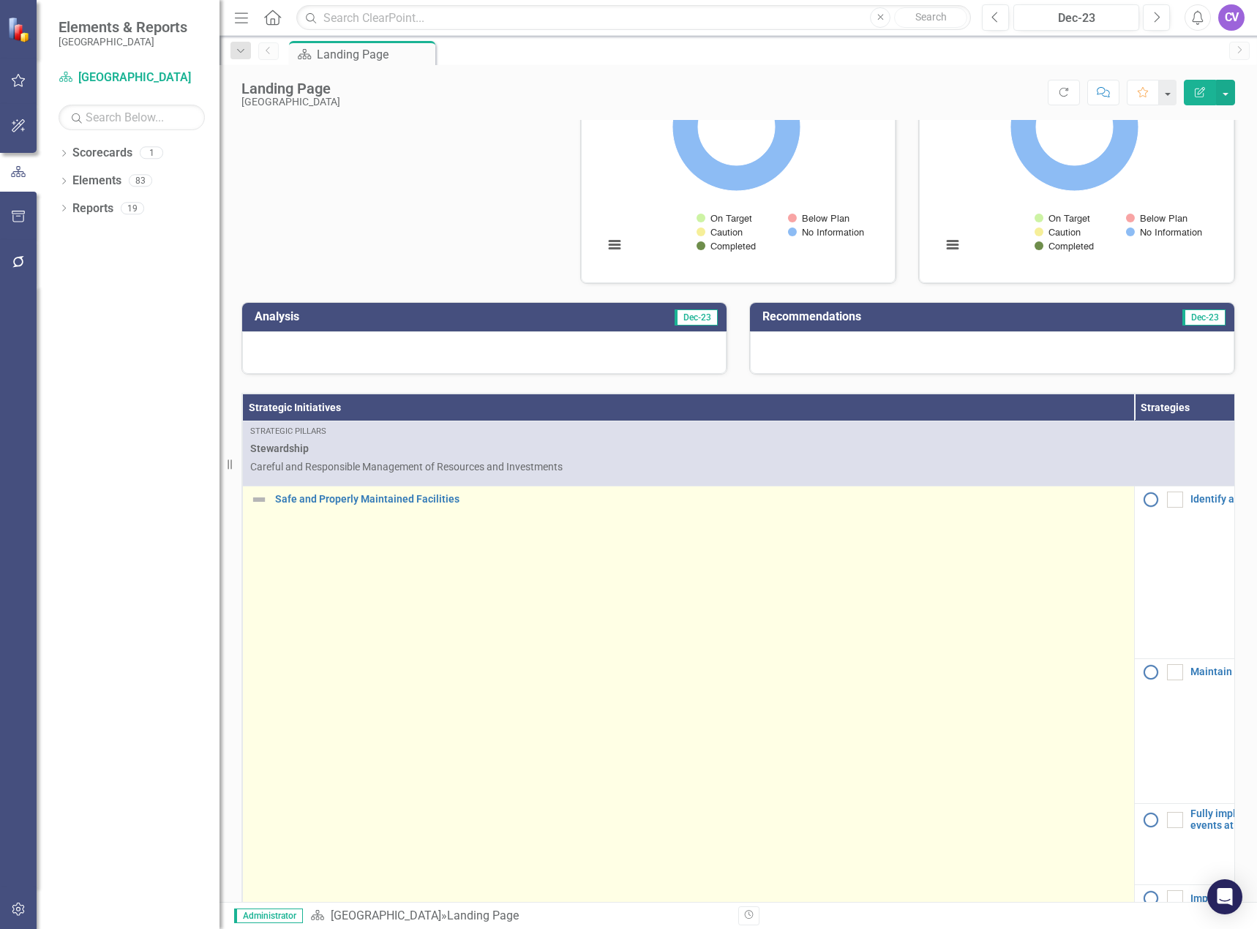
scroll to position [0, 0]
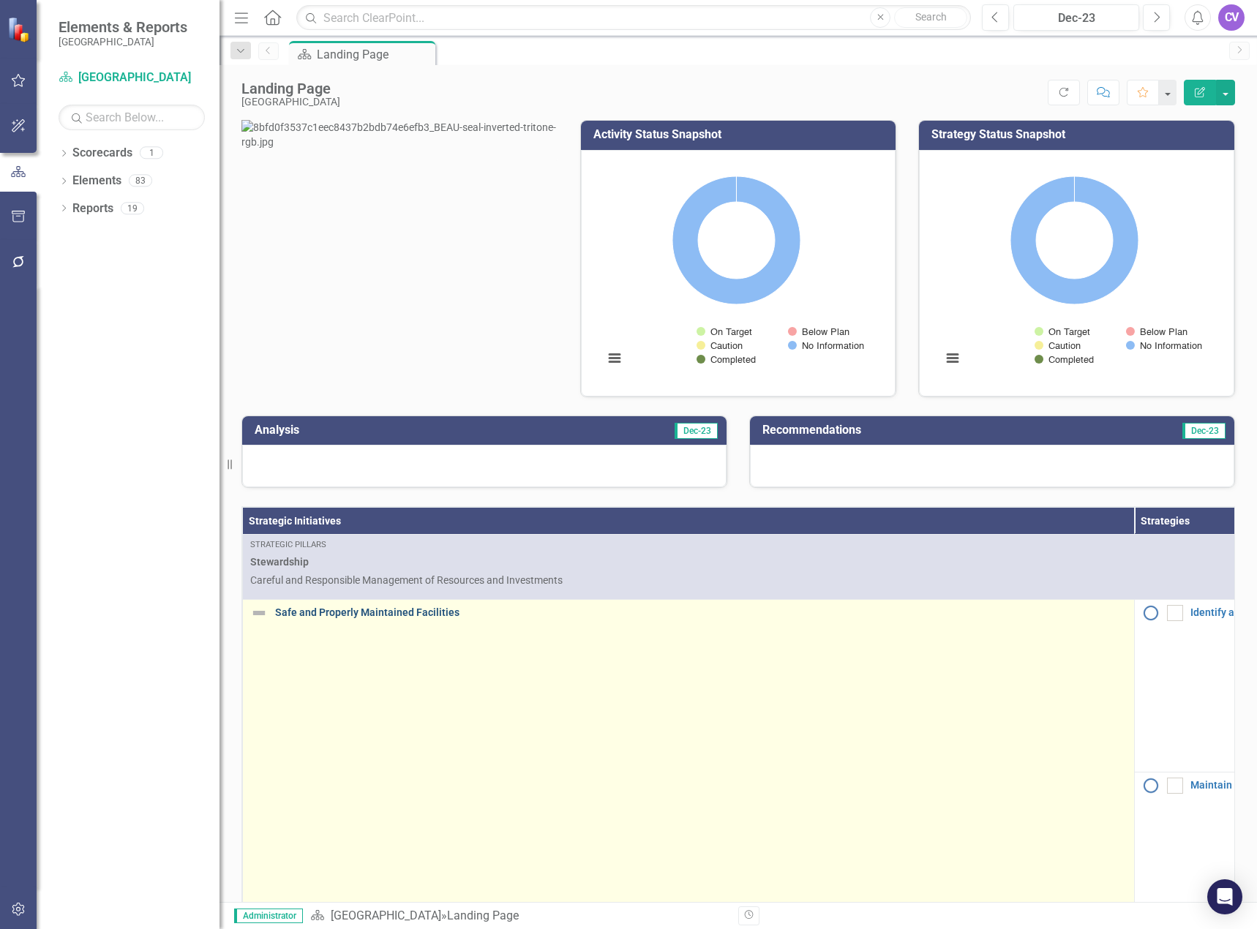
click at [399, 618] on link "Safe and Properly Maintained Facilities" at bounding box center [701, 612] width 852 height 11
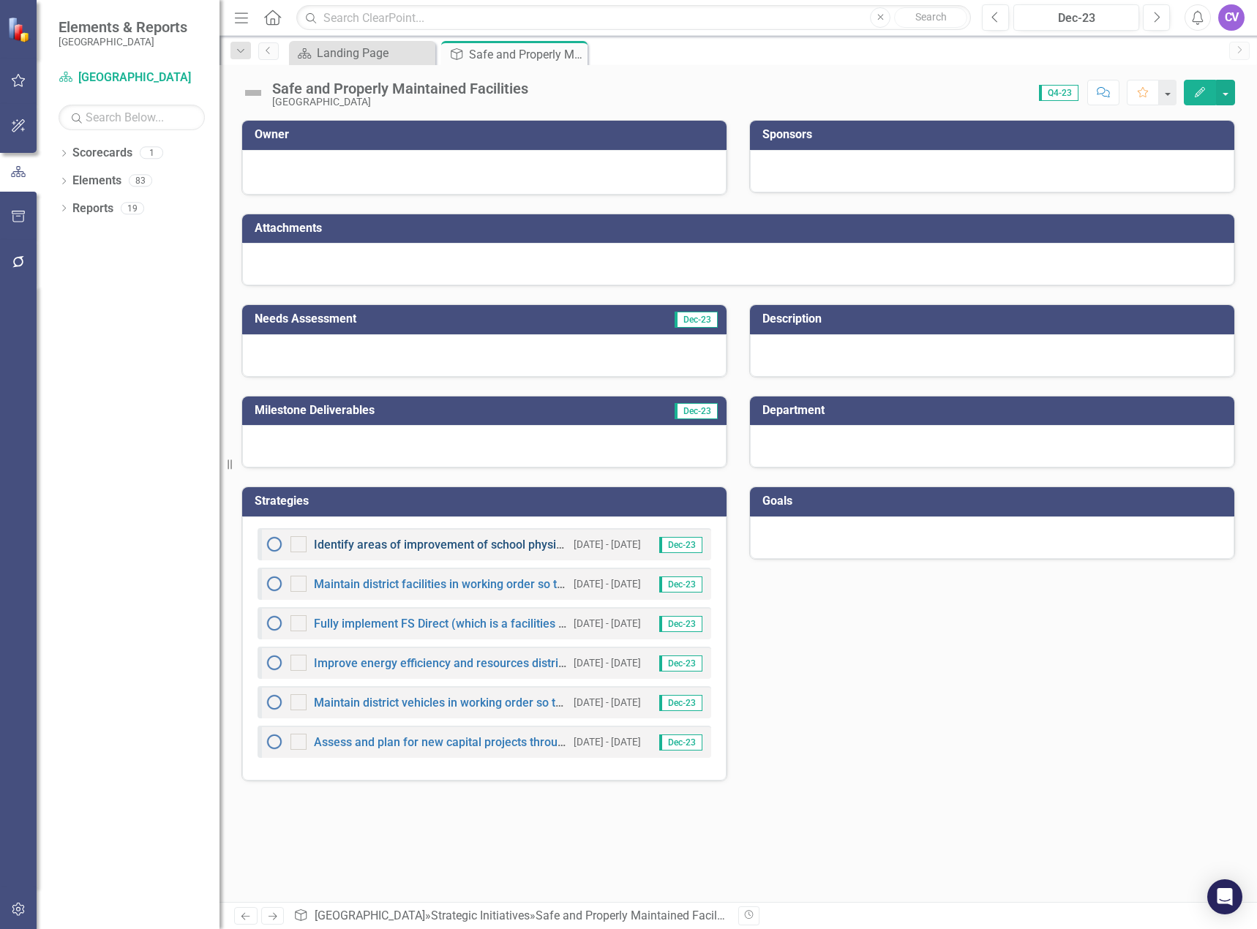
click at [408, 544] on link "Identify areas of improvement of school physical condition and cleanliness thro…" at bounding box center [602, 545] width 577 height 14
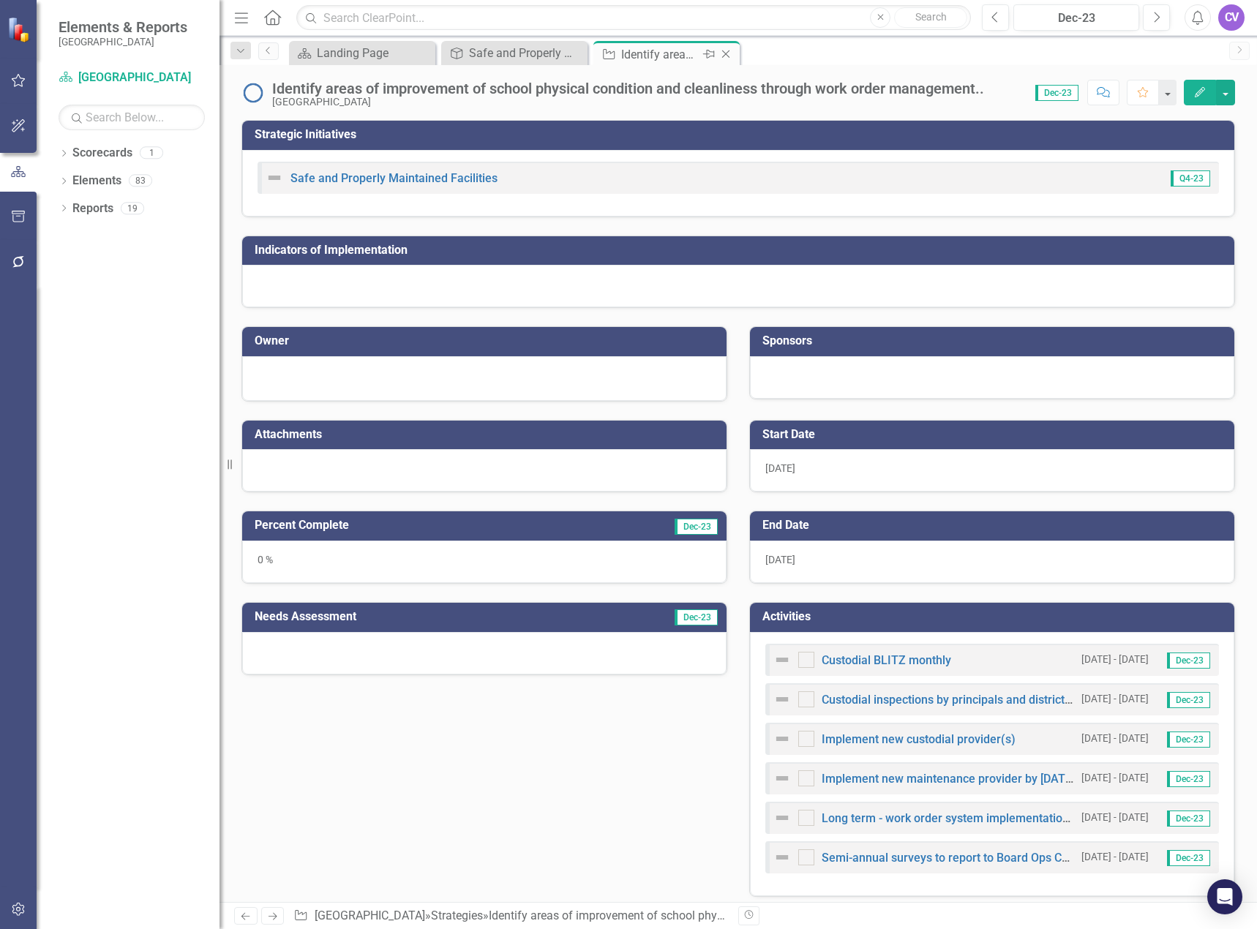
click at [724, 50] on icon "Close" at bounding box center [726, 54] width 15 height 12
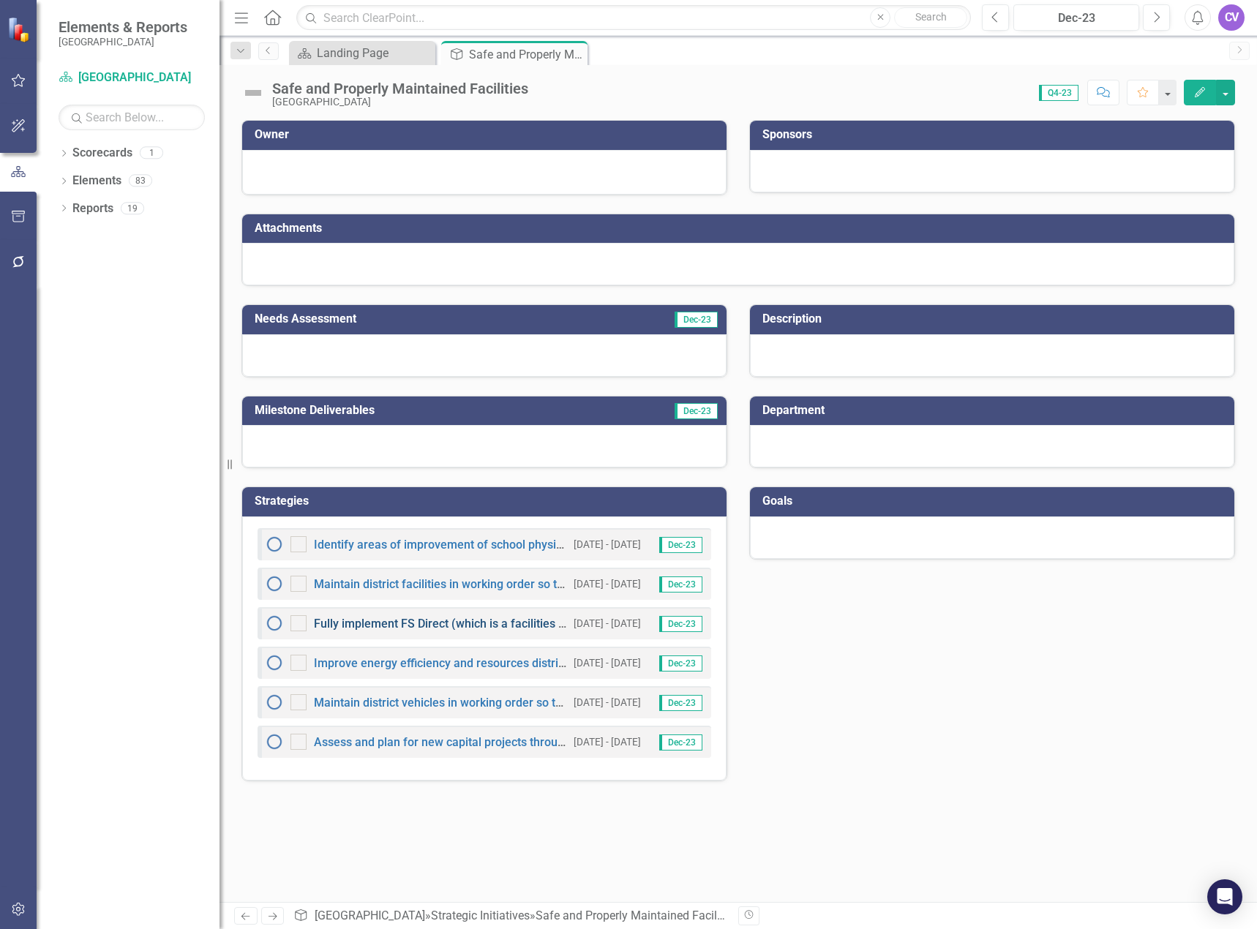
click at [442, 625] on link "Fully implement FS Direct (which is a facilities usage platform) to ensure the …" at bounding box center [1116, 624] width 1605 height 14
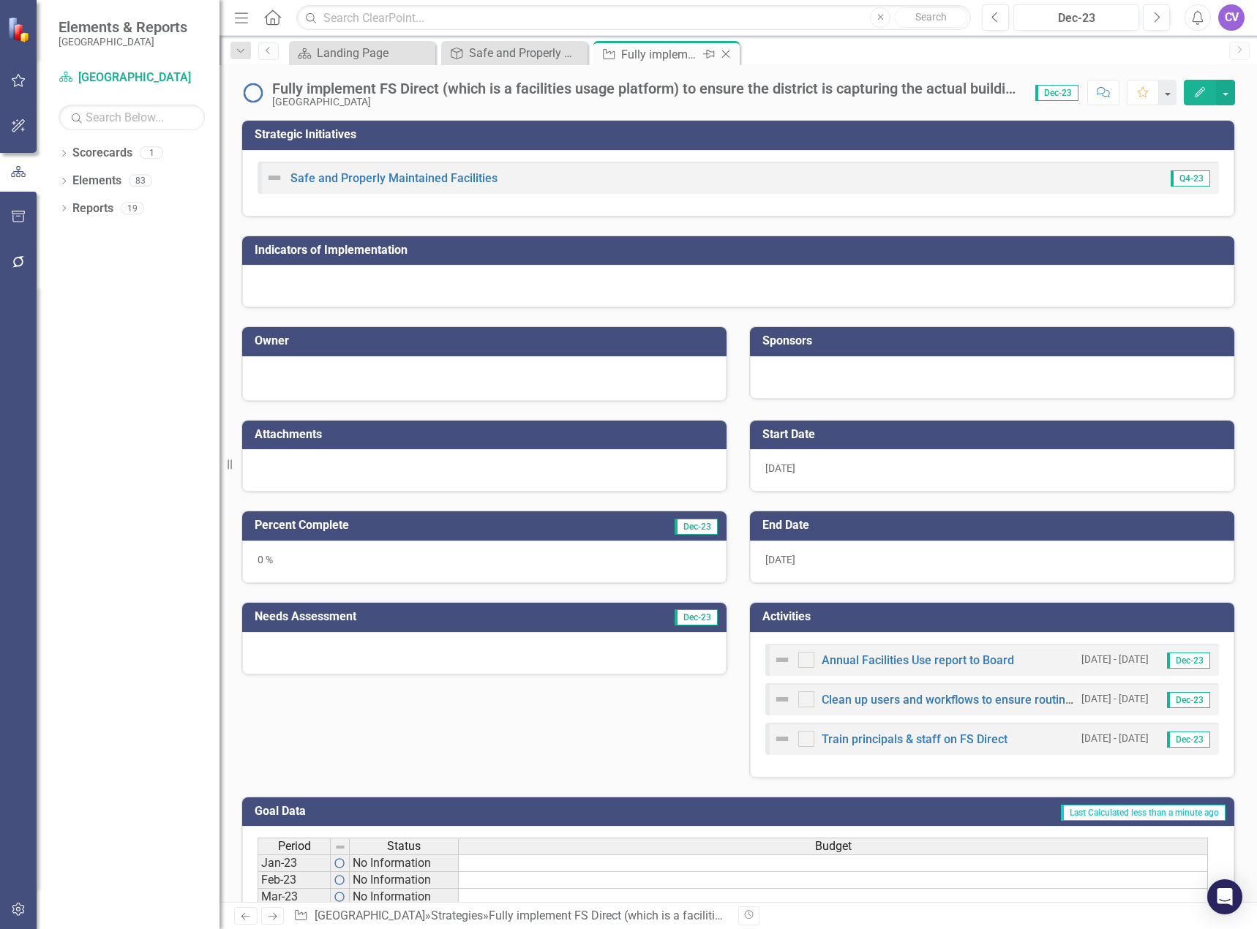
click at [728, 51] on icon "Close" at bounding box center [726, 54] width 15 height 12
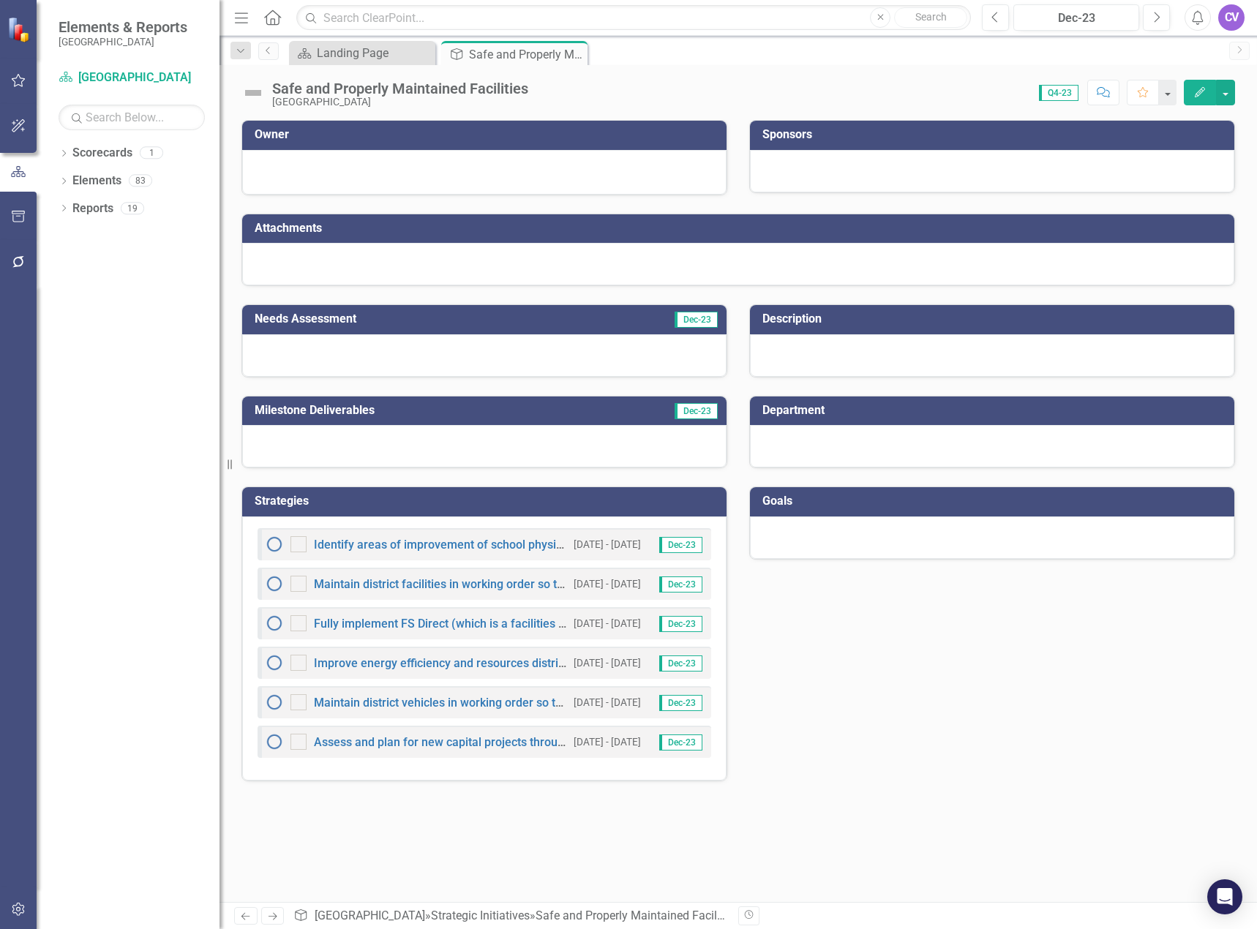
click at [0, 0] on icon "Close" at bounding box center [0, 0] width 0 height 0
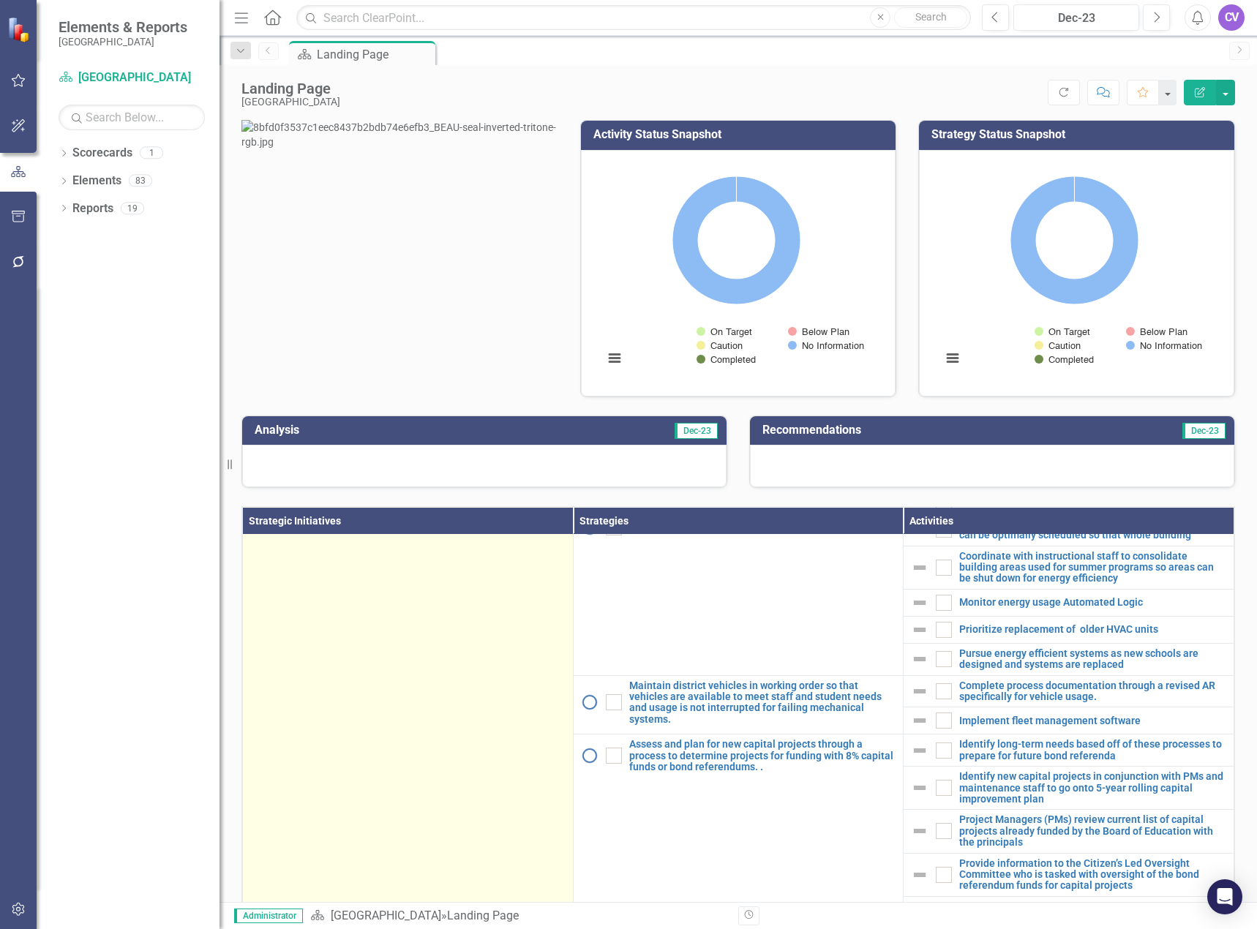
scroll to position [805, 0]
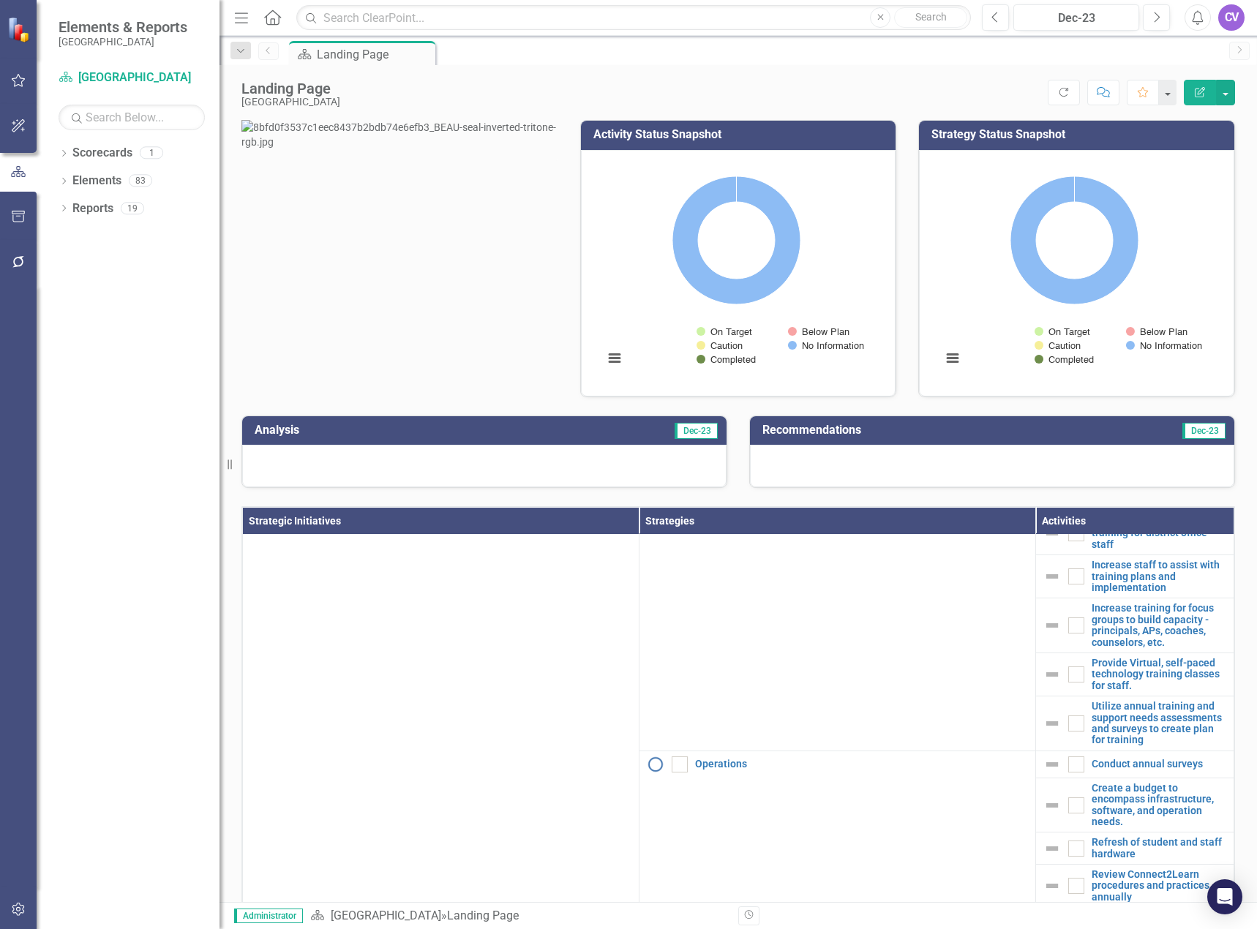
scroll to position [406, 0]
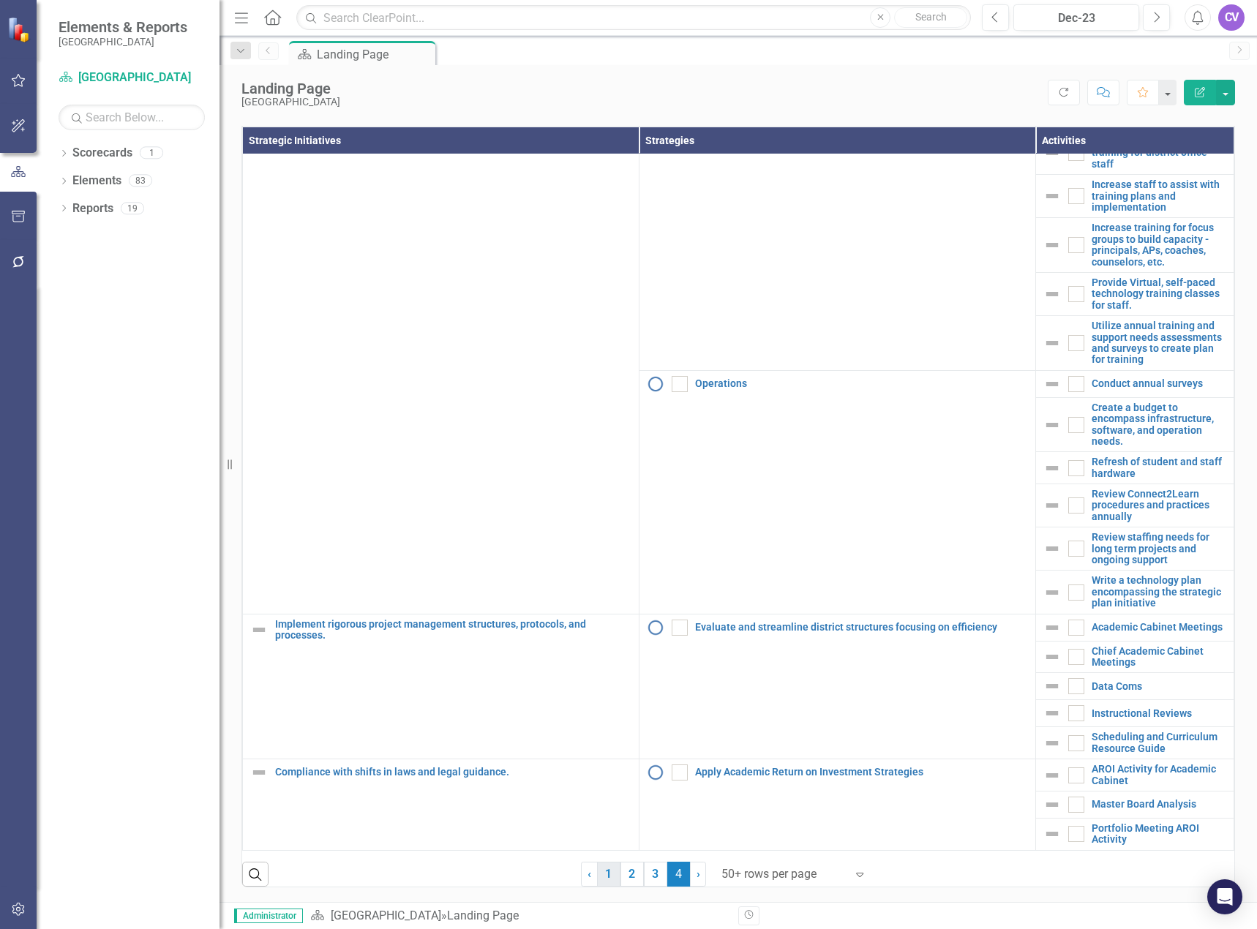
click at [603, 876] on link "1" at bounding box center [608, 874] width 23 height 25
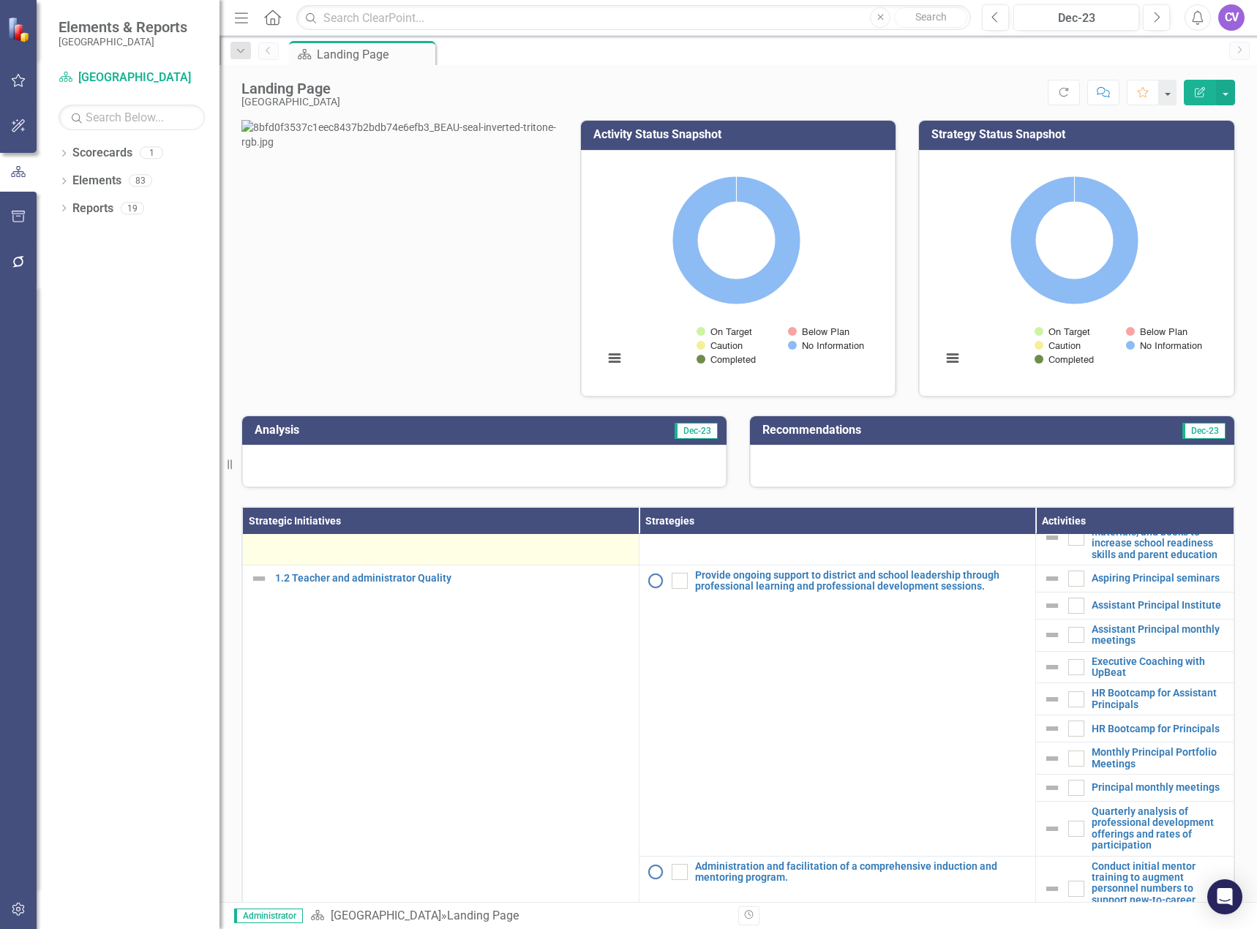
scroll to position [0, 0]
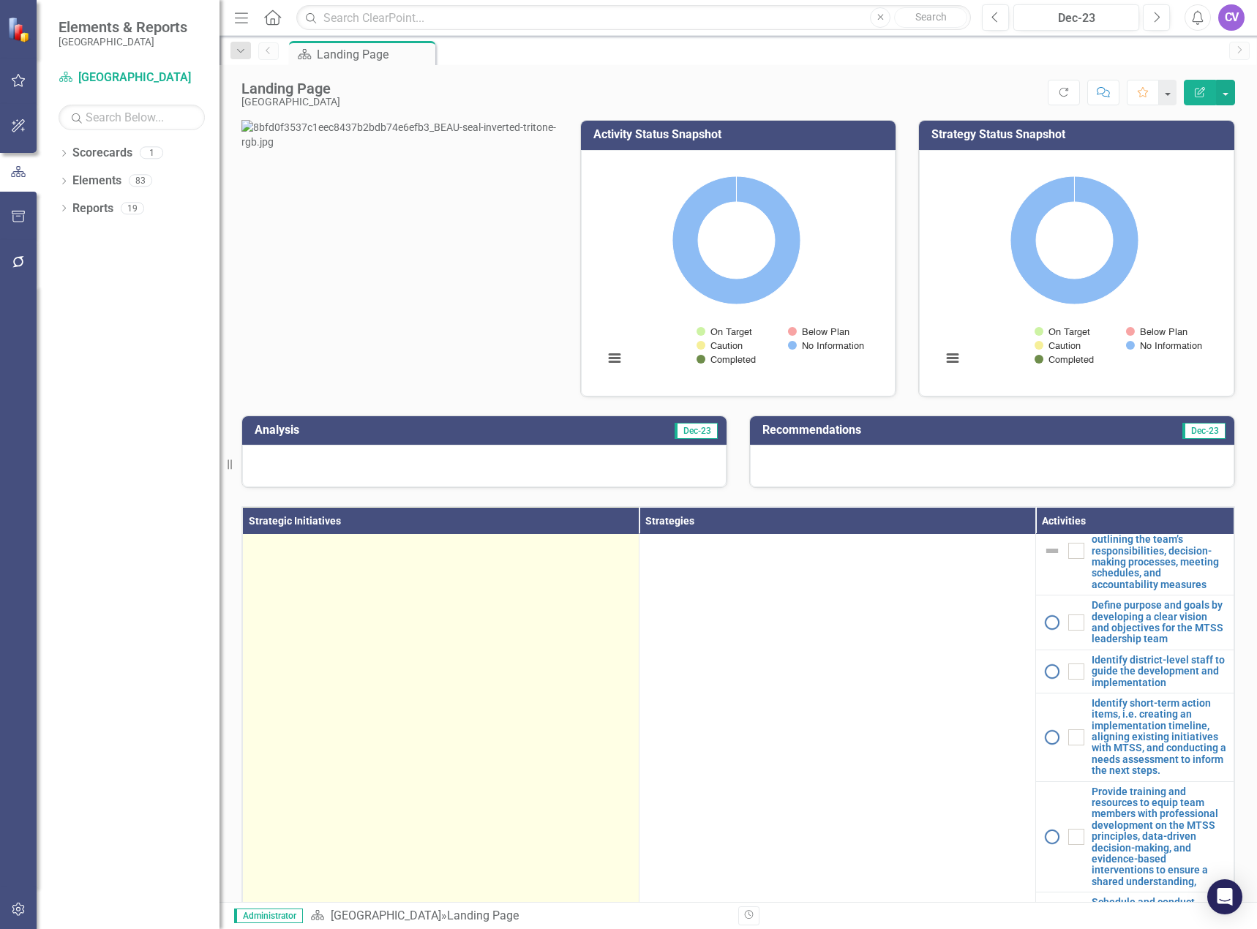
scroll to position [1756, 0]
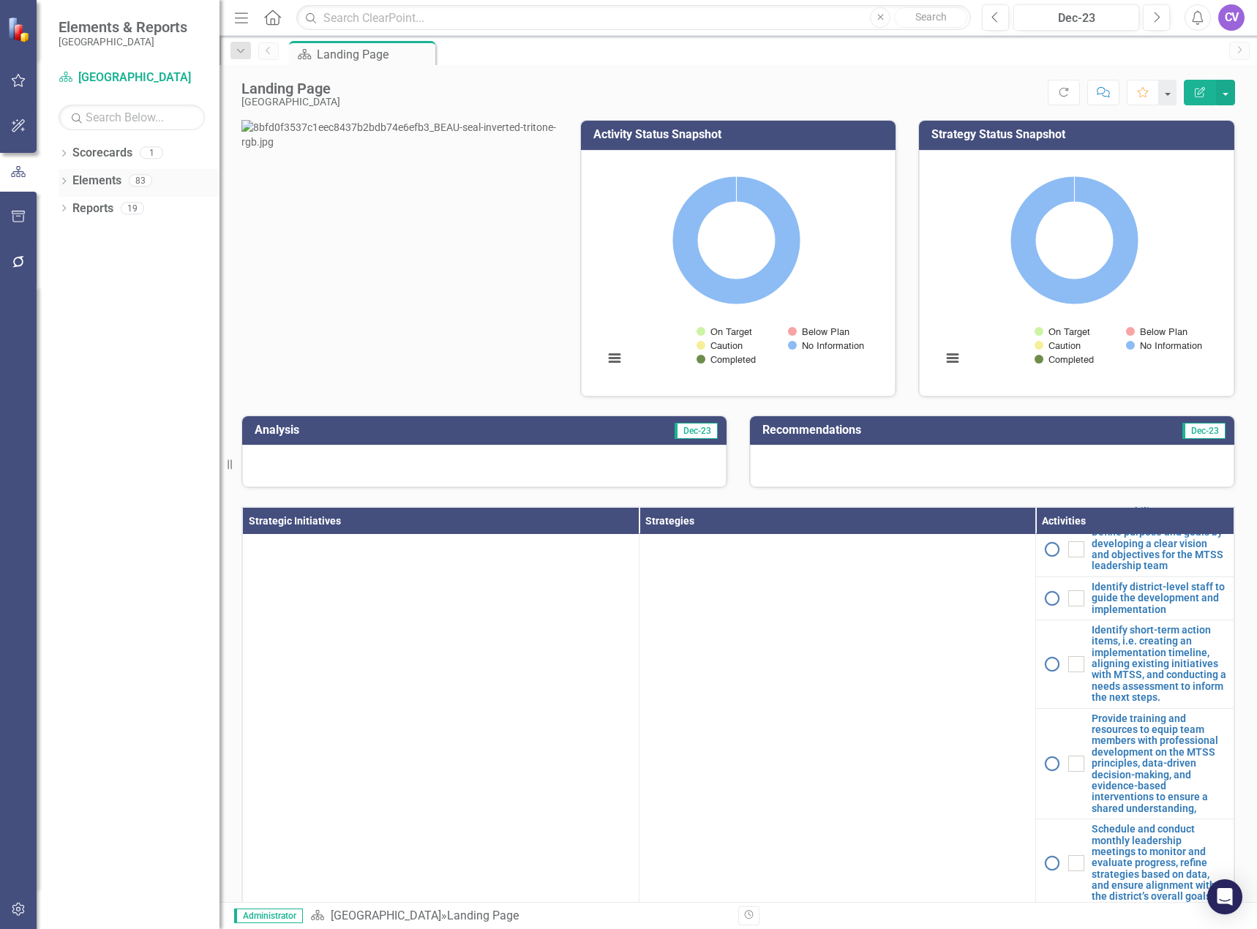
click at [102, 181] on link "Elements" at bounding box center [96, 181] width 49 height 17
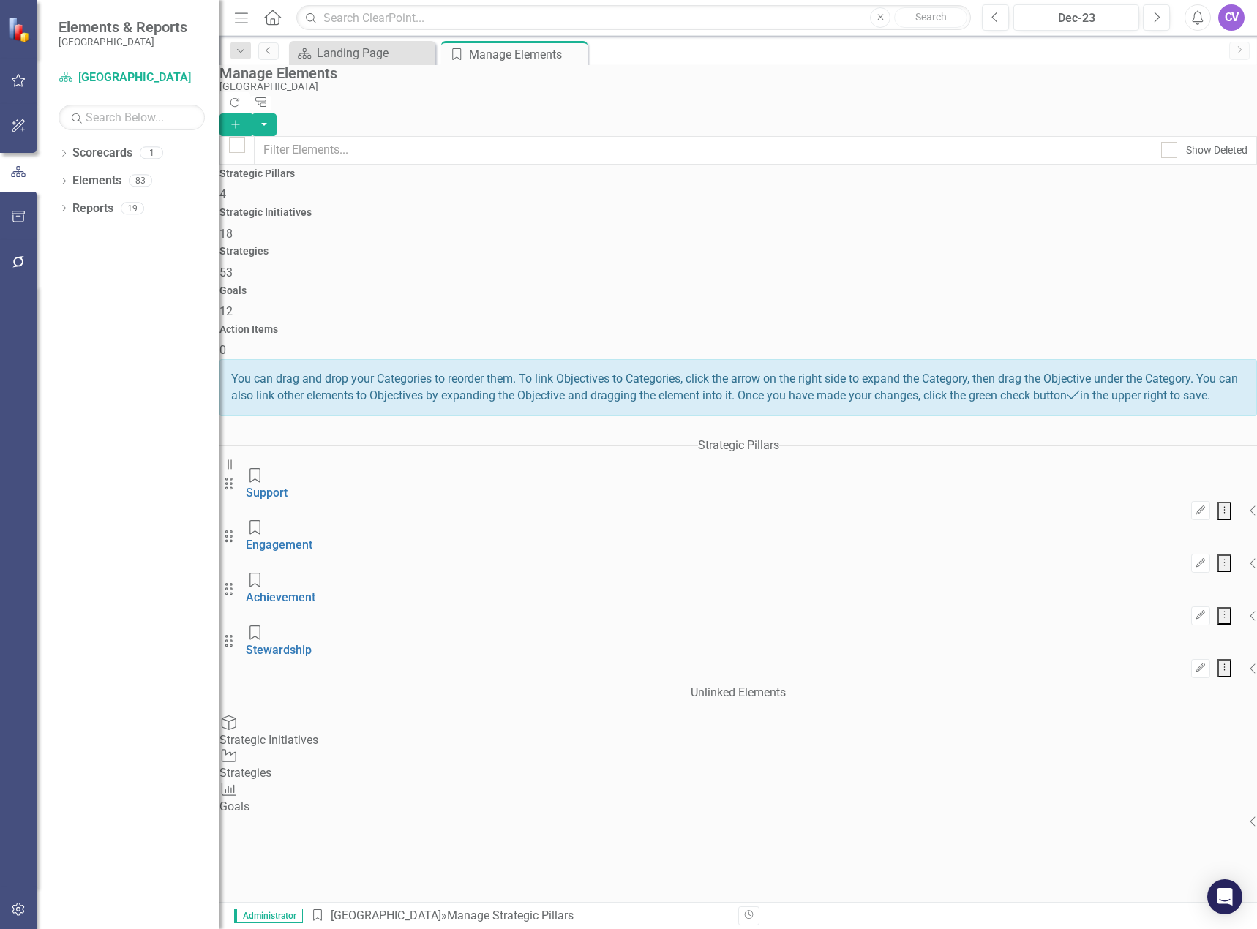
click at [233, 227] on span "18" at bounding box center [226, 234] width 13 height 14
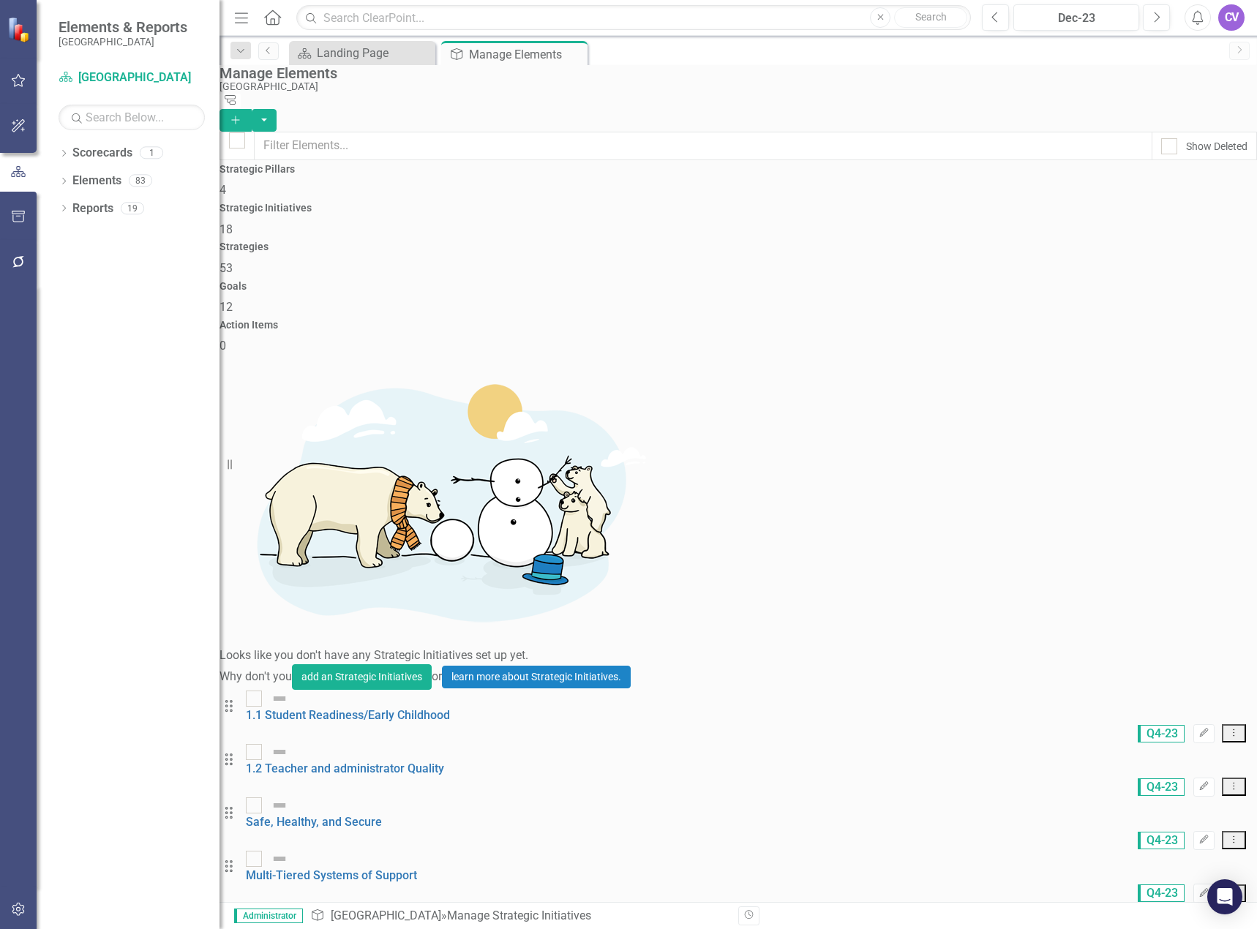
click at [233, 261] on span "53" at bounding box center [226, 268] width 13 height 14
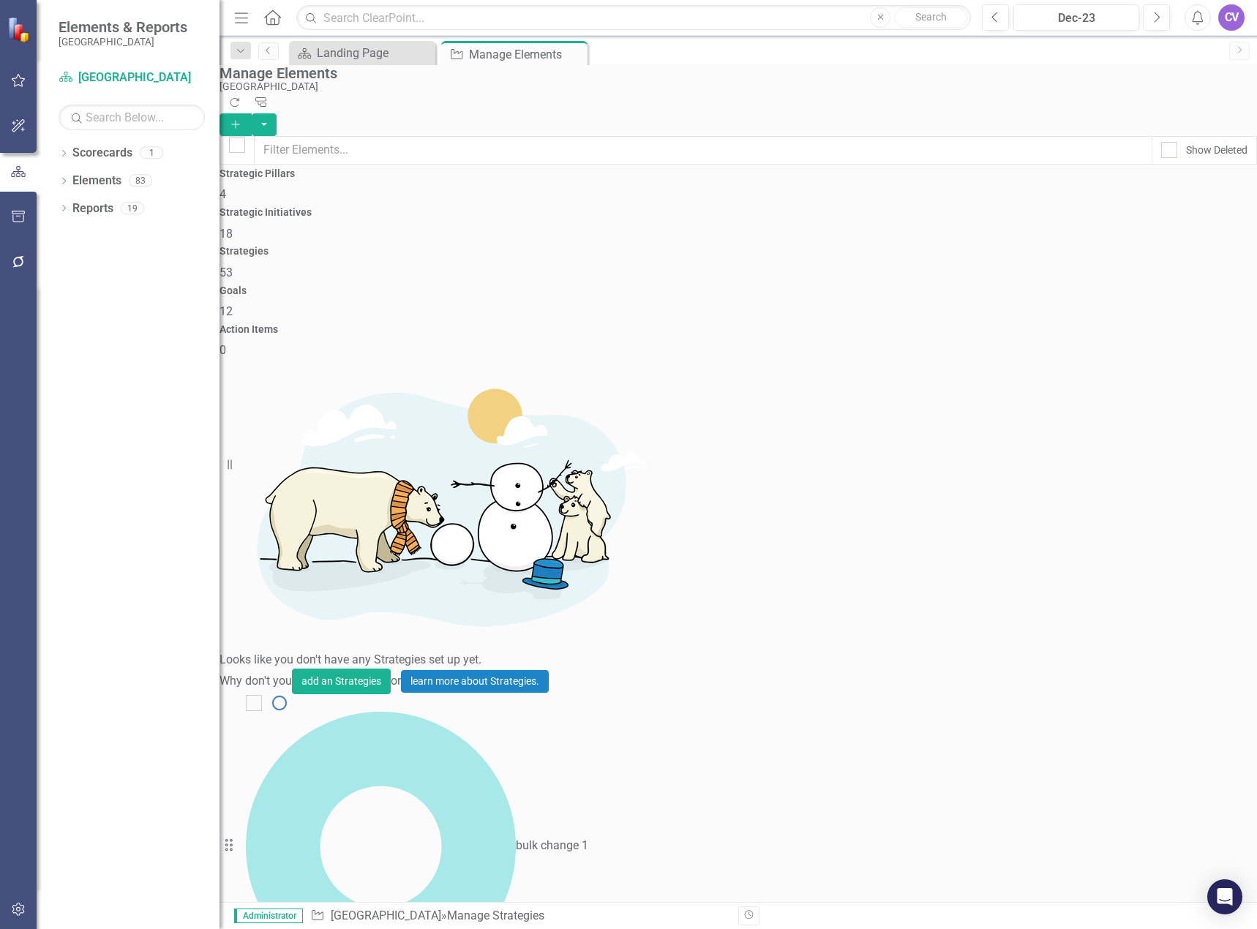
click at [233, 304] on span "12" at bounding box center [226, 311] width 13 height 14
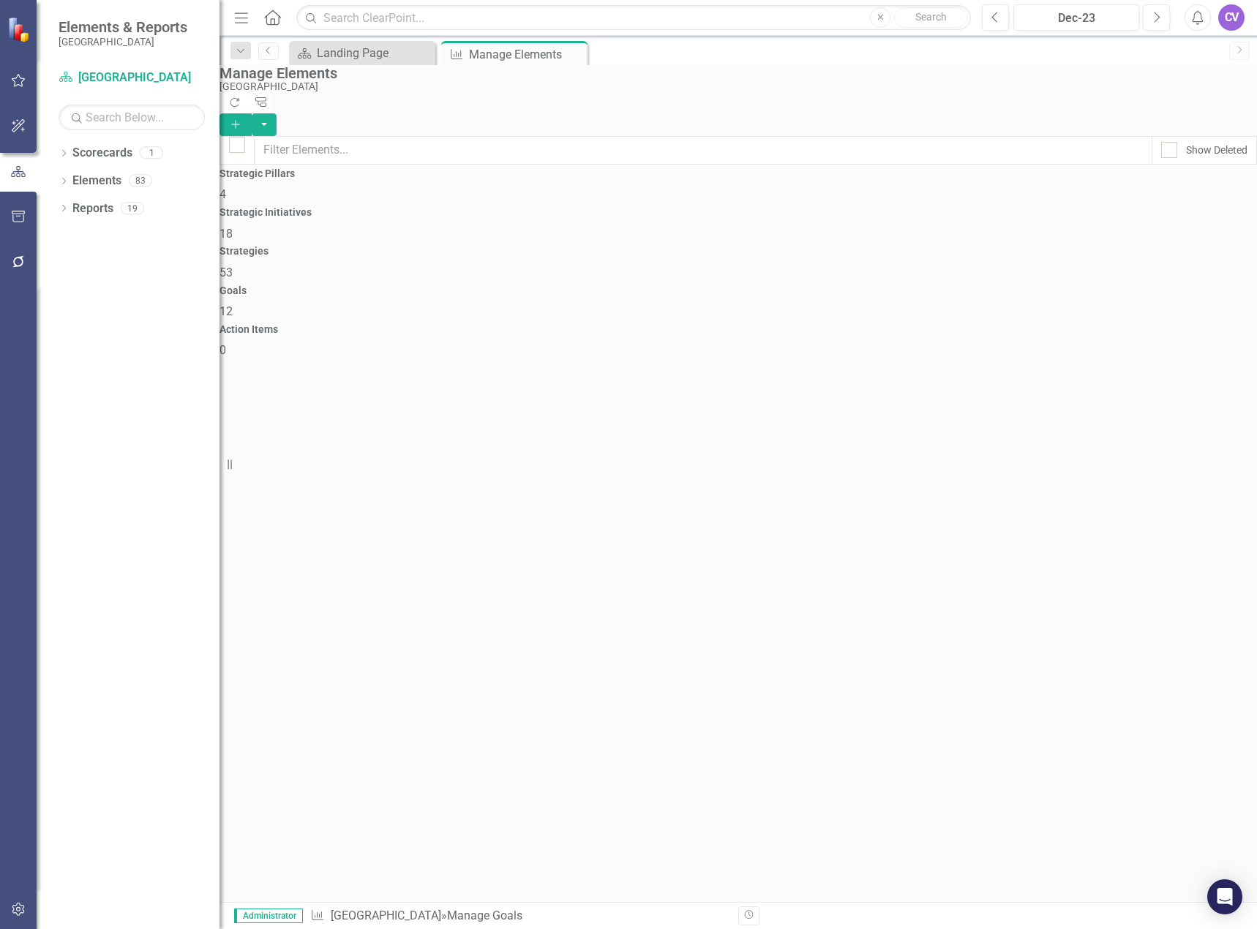
checkbox input "false"
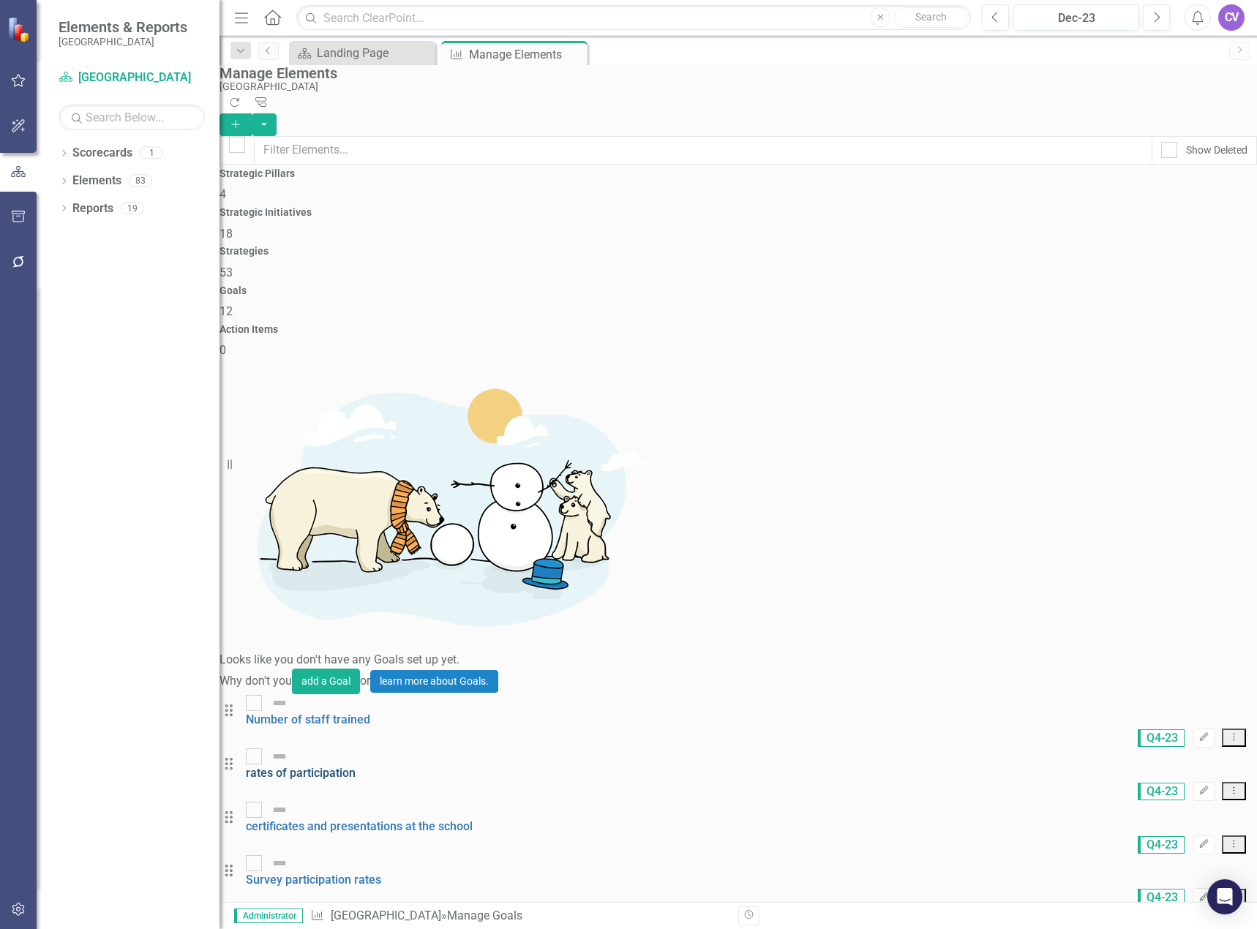
click at [355, 766] on link "rates of participation" at bounding box center [301, 773] width 110 height 14
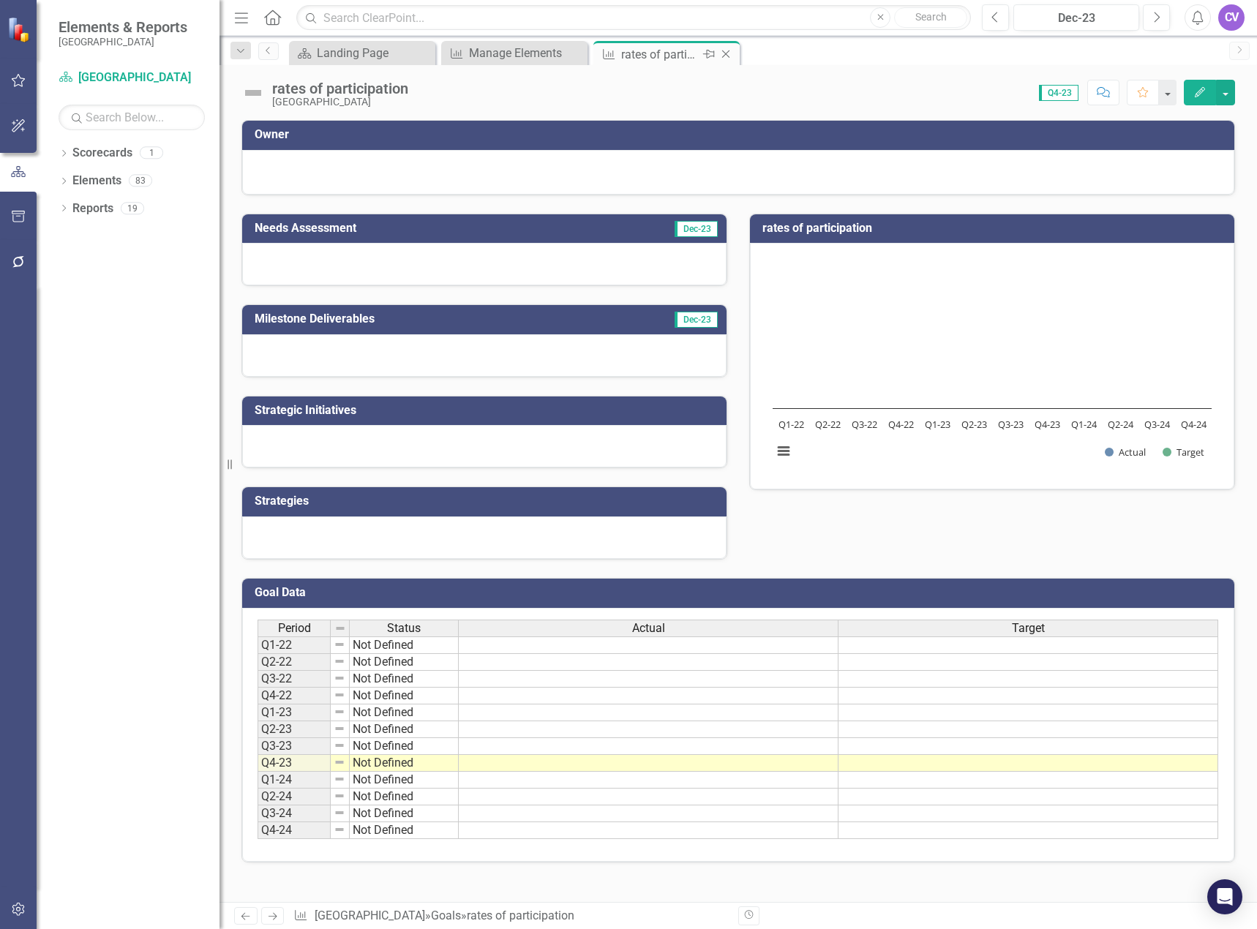
click at [728, 55] on icon "Close" at bounding box center [726, 54] width 15 height 12
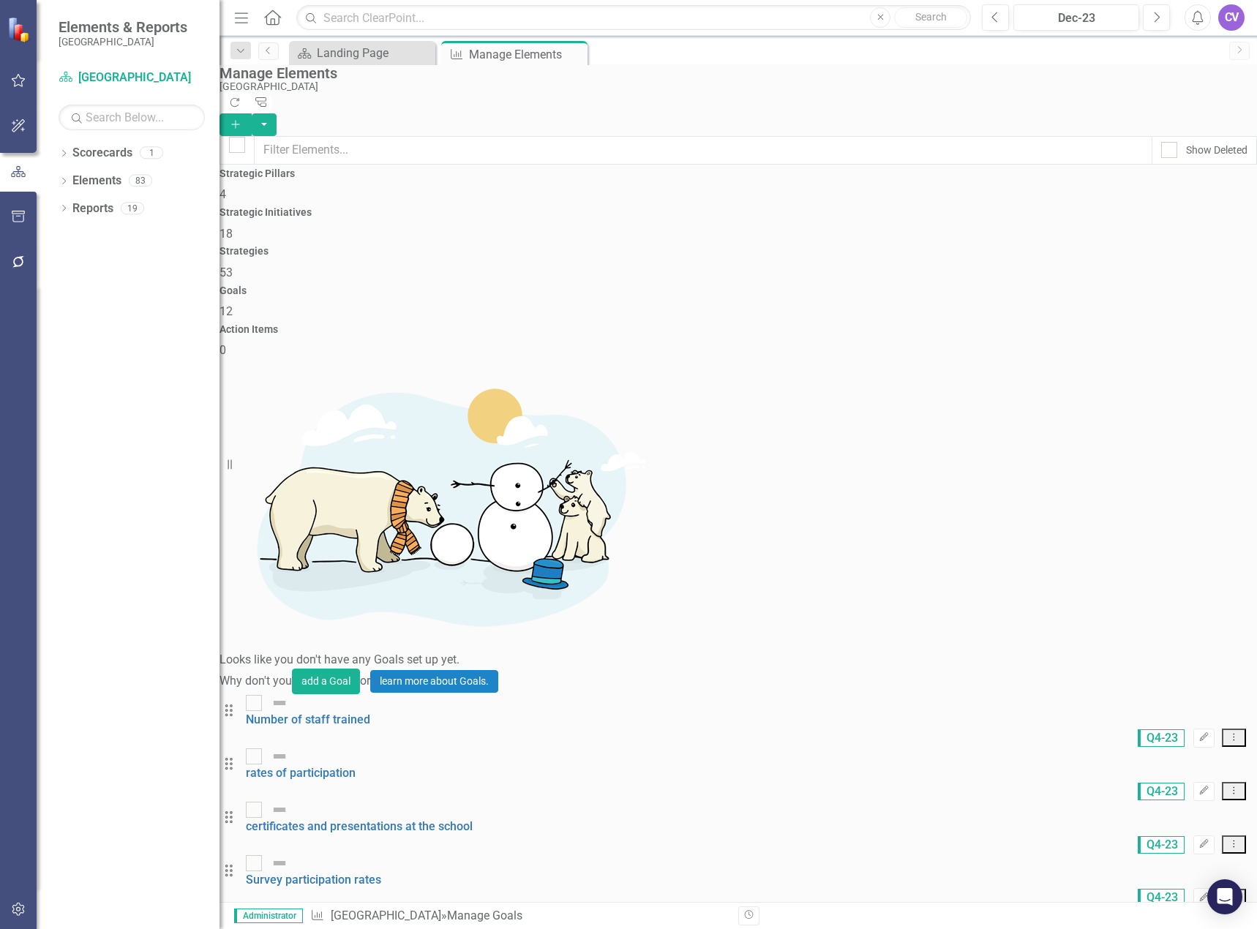
click at [1130, 324] on div "Action Items 0" at bounding box center [739, 341] width 1038 height 35
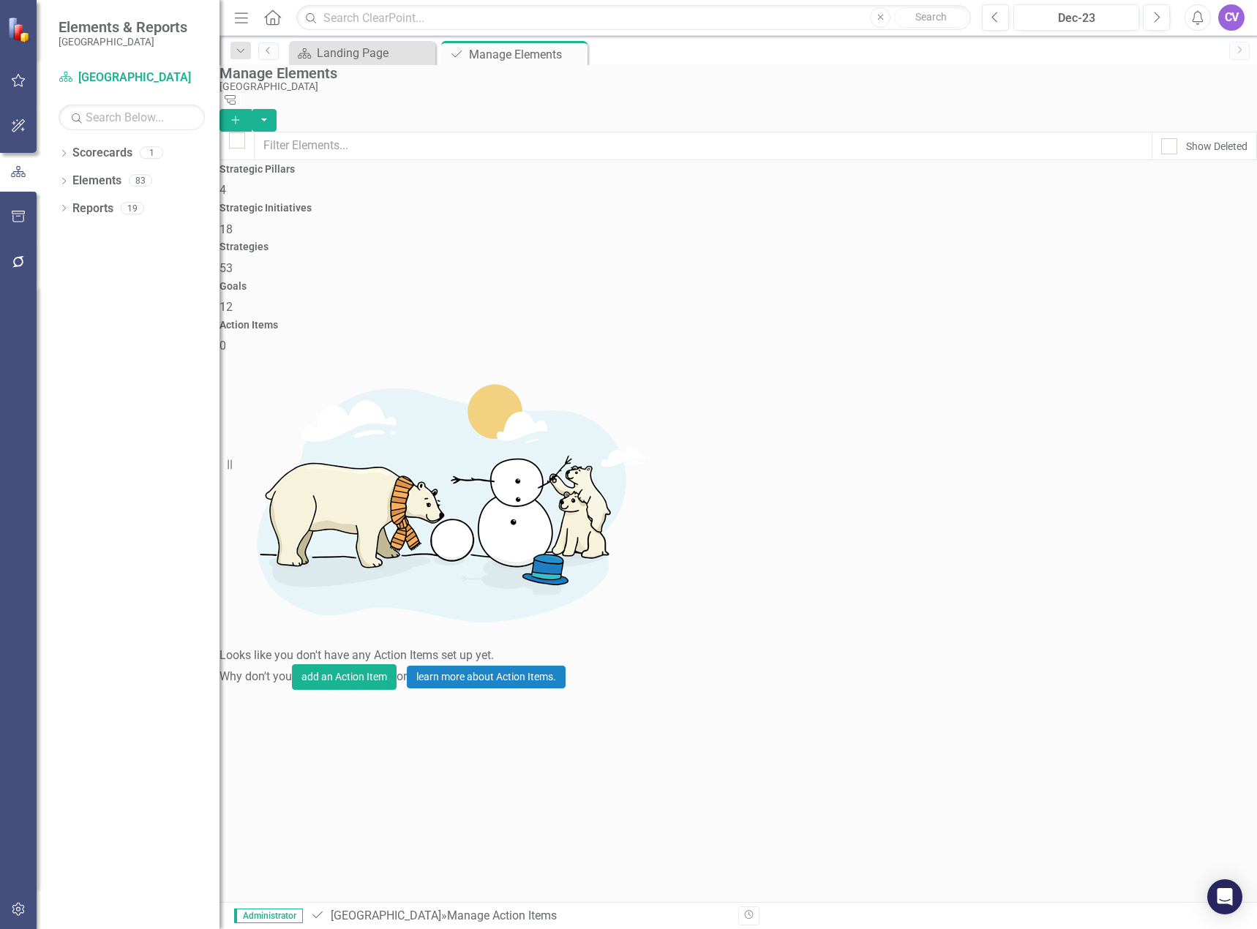
click at [226, 197] on span "4" at bounding box center [223, 190] width 7 height 14
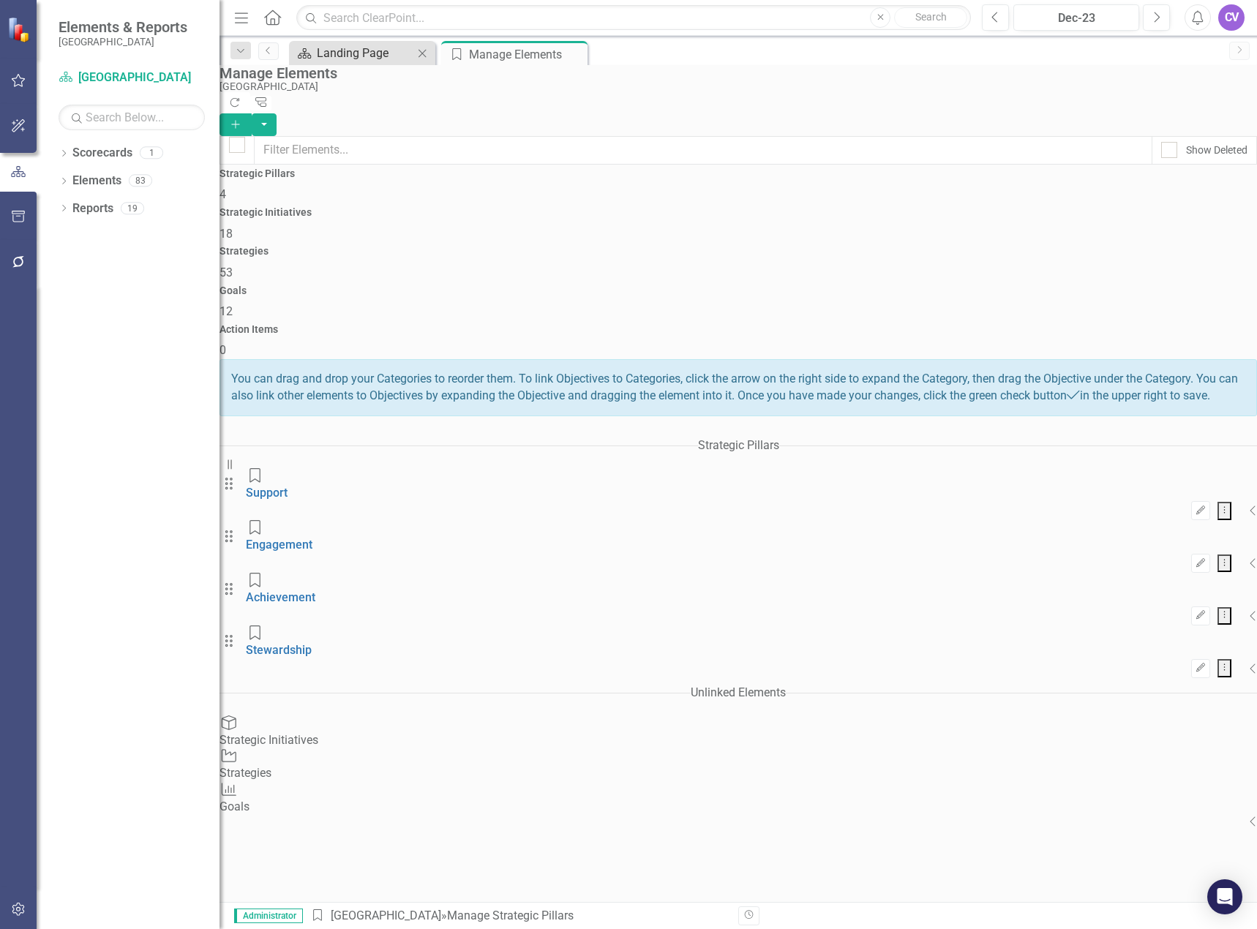
click at [375, 50] on div "Landing Page" at bounding box center [365, 53] width 97 height 18
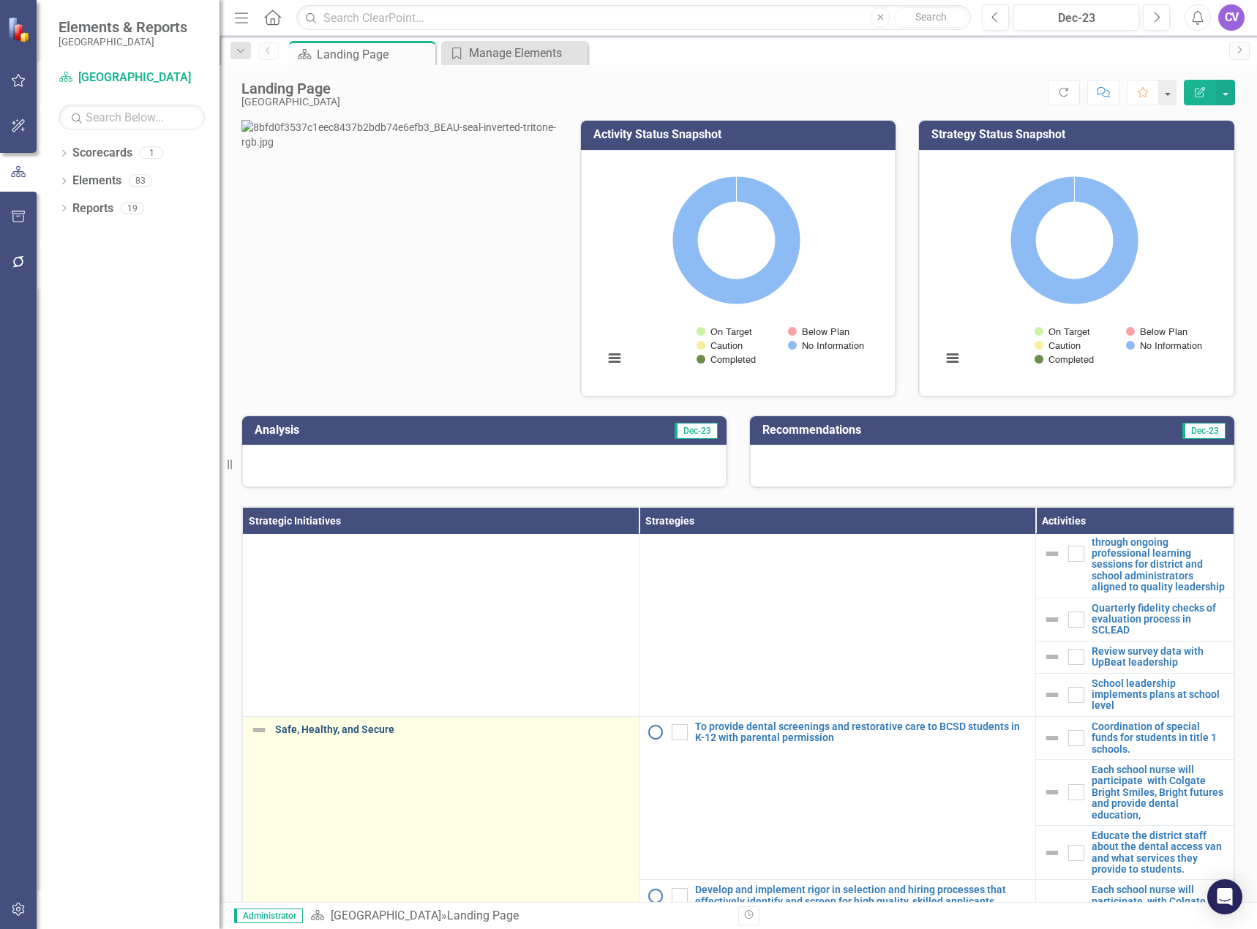
scroll to position [1390, 0]
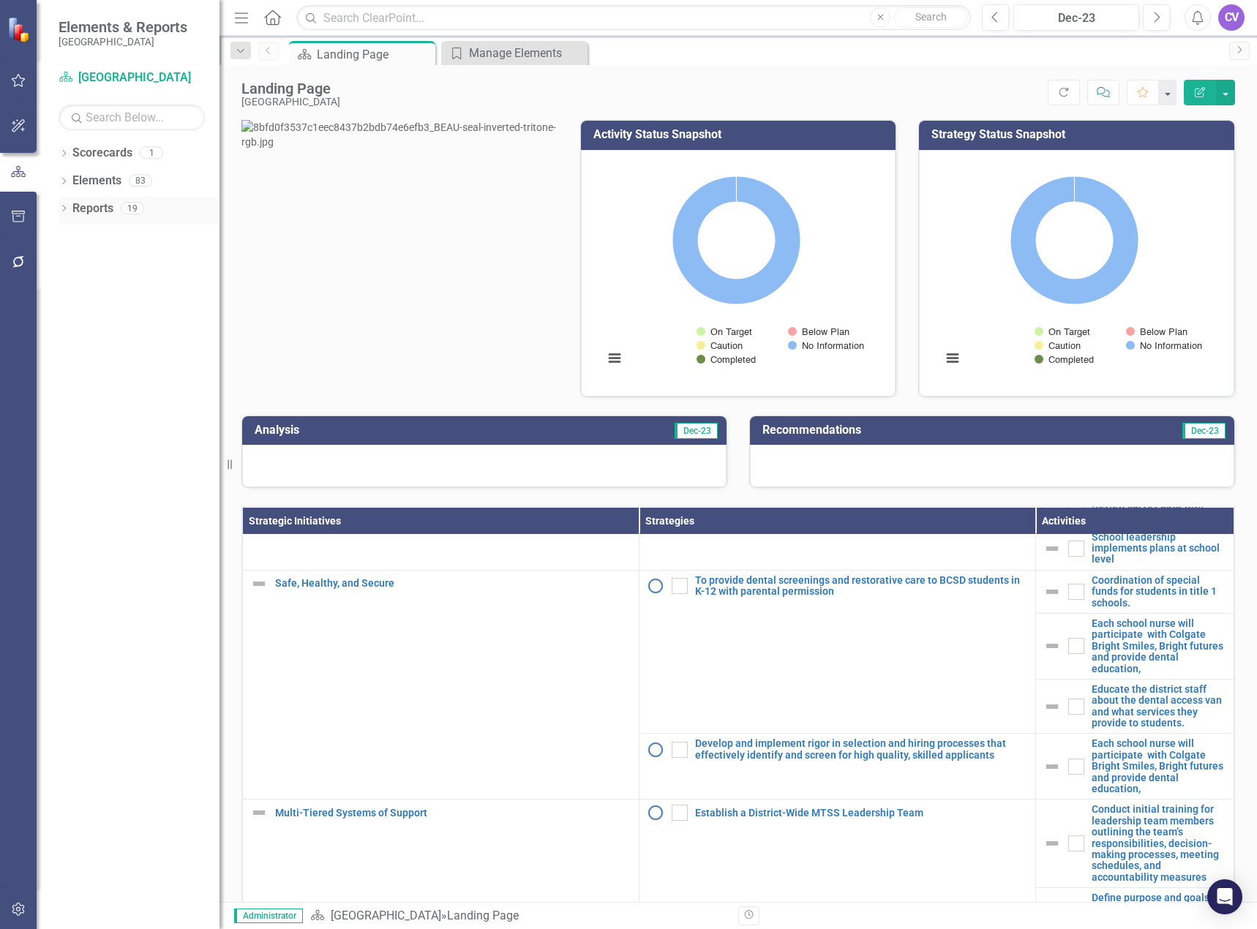
click at [105, 210] on link "Reports" at bounding box center [92, 208] width 41 height 17
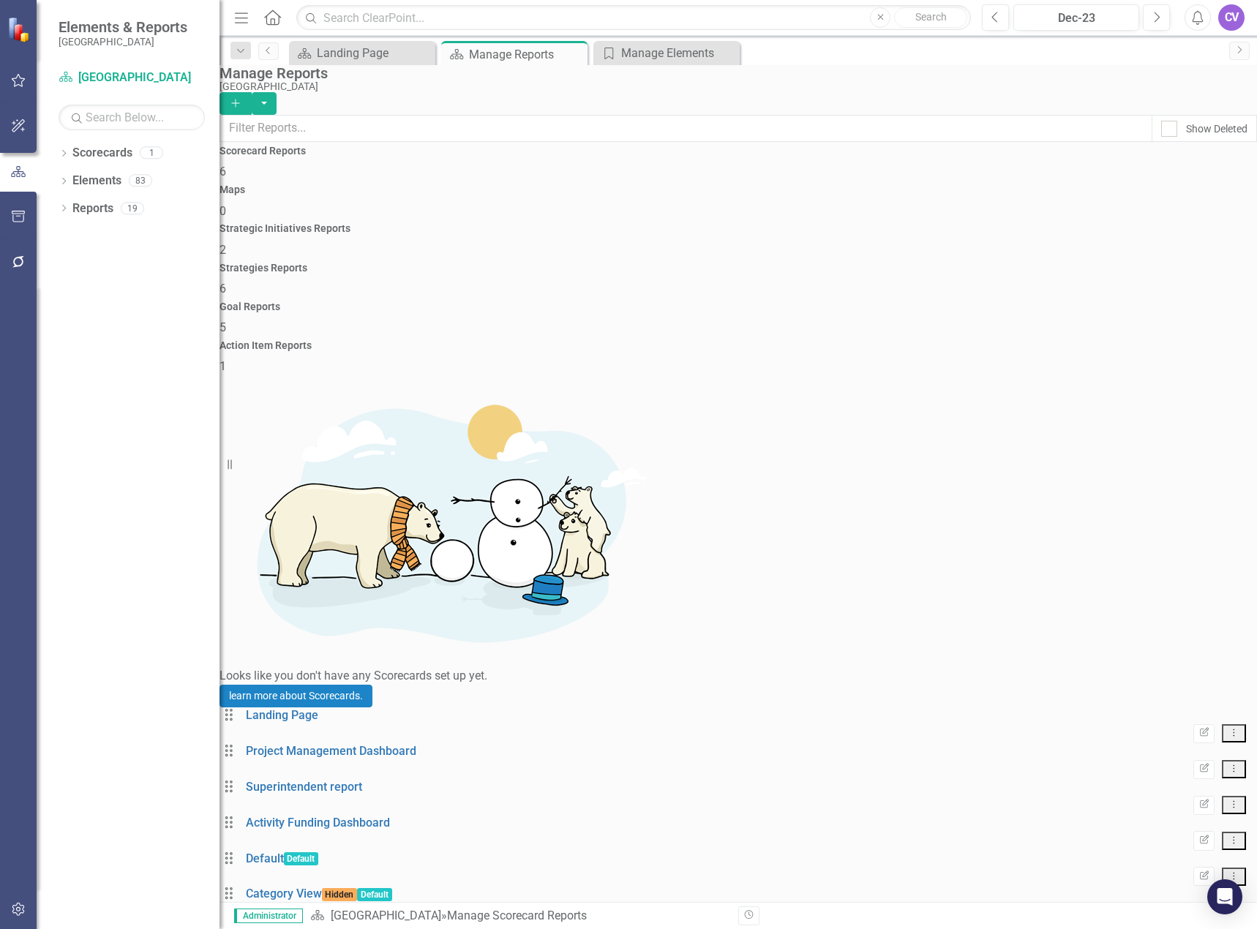
click at [692, 223] on div "Strategic Initiatives Reports 2" at bounding box center [739, 240] width 1038 height 35
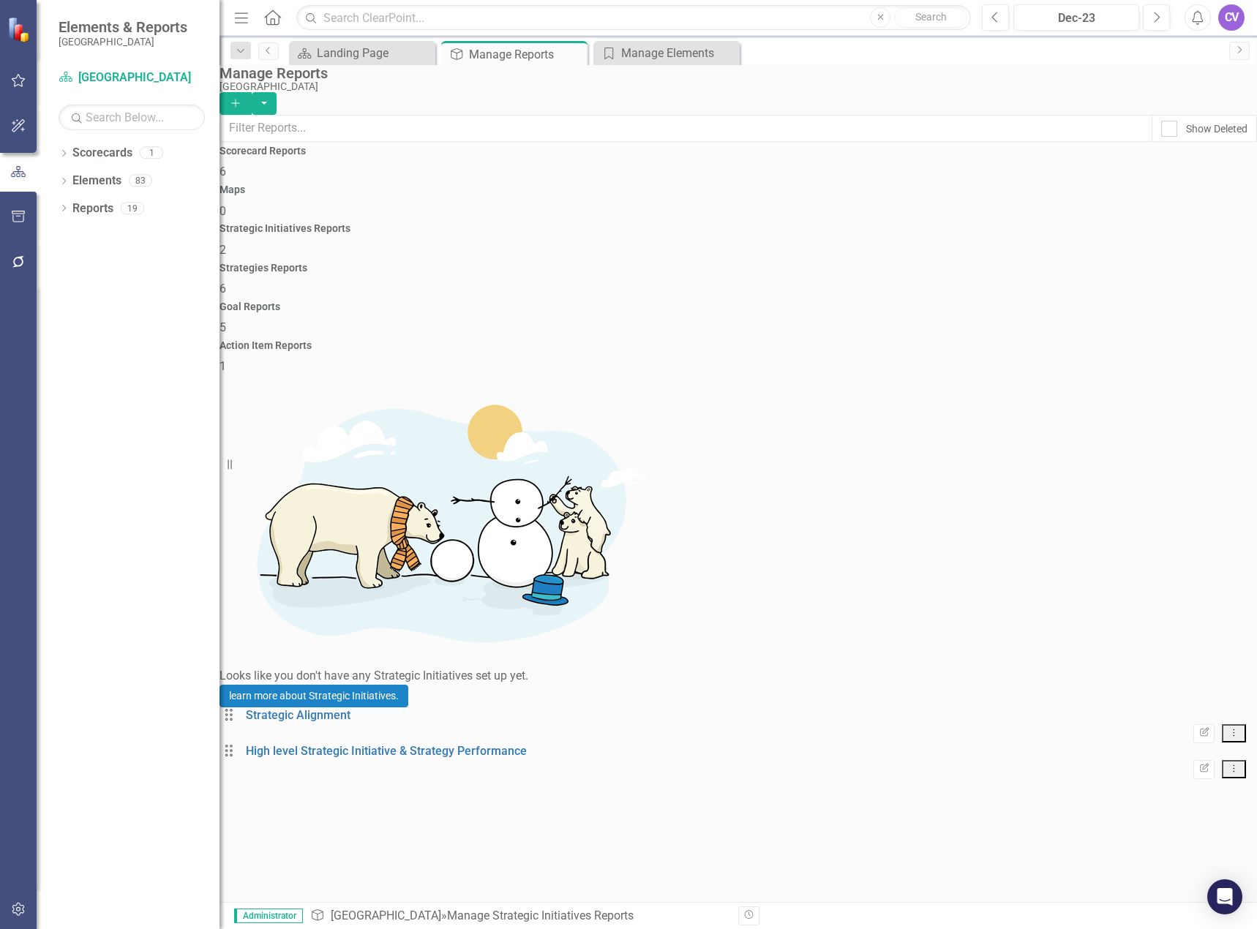
click at [822, 263] on h4 "Strategies Reports" at bounding box center [739, 268] width 1038 height 11
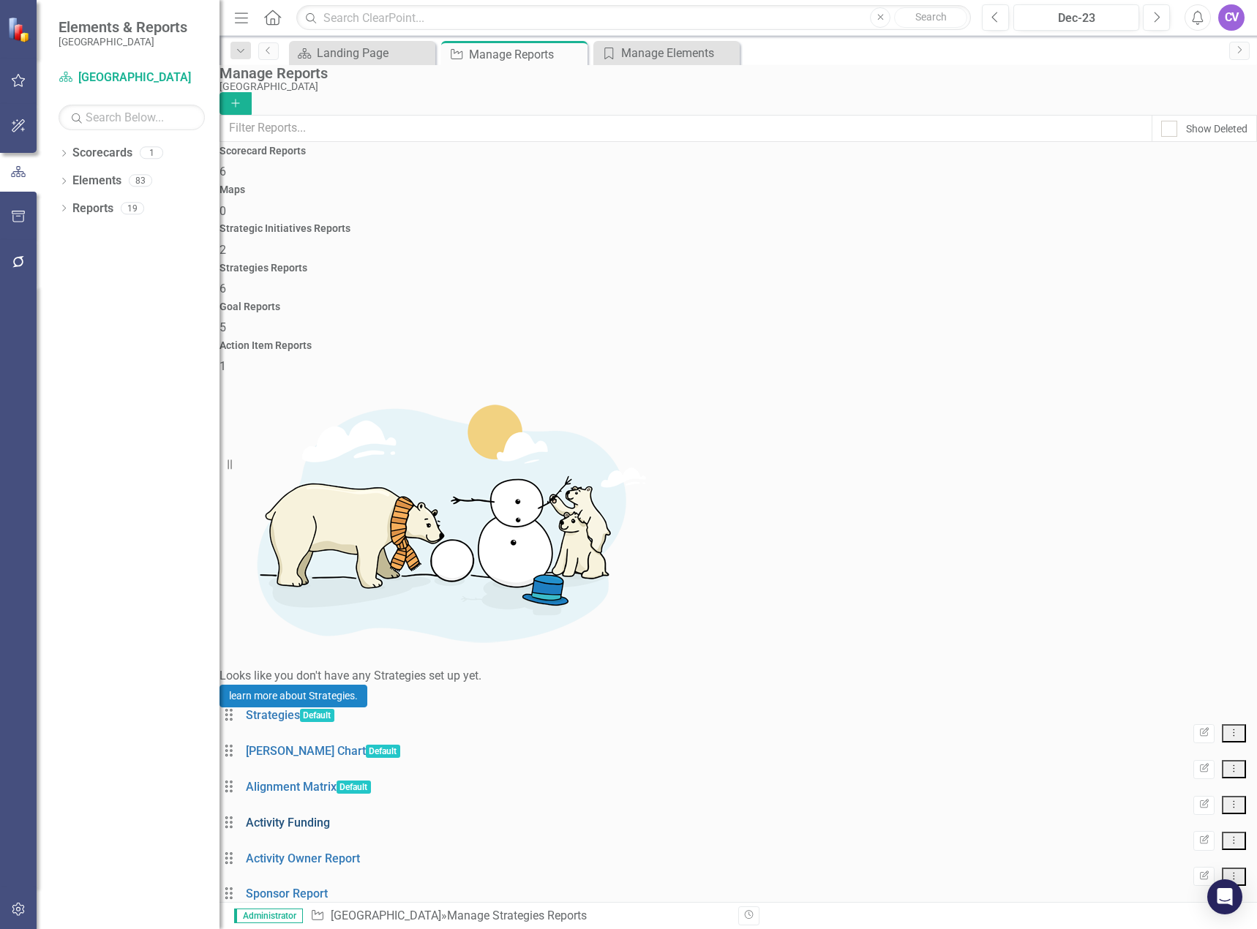
click at [308, 816] on link "Activity Funding" at bounding box center [288, 823] width 84 height 14
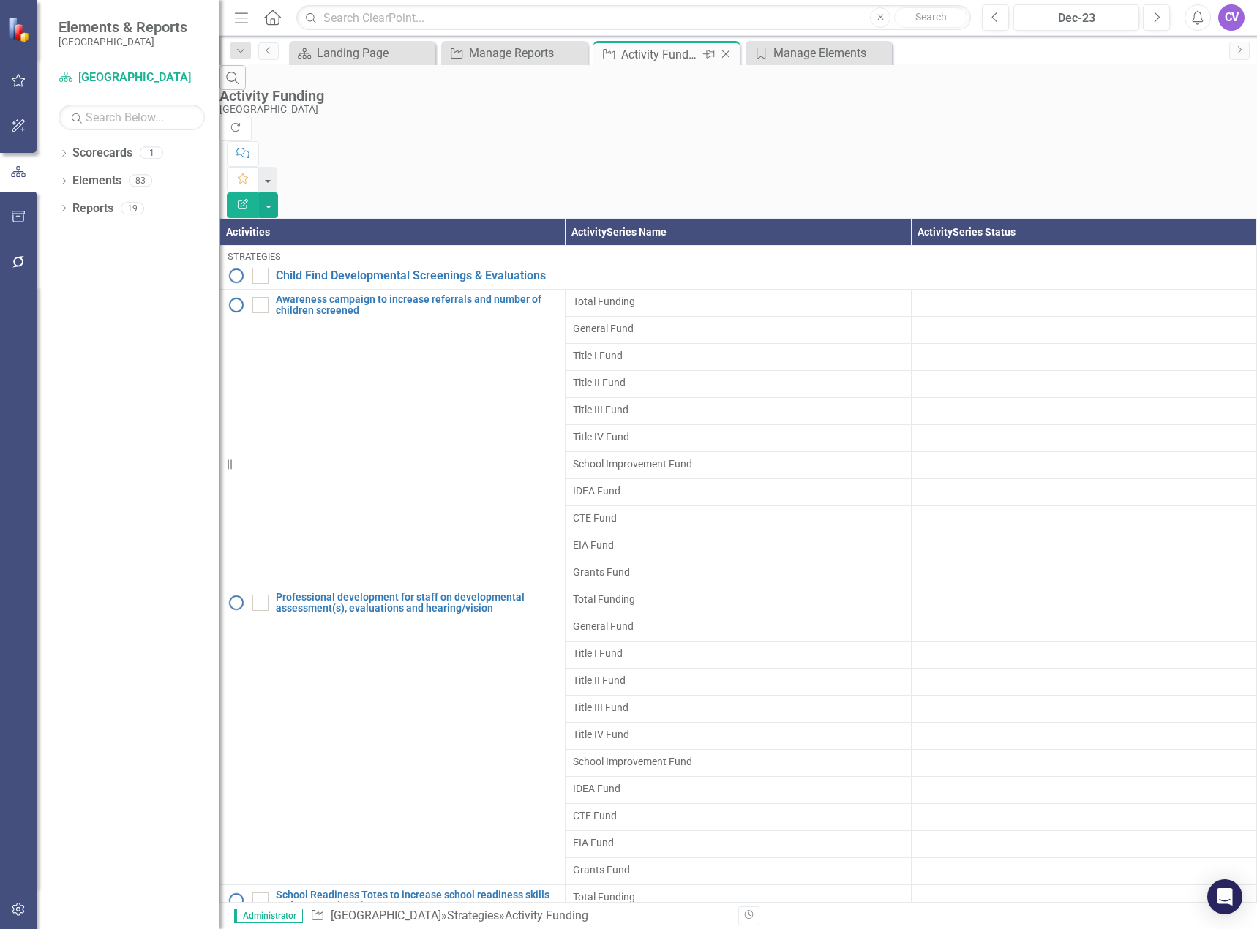
click at [724, 53] on icon "Close" at bounding box center [726, 54] width 15 height 12
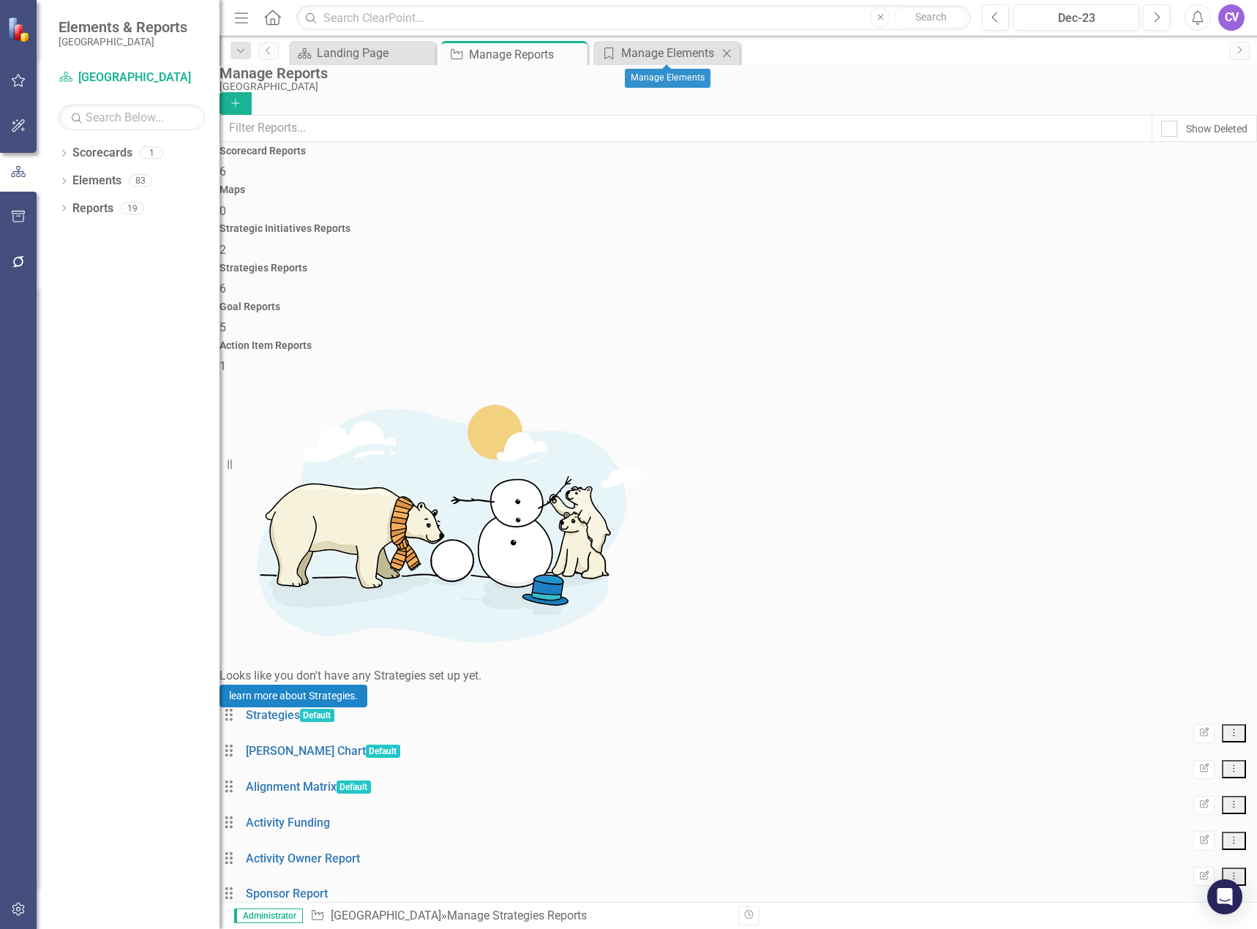
click at [728, 56] on icon "Close" at bounding box center [726, 54] width 15 height 12
click at [576, 52] on icon at bounding box center [574, 54] width 8 height 8
